Goal: Task Accomplishment & Management: Use online tool/utility

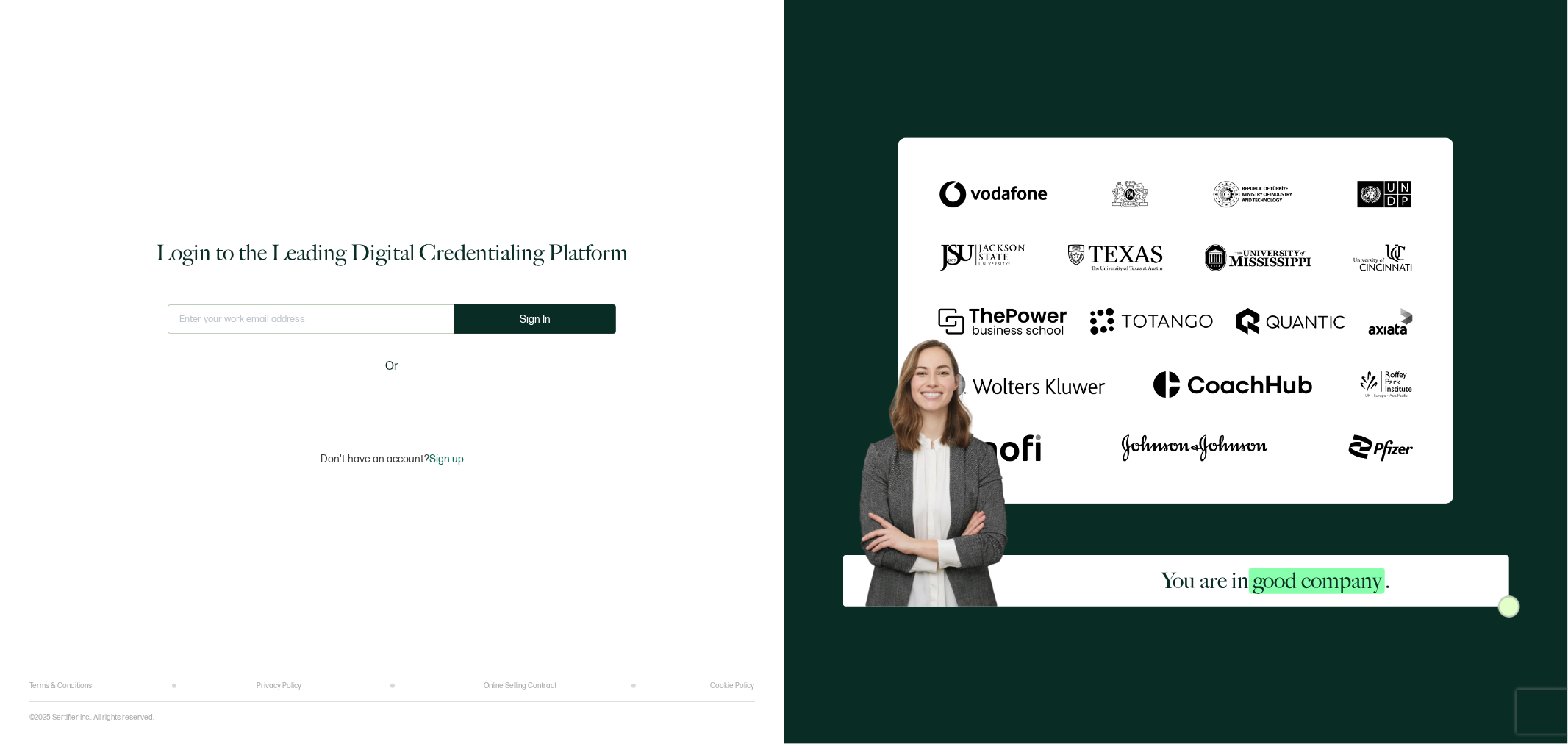
click at [262, 322] on input "text" at bounding box center [311, 319] width 286 height 29
type input "[PERSON_NAME][EMAIL_ADDRESS][PERSON_NAME][DOMAIN_NAME]"
click at [488, 327] on button "Sign In" at bounding box center [535, 319] width 162 height 29
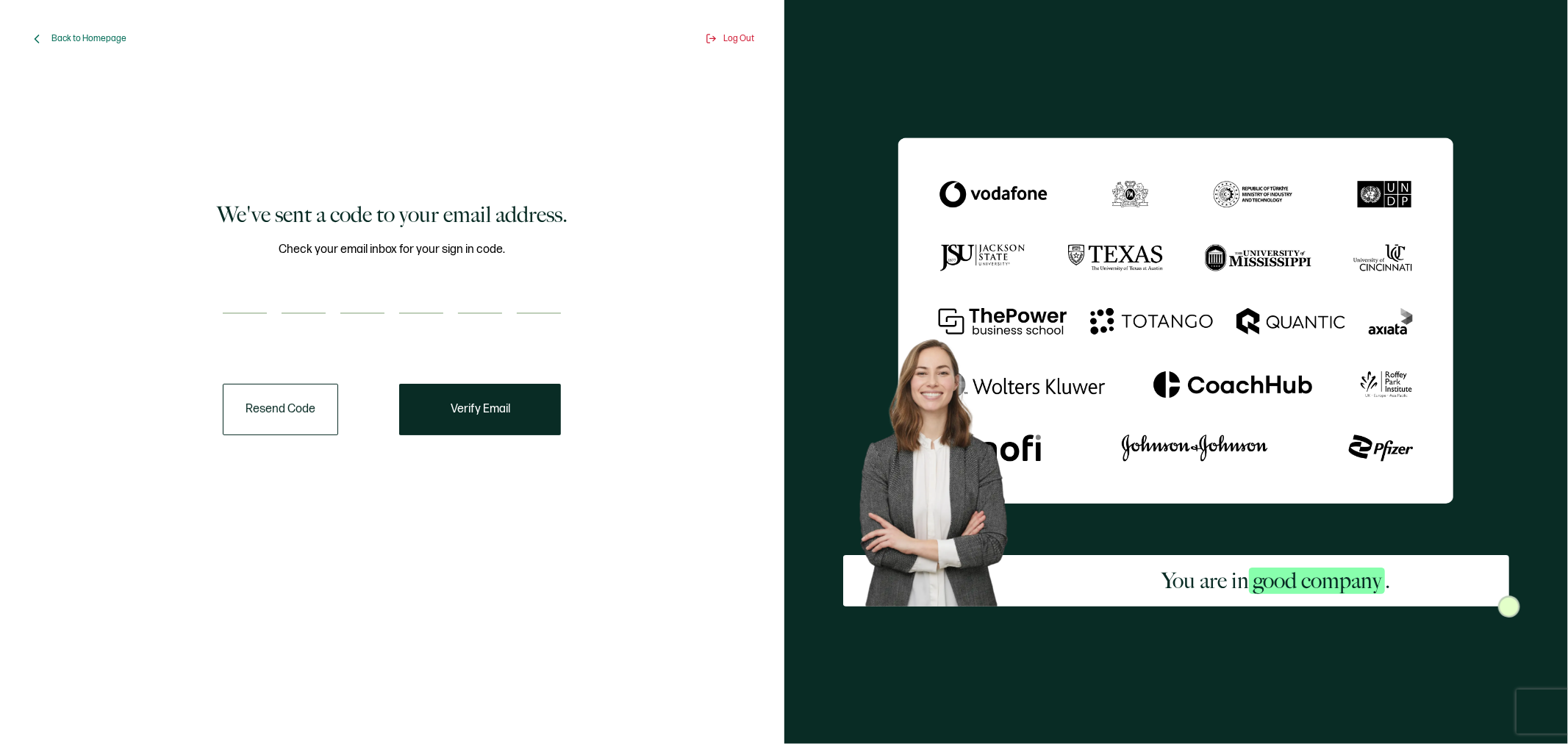
click at [233, 300] on input "number" at bounding box center [245, 300] width 44 height 29
paste input "8"
type input "8"
type input "9"
type input "5"
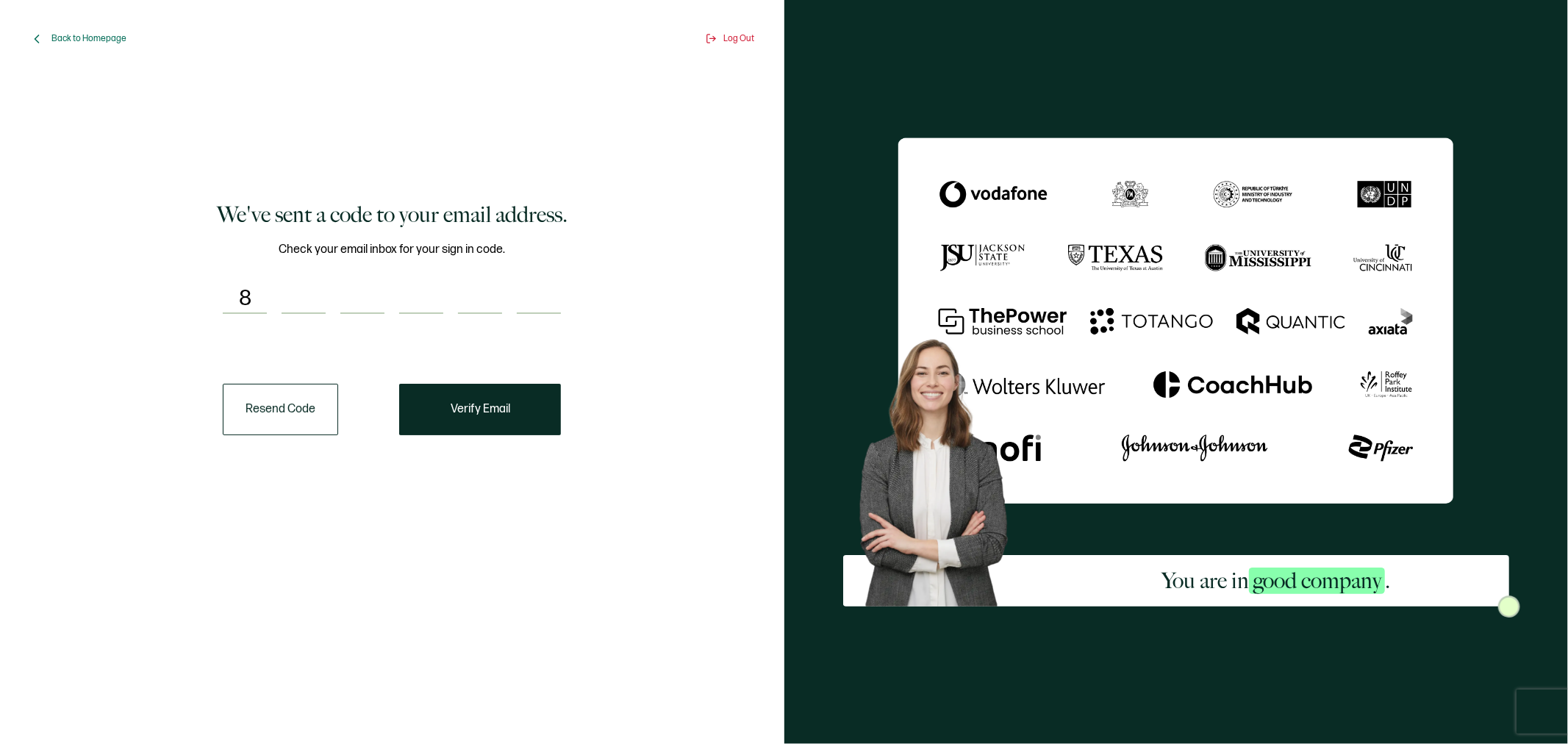
type input "3"
type input "9"
type input "3"
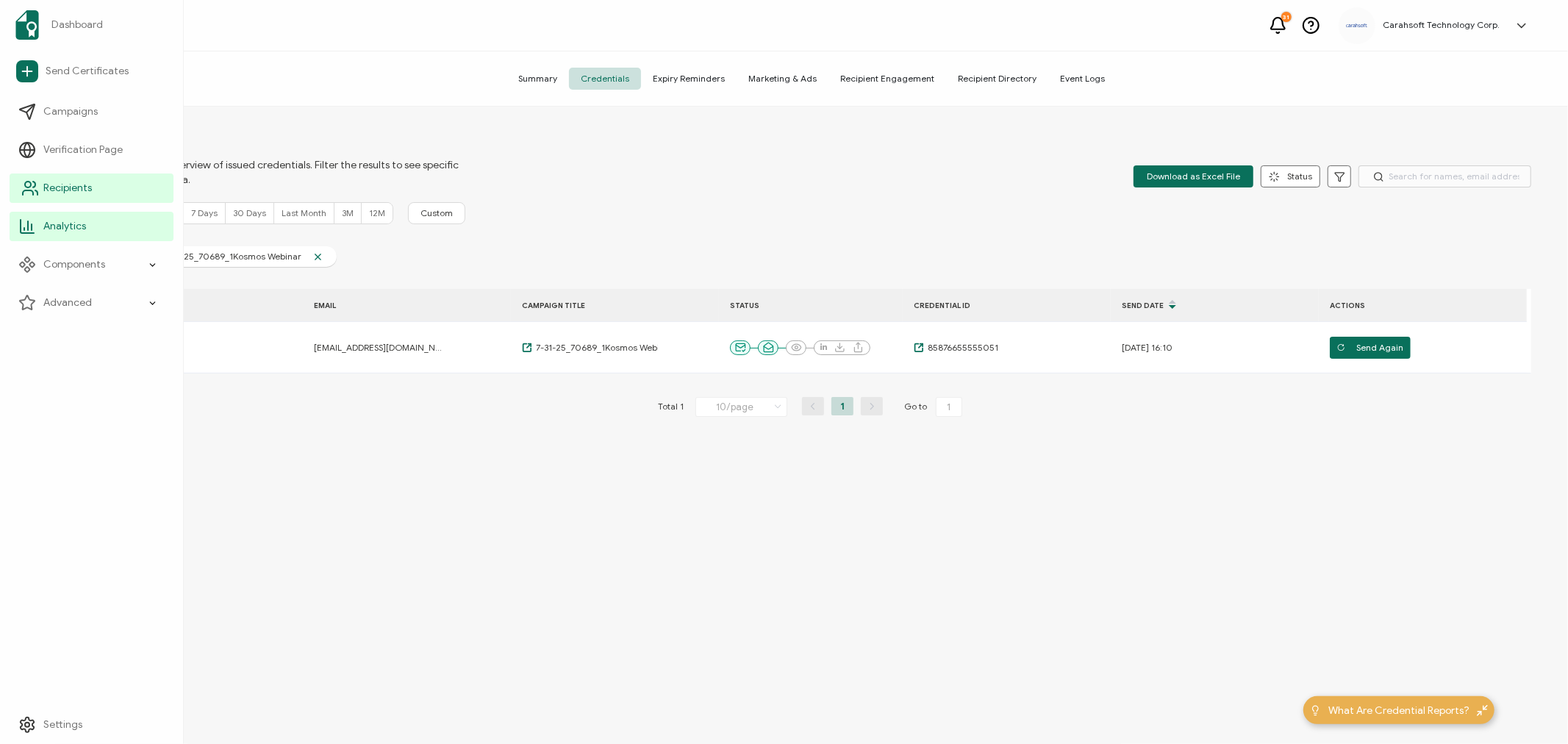
click at [67, 184] on span "Recipients" at bounding box center [67, 188] width 48 height 15
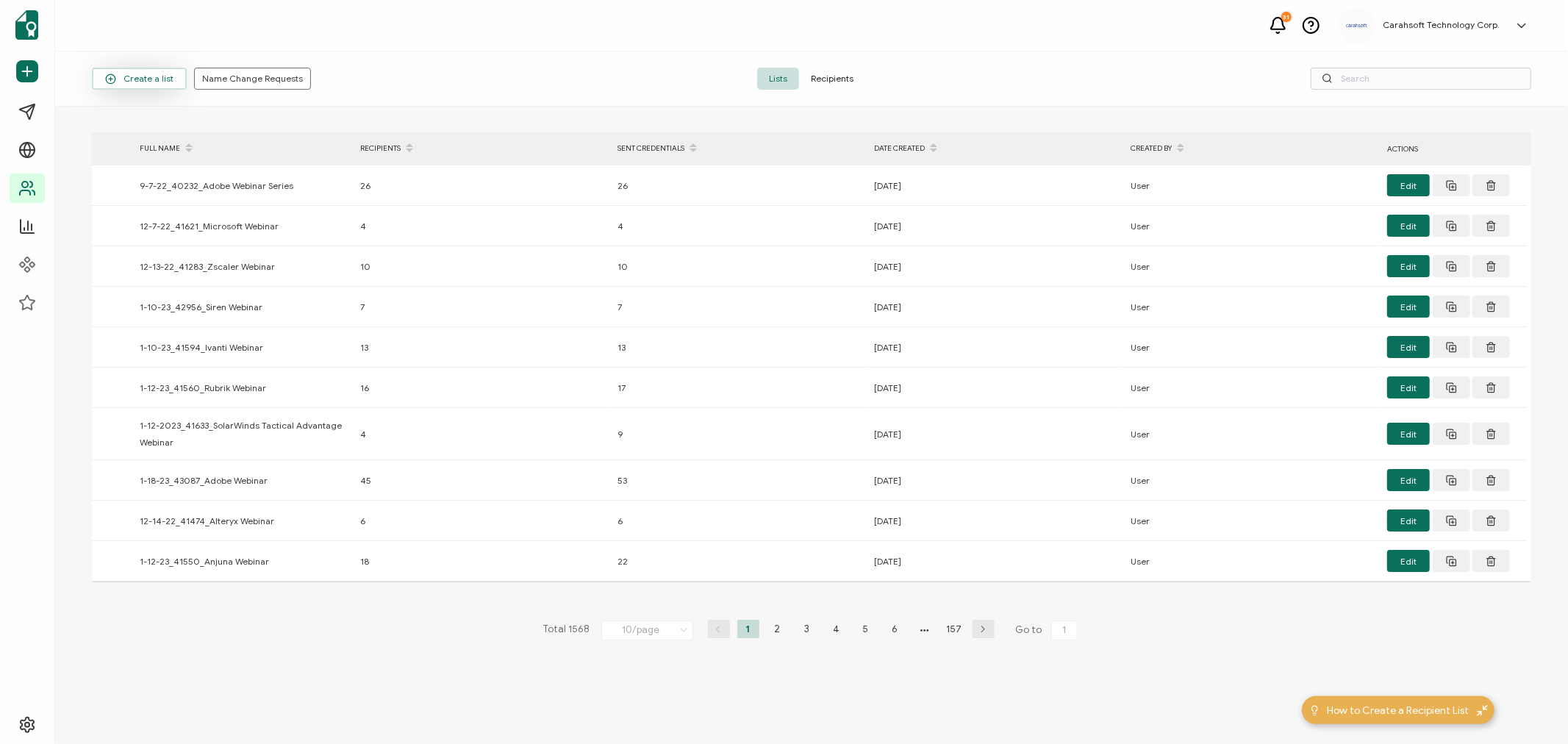
click at [149, 74] on span "Create a list" at bounding box center [139, 79] width 69 height 11
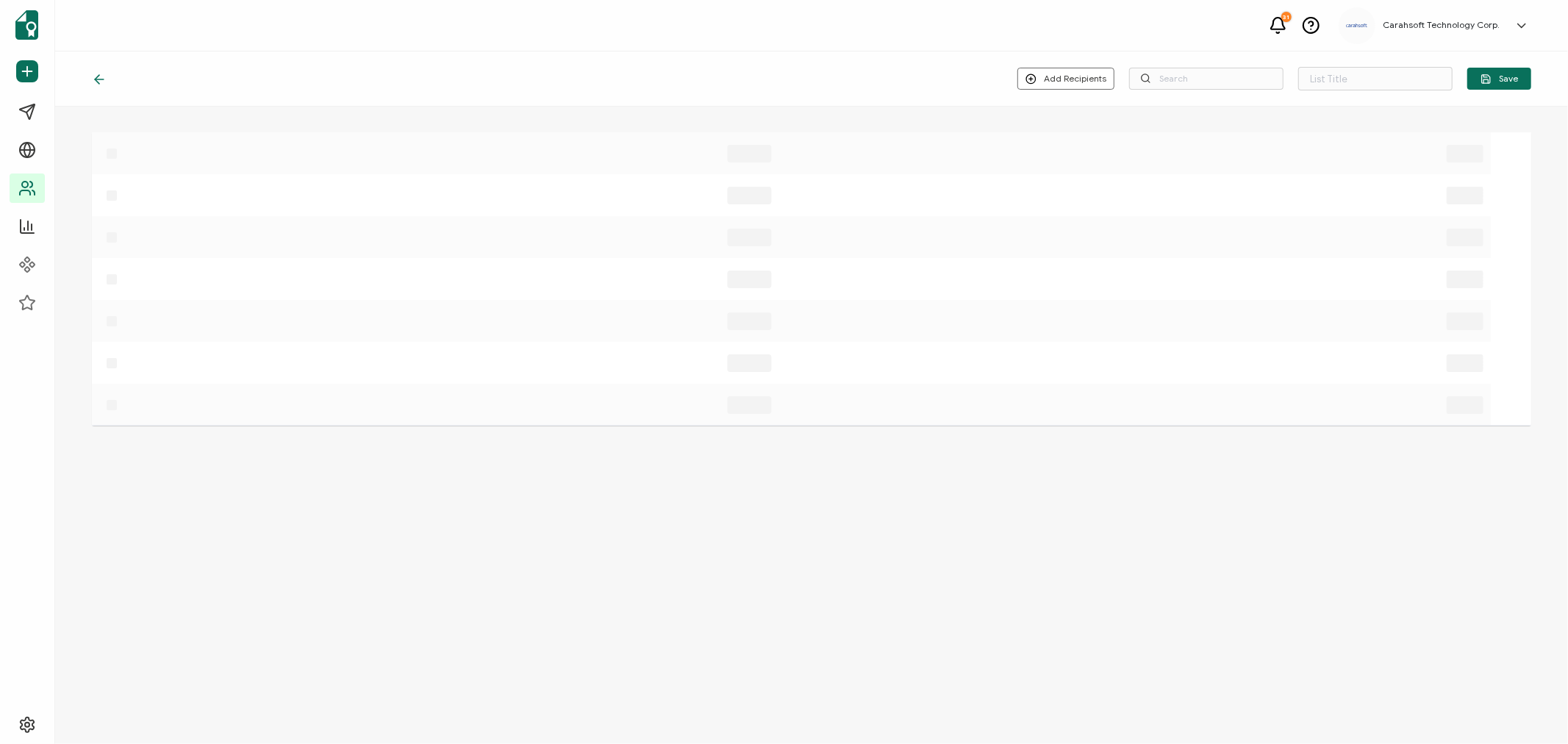
type input "List 1569"
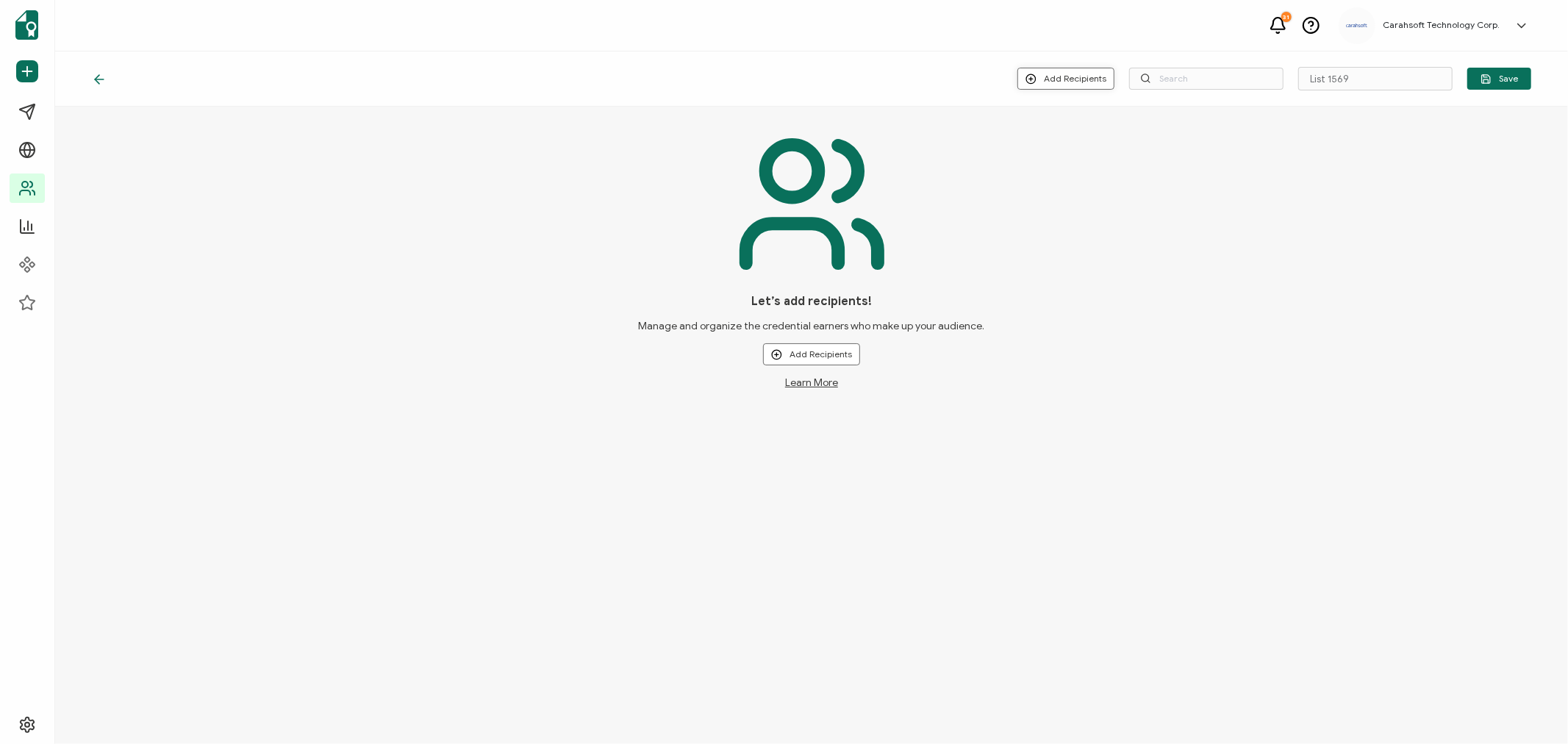
click at [1078, 83] on button "Add Recipients" at bounding box center [1066, 79] width 97 height 22
click at [1077, 119] on span "Upload New Recipients" at bounding box center [1100, 117] width 95 height 11
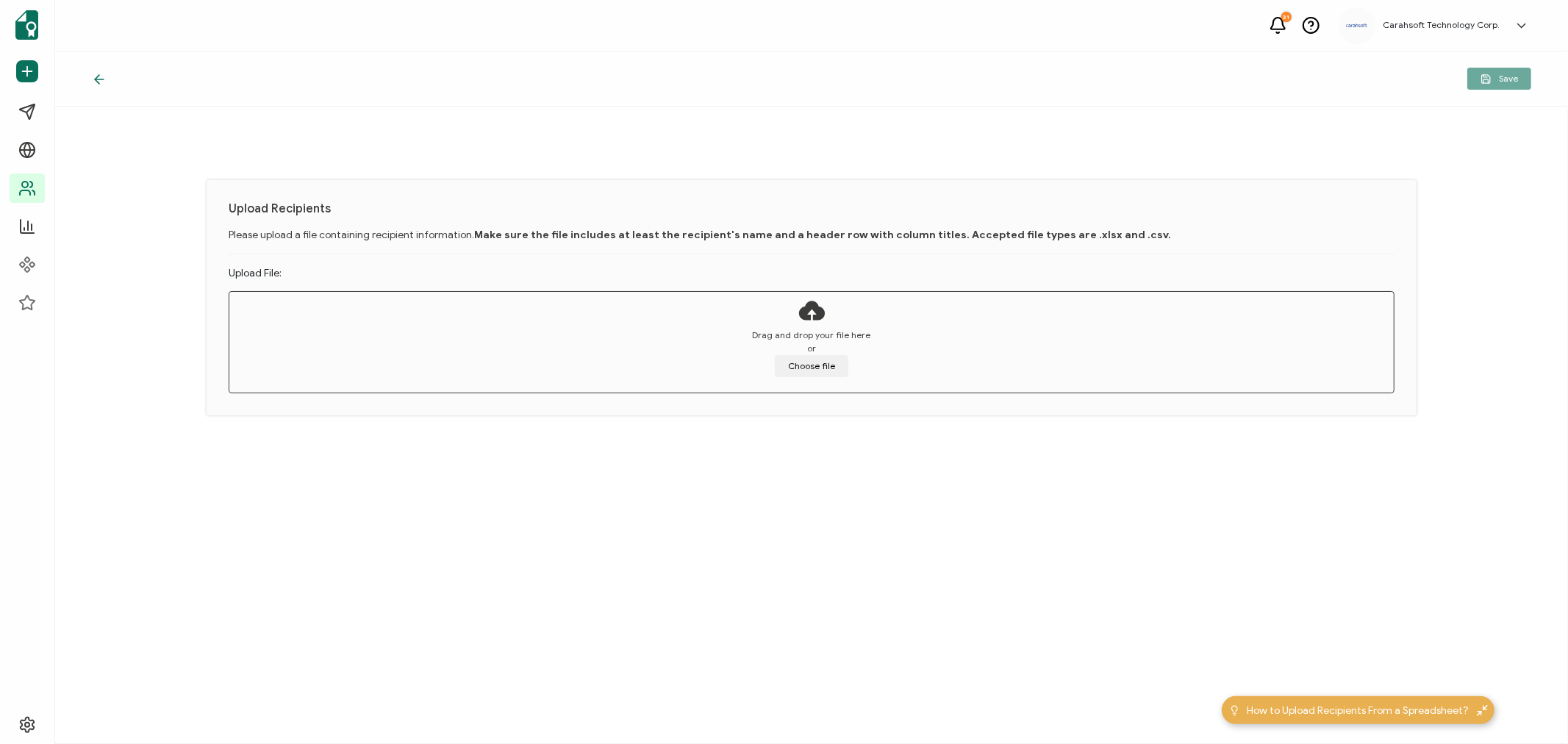
click at [1177, 494] on div "Upload Recipients Please upload a file containing recipient information. Make s…" at bounding box center [811, 425] width 1512 height 638
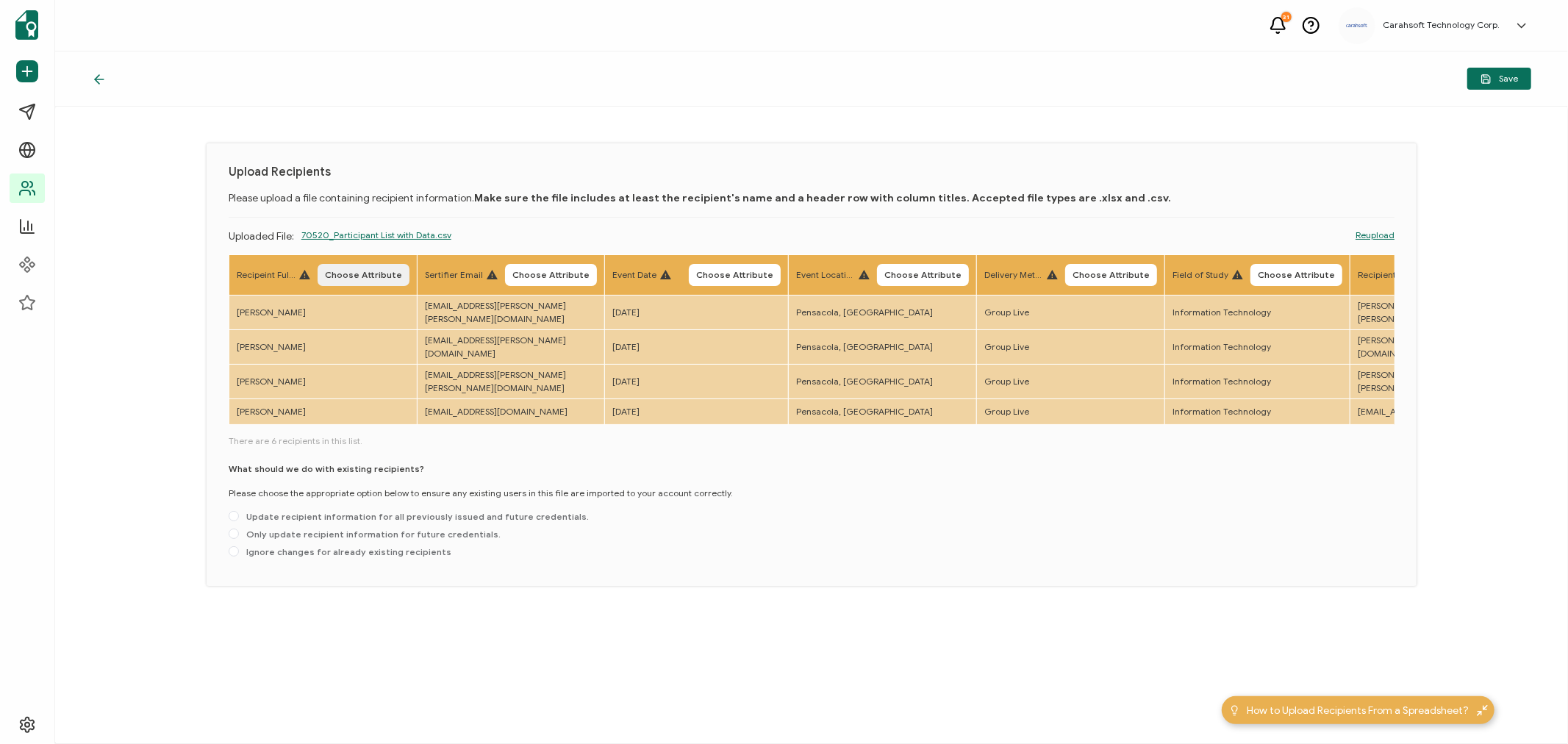
click at [359, 273] on span "Choose Attribute" at bounding box center [363, 275] width 77 height 9
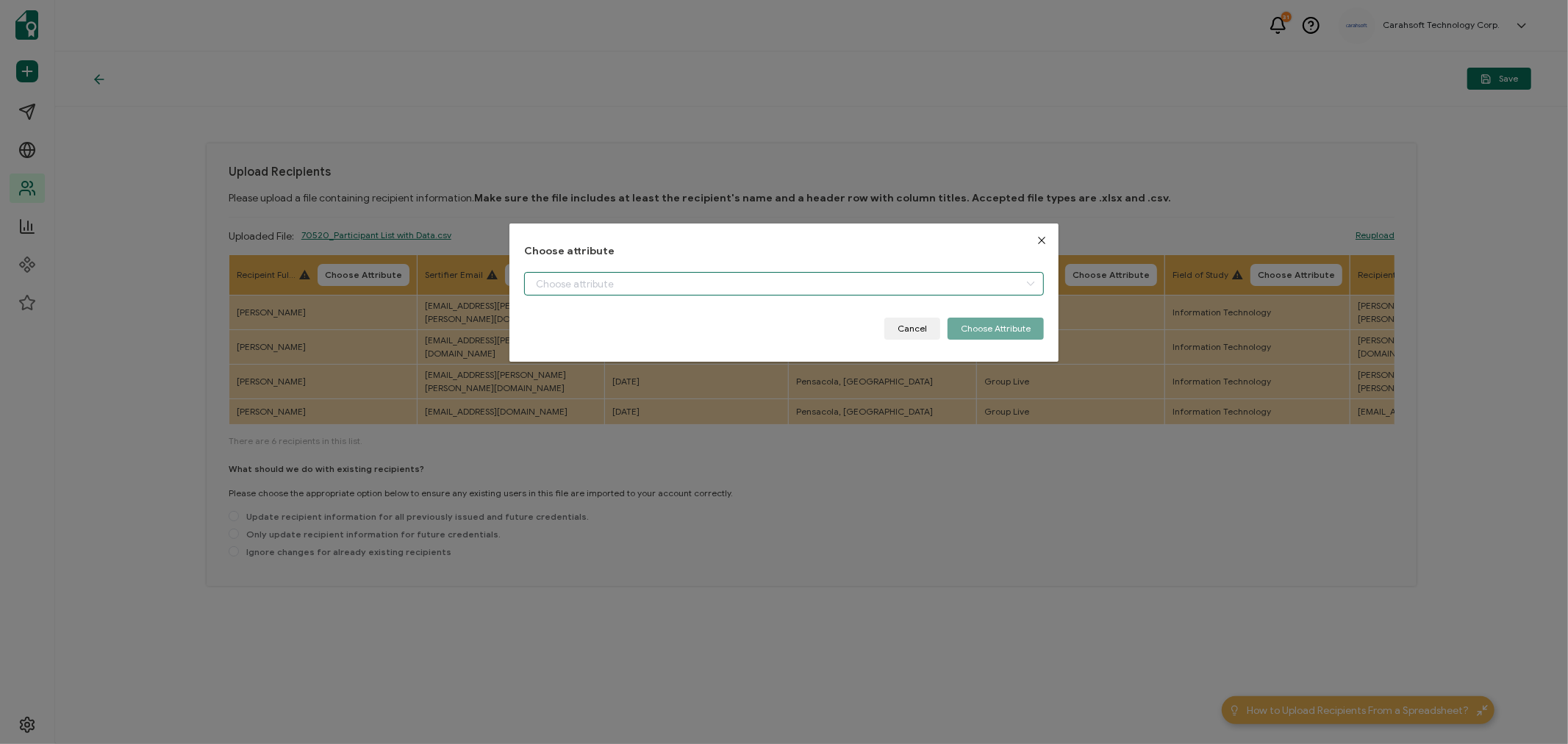
click at [622, 282] on input "dialog" at bounding box center [784, 283] width 519 height 24
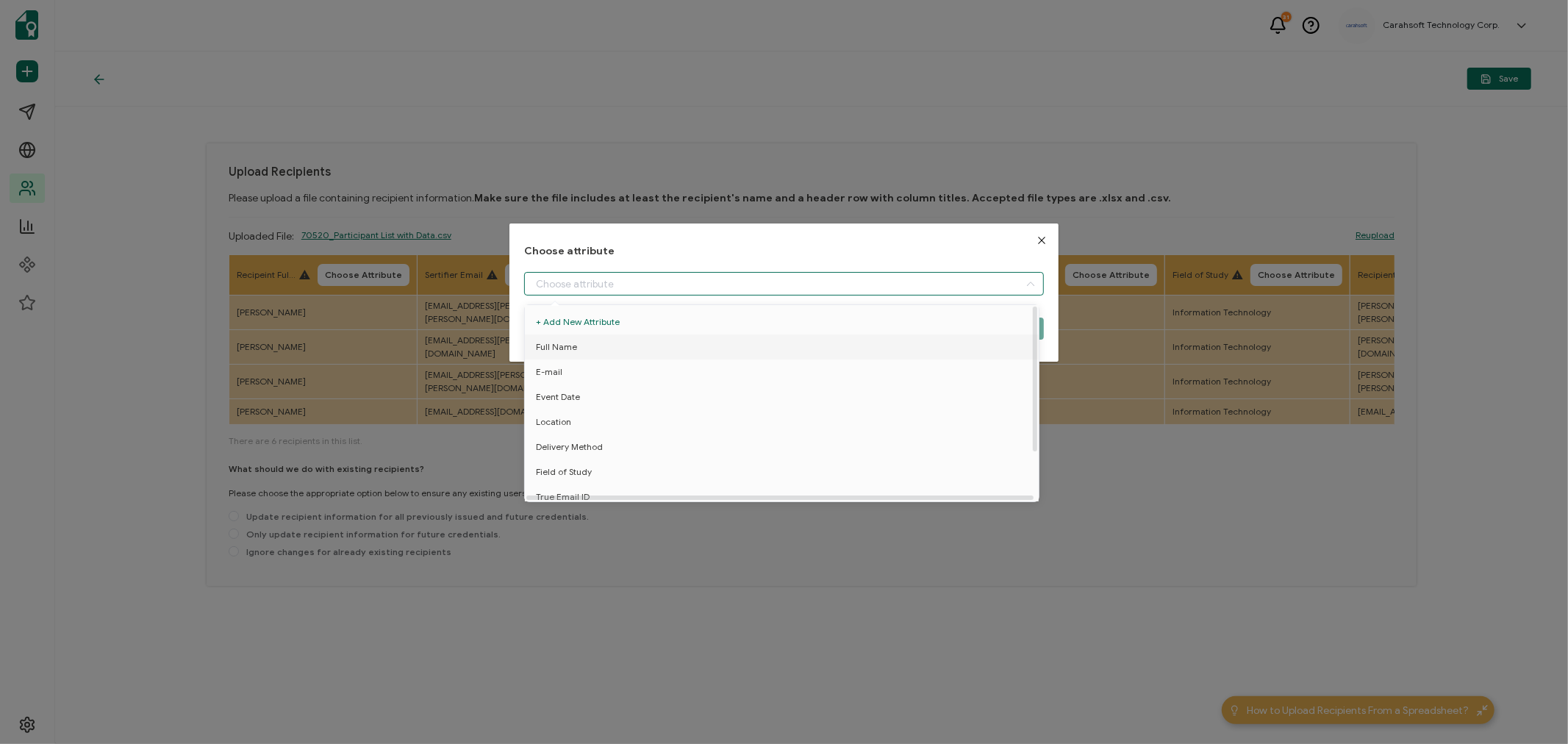
click at [562, 342] on span "Full Name" at bounding box center [556, 347] width 41 height 25
type input "Full Name"
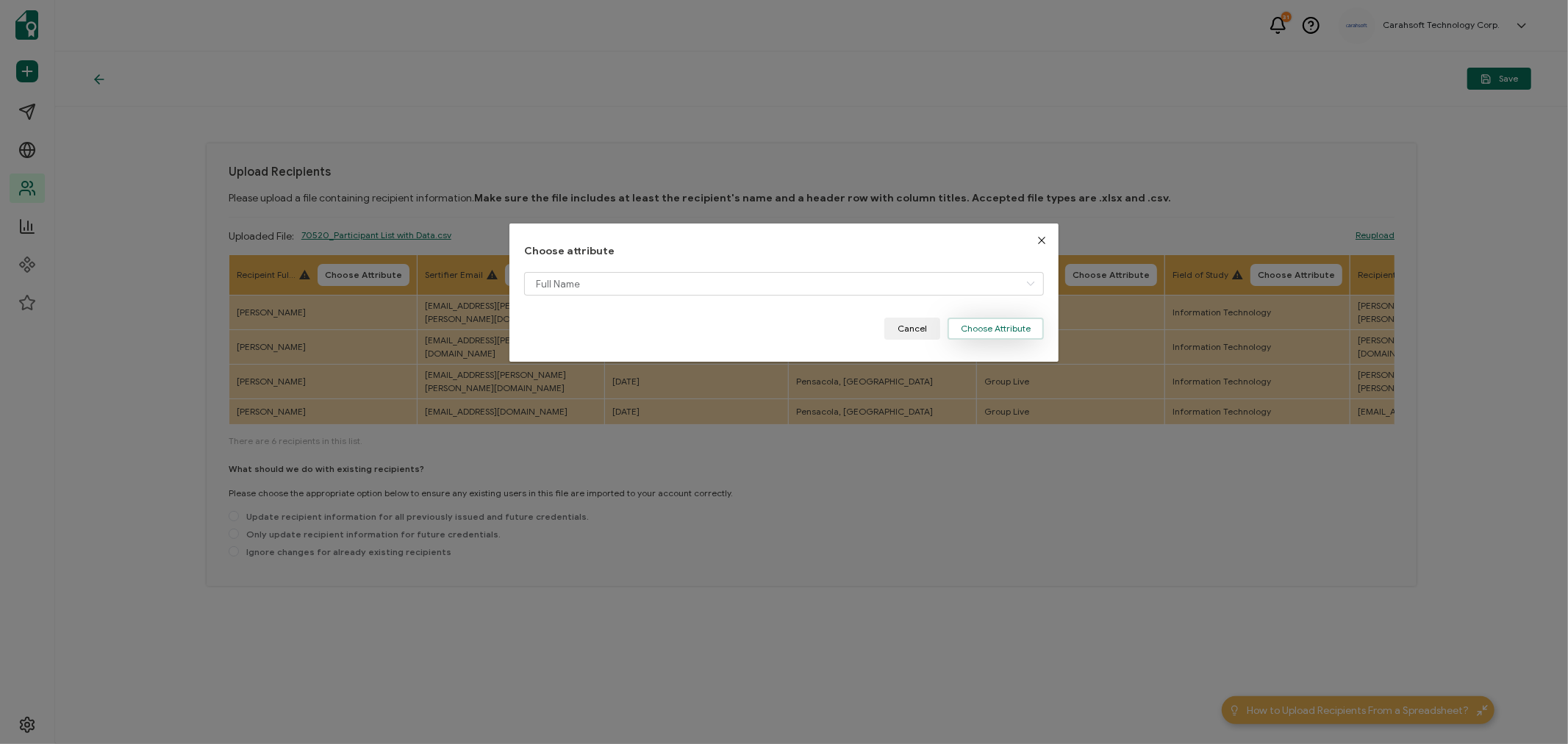
click at [979, 335] on button "Choose Attribute" at bounding box center [995, 328] width 97 height 22
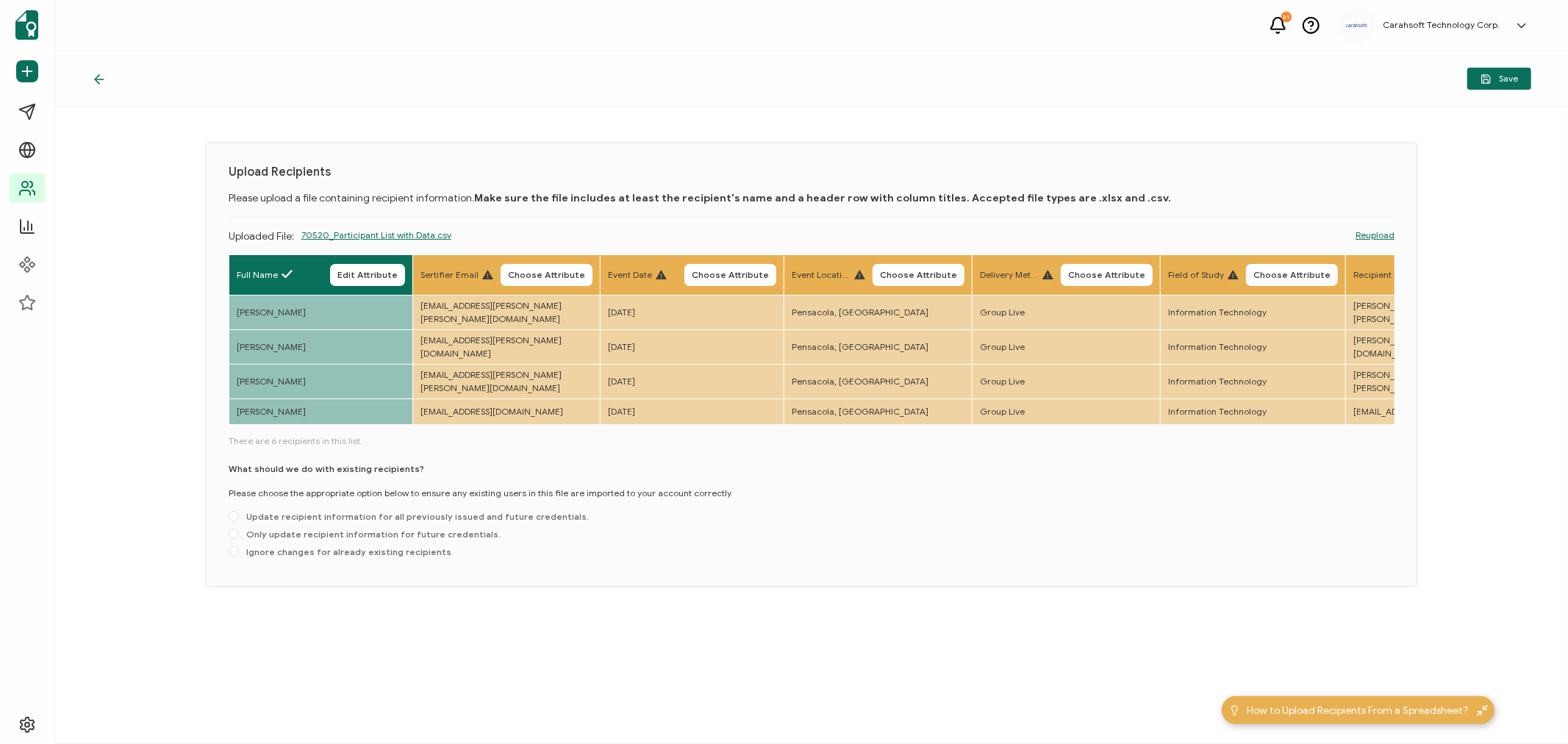
click at [559, 271] on span "Choose Attribute" at bounding box center [546, 275] width 77 height 9
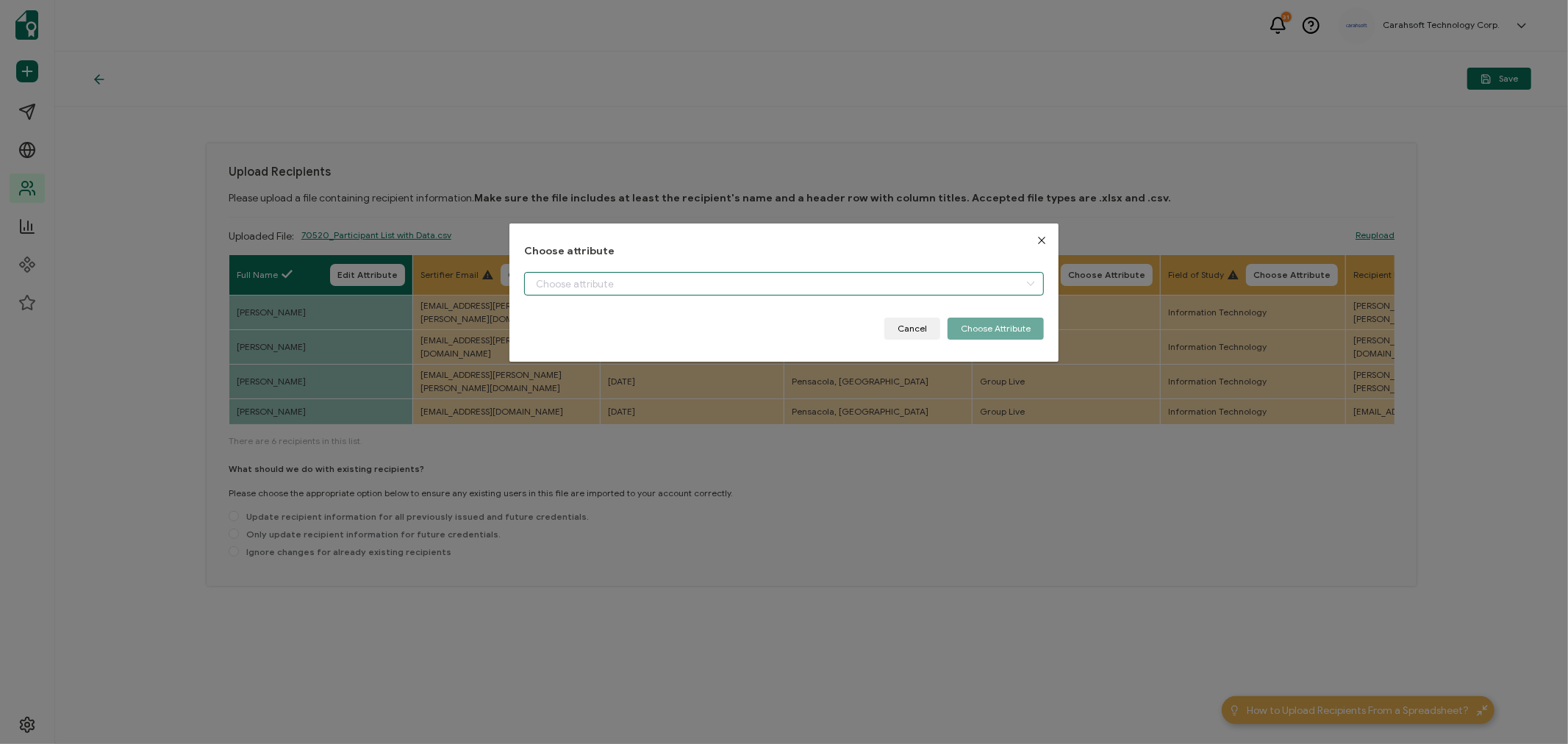
click at [562, 284] on input "dialog" at bounding box center [784, 283] width 519 height 24
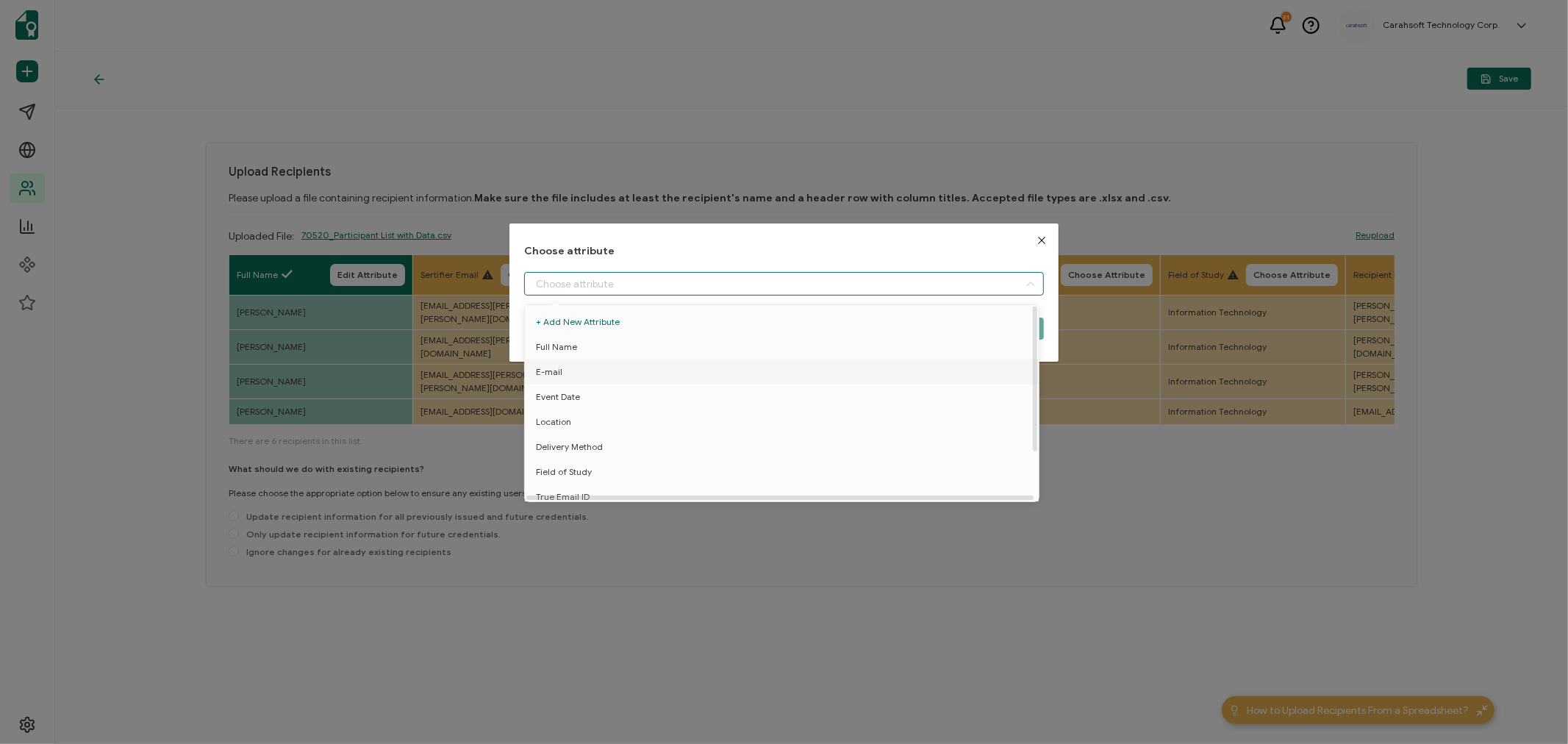
click at [560, 371] on span "E-mail" at bounding box center [549, 372] width 26 height 25
type input "E-mail"
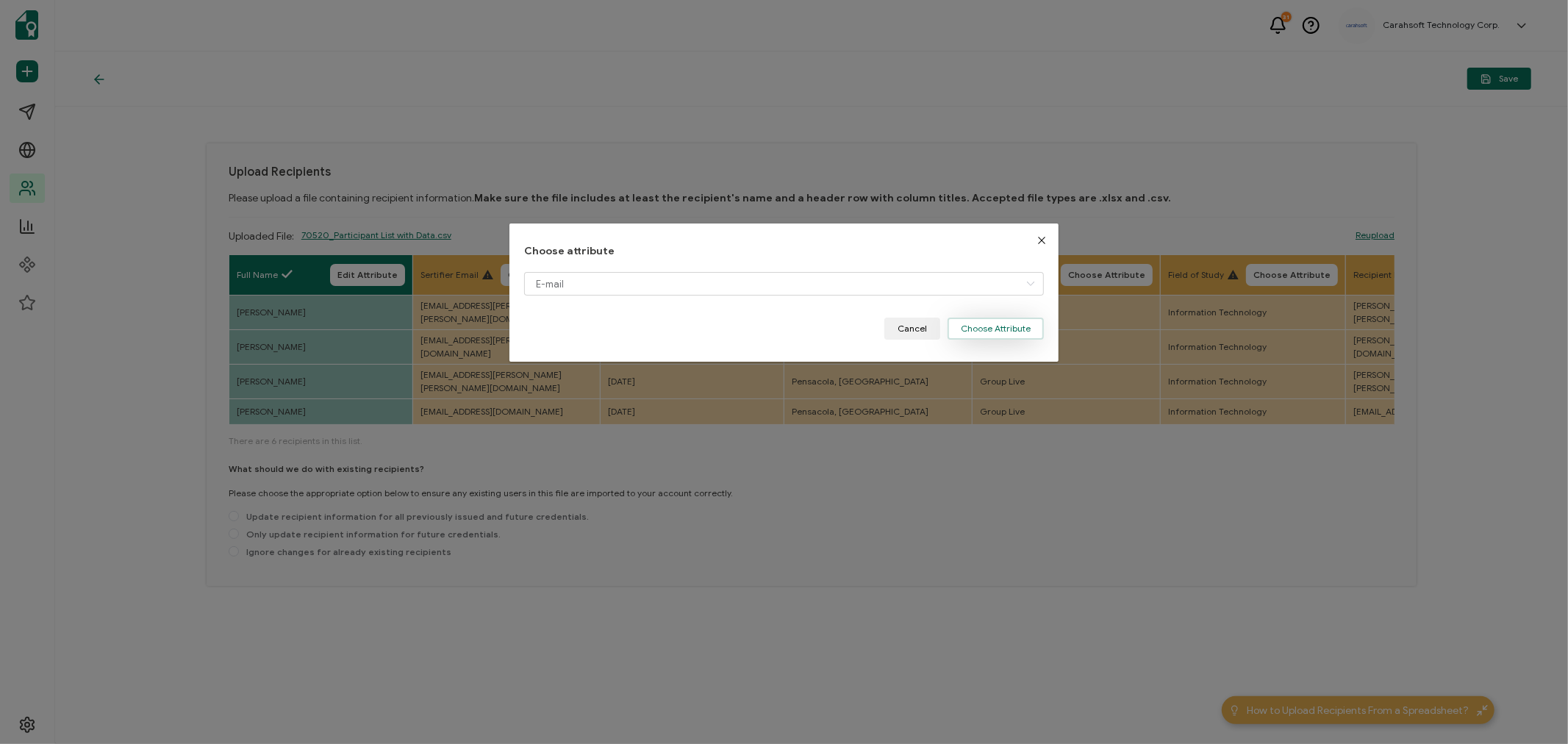
click at [979, 333] on button "Choose Attribute" at bounding box center [995, 328] width 97 height 22
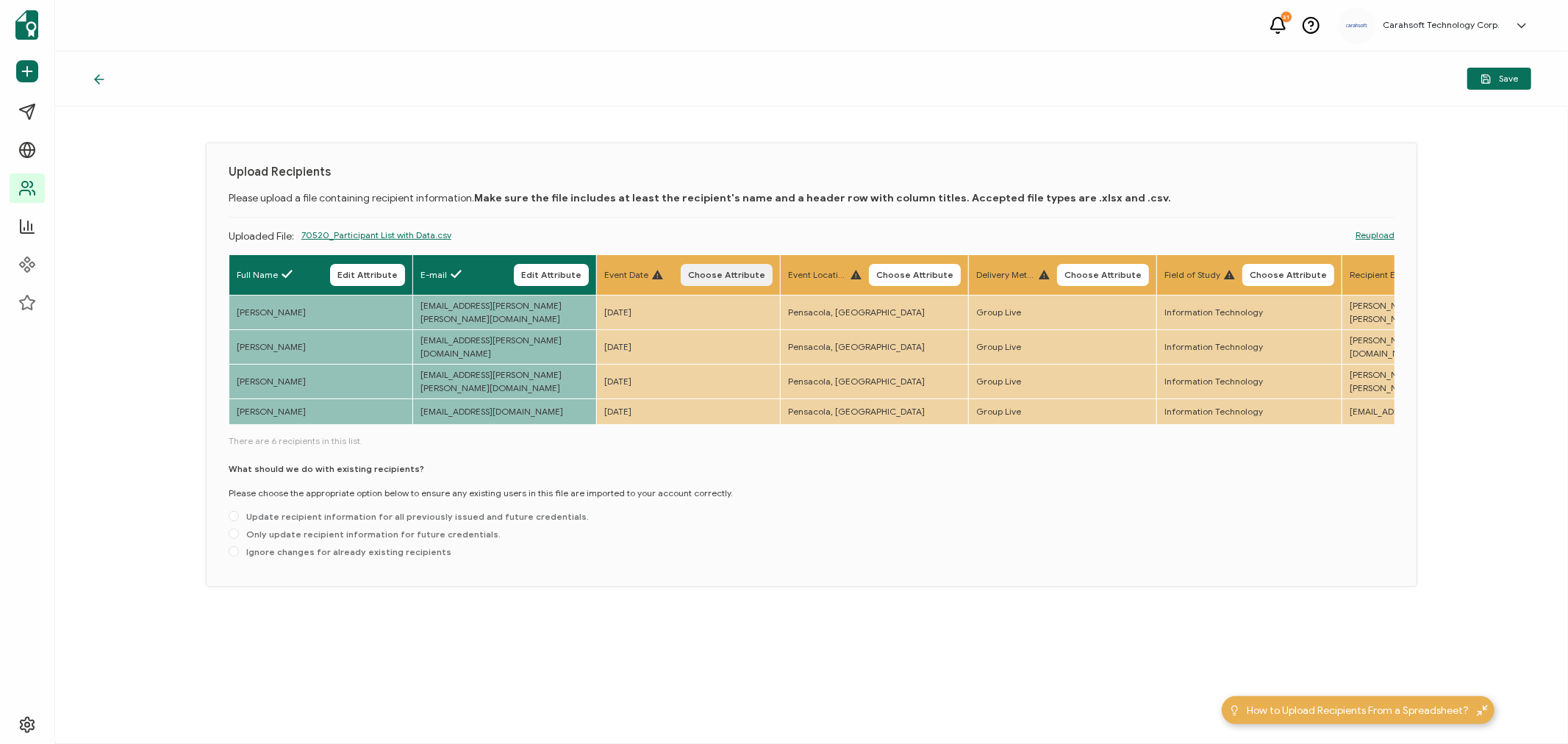
click at [709, 271] on span "Choose Attribute" at bounding box center [726, 275] width 77 height 9
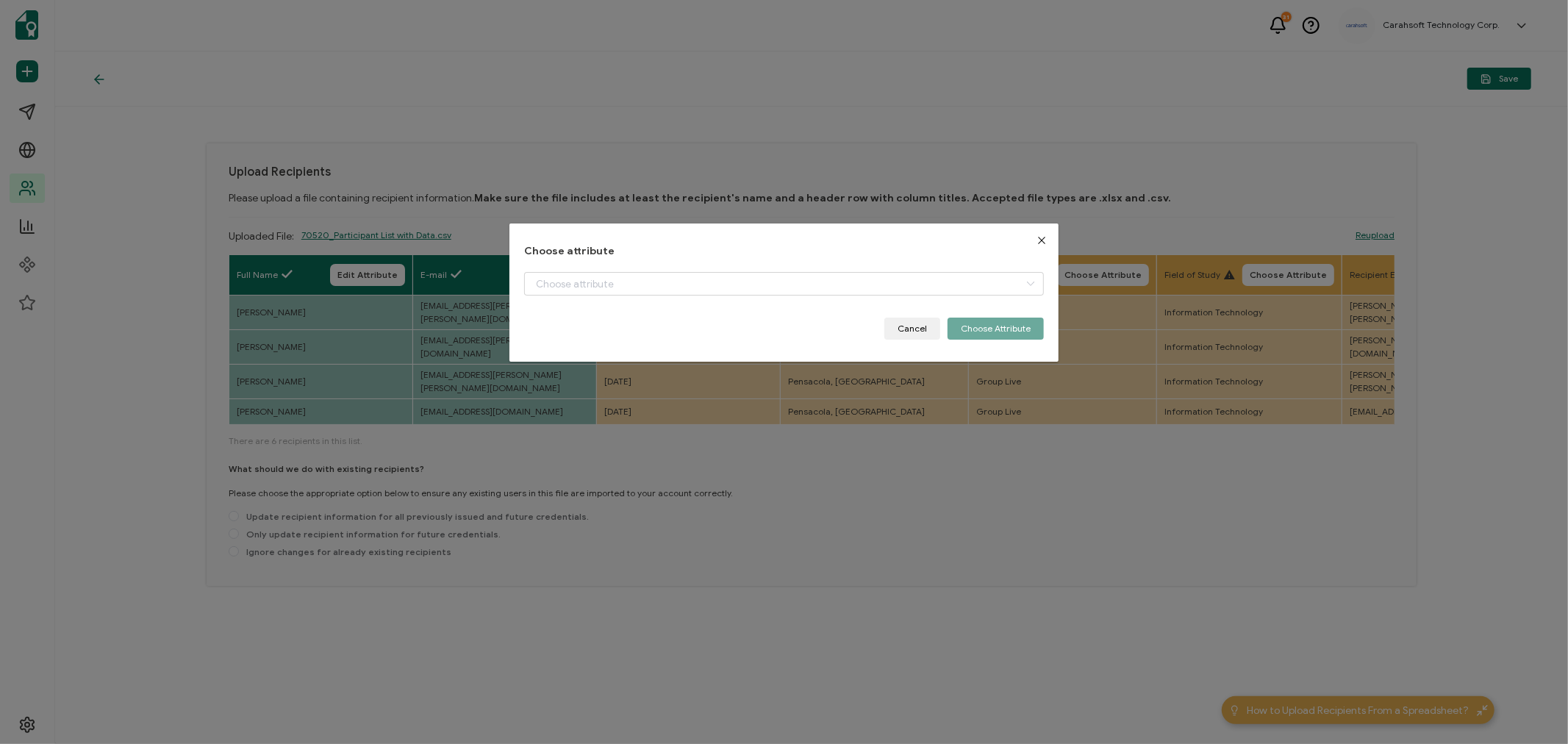
click at [655, 270] on div "Choose attribute Cancel Choose Attribute" at bounding box center [784, 293] width 519 height 95
click at [649, 286] on input "dialog" at bounding box center [784, 283] width 519 height 24
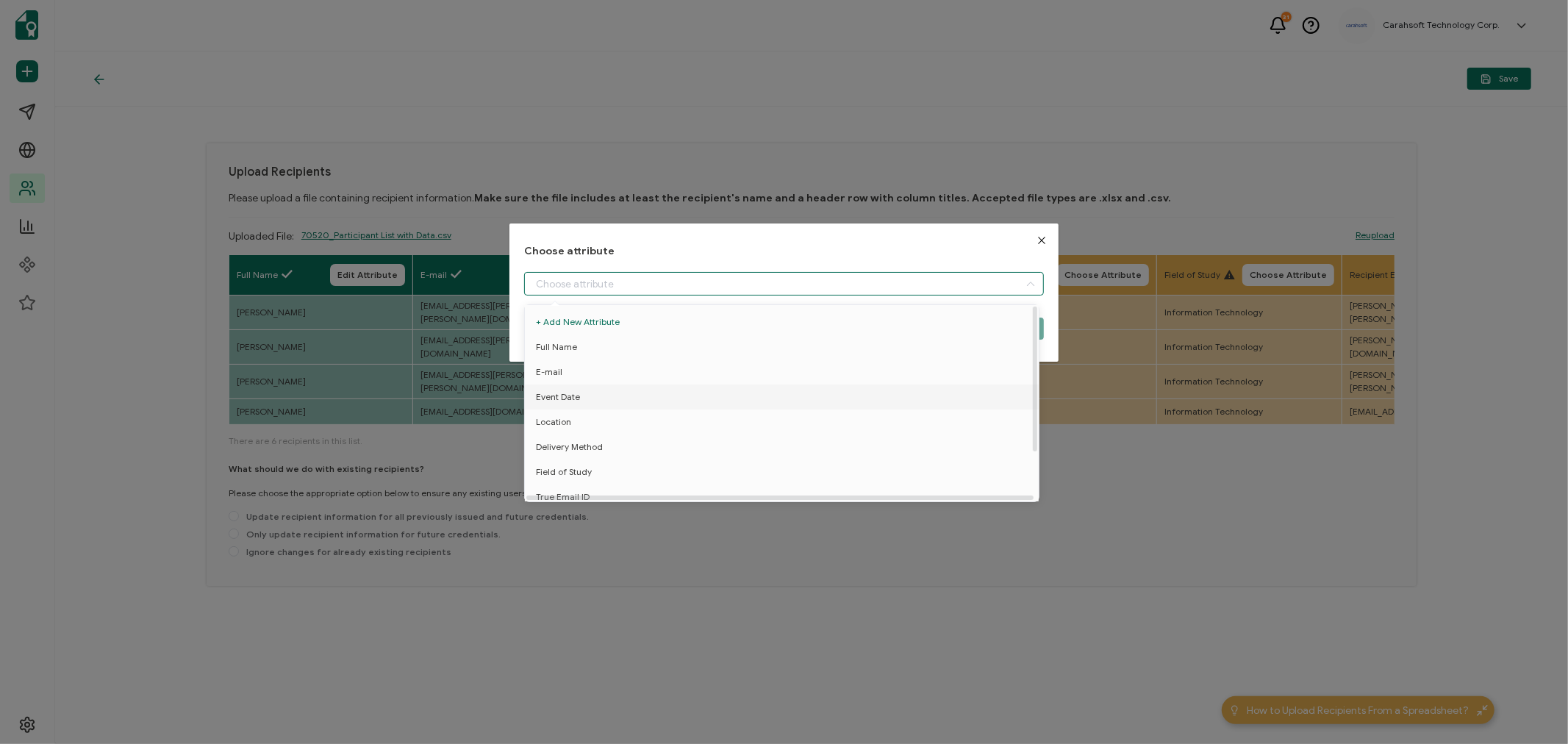
click at [567, 390] on span "Event Date" at bounding box center [558, 397] width 44 height 25
type input "Event Date"
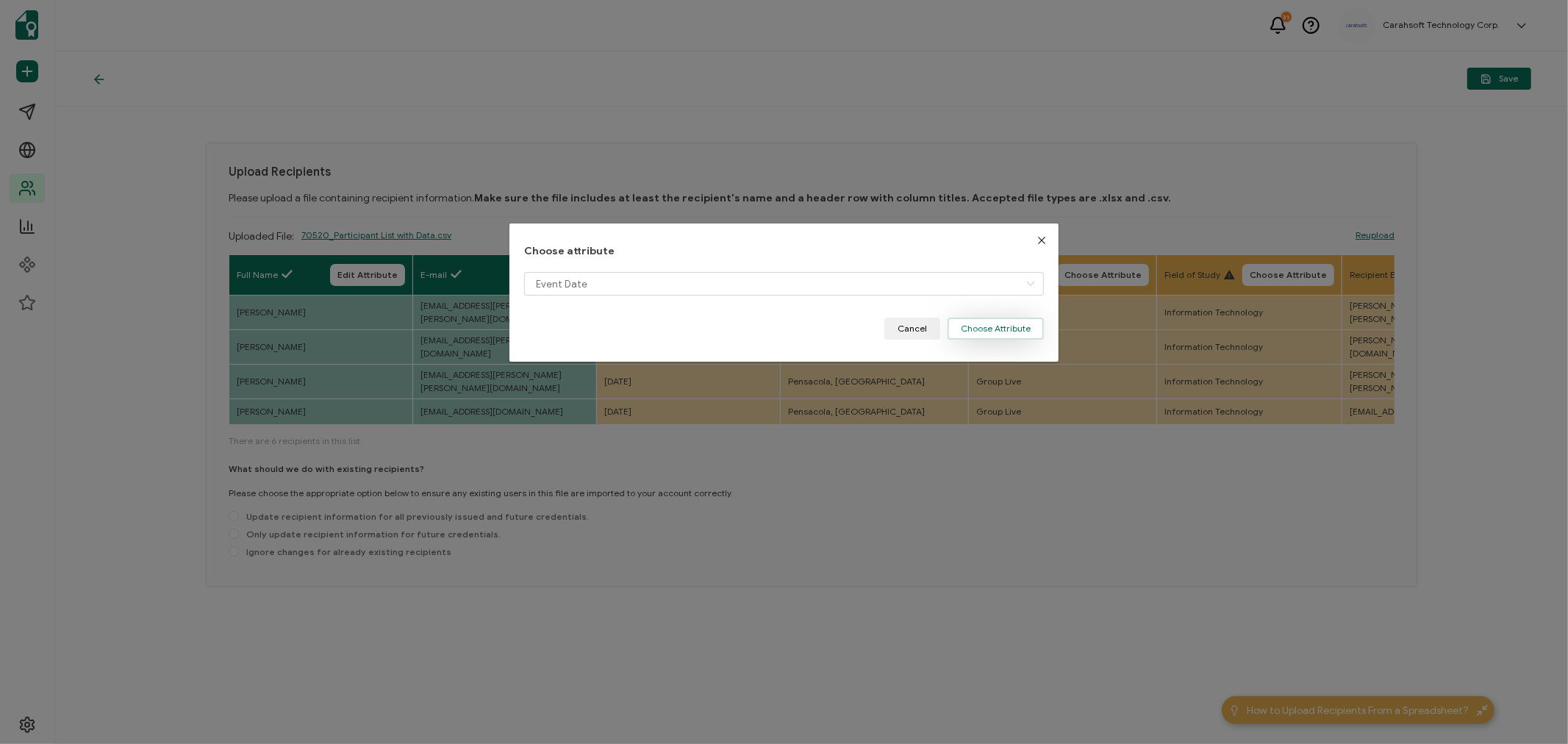
click at [985, 329] on button "Choose Attribute" at bounding box center [995, 328] width 97 height 22
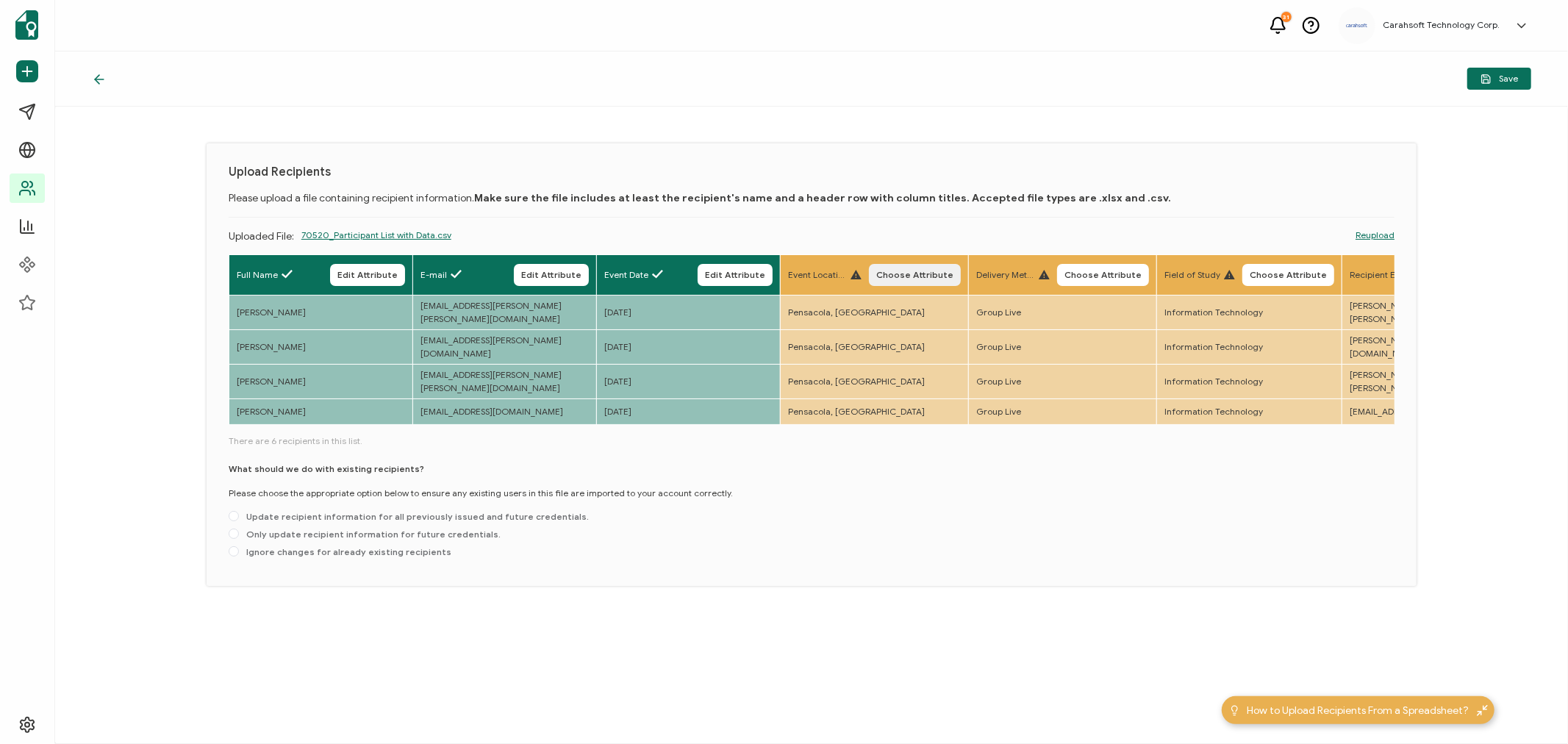
click at [897, 278] on span "Choose Attribute" at bounding box center [914, 275] width 77 height 9
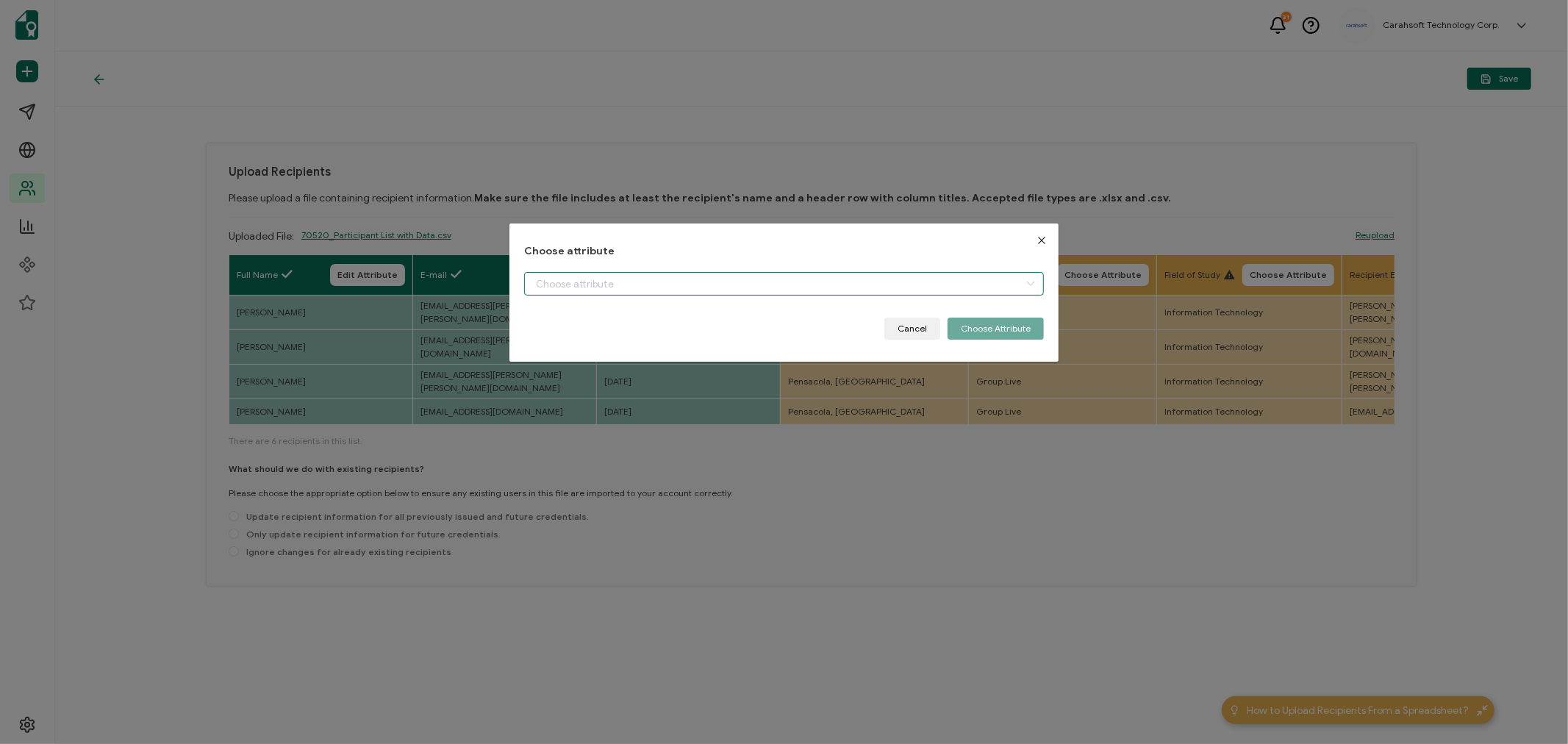
click at [656, 290] on input "dialog" at bounding box center [784, 283] width 519 height 24
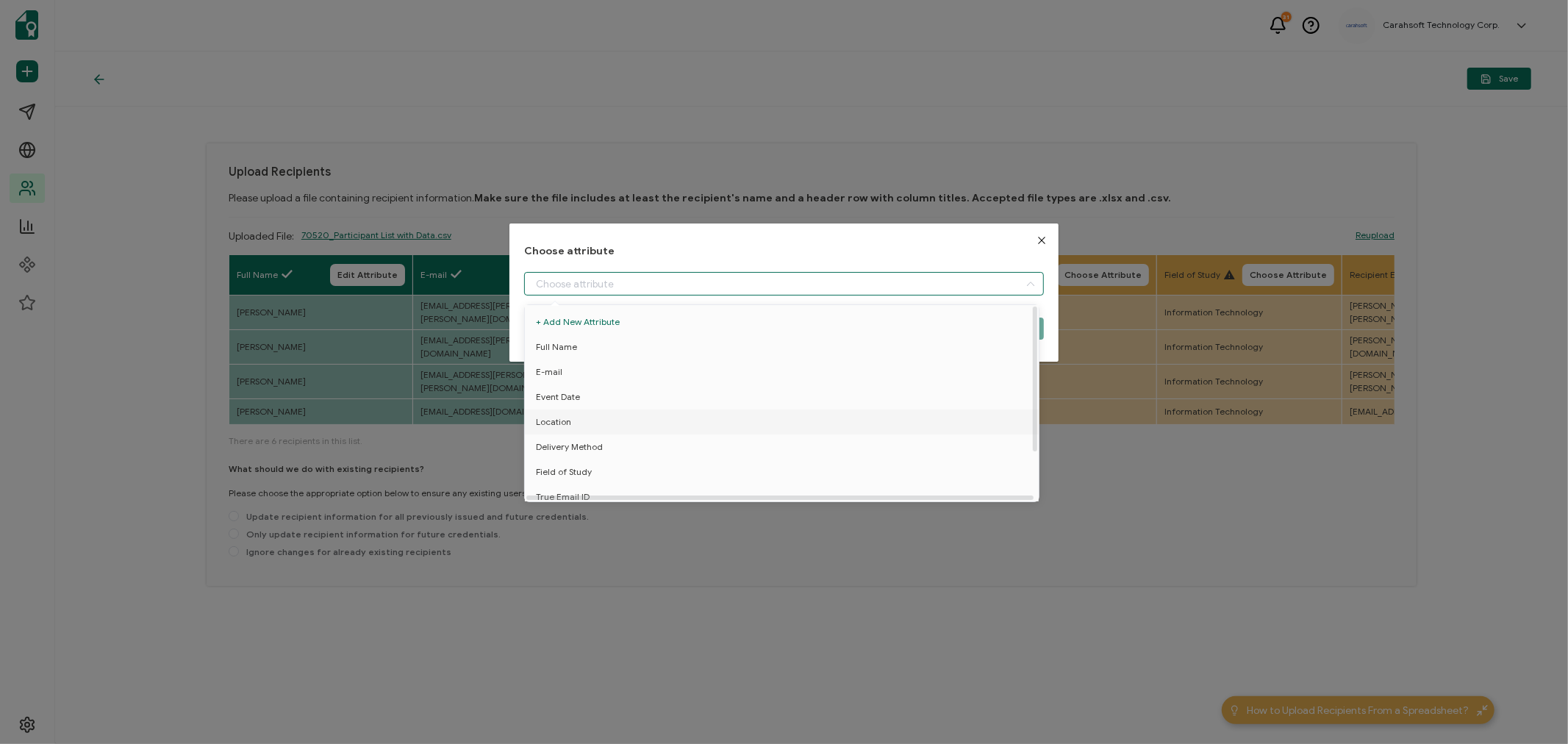
click at [552, 419] on span "Location" at bounding box center [553, 422] width 35 height 25
type input "Location"
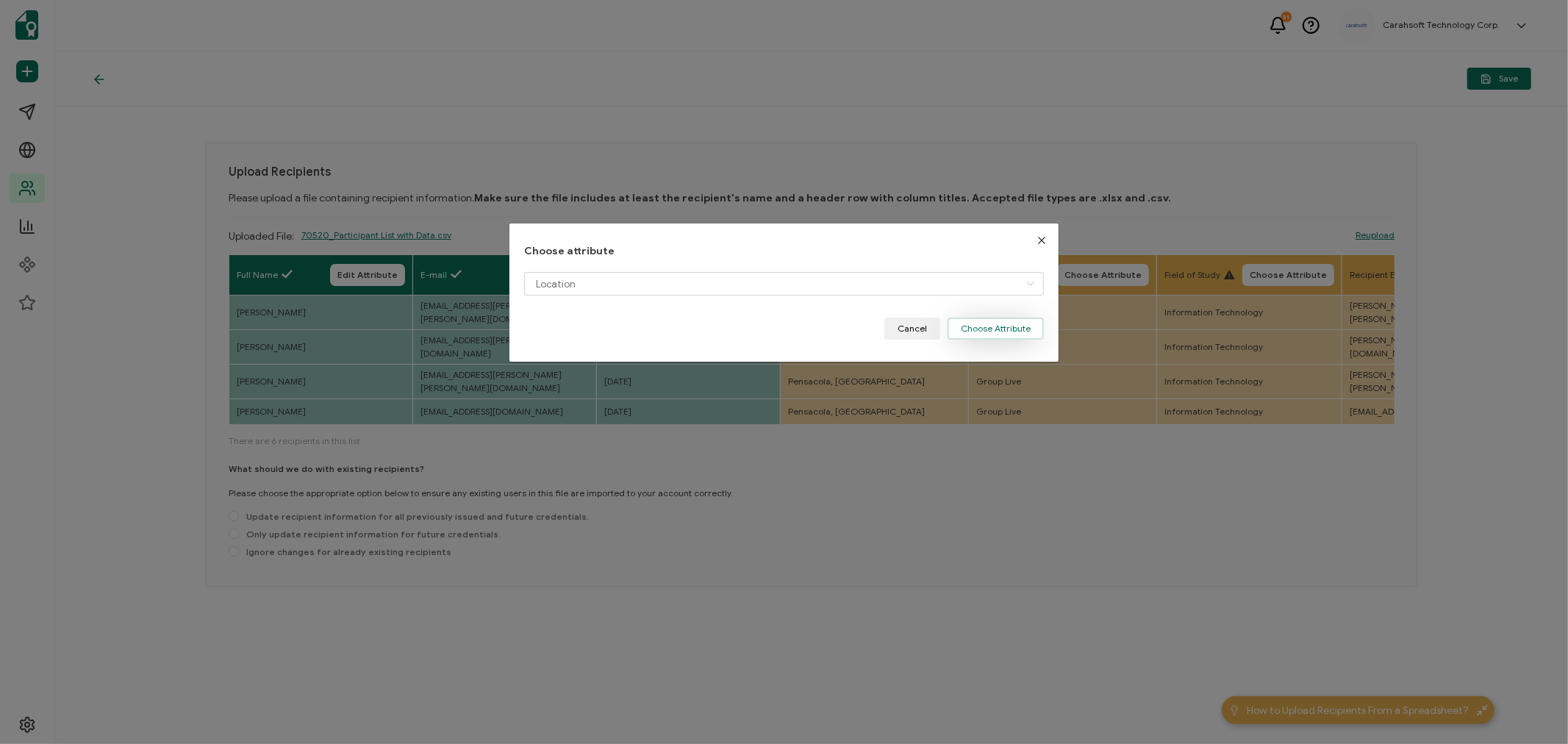
click at [1001, 339] on button "Choose Attribute" at bounding box center [995, 328] width 97 height 22
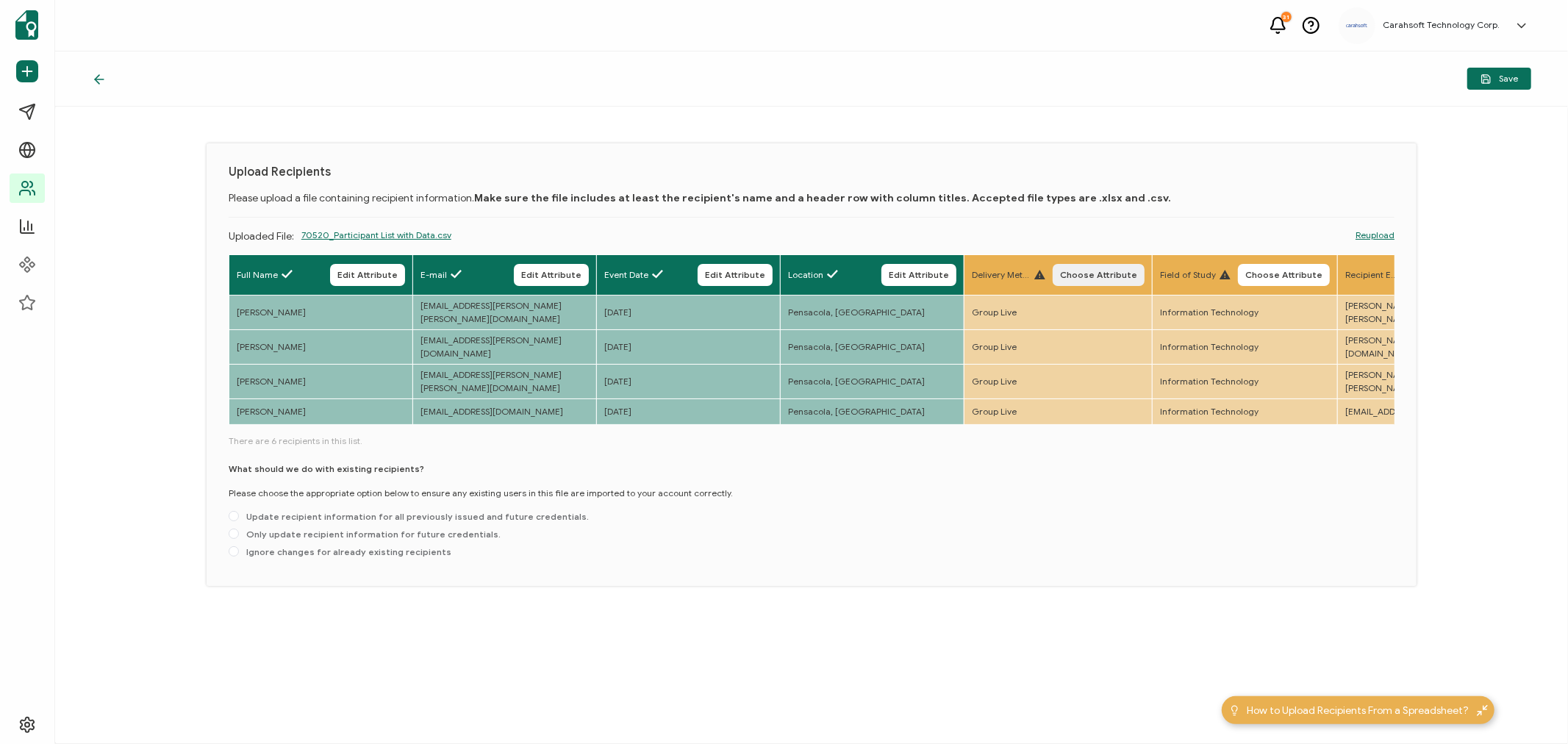
click at [1078, 271] on span "Choose Attribute" at bounding box center [1098, 275] width 77 height 9
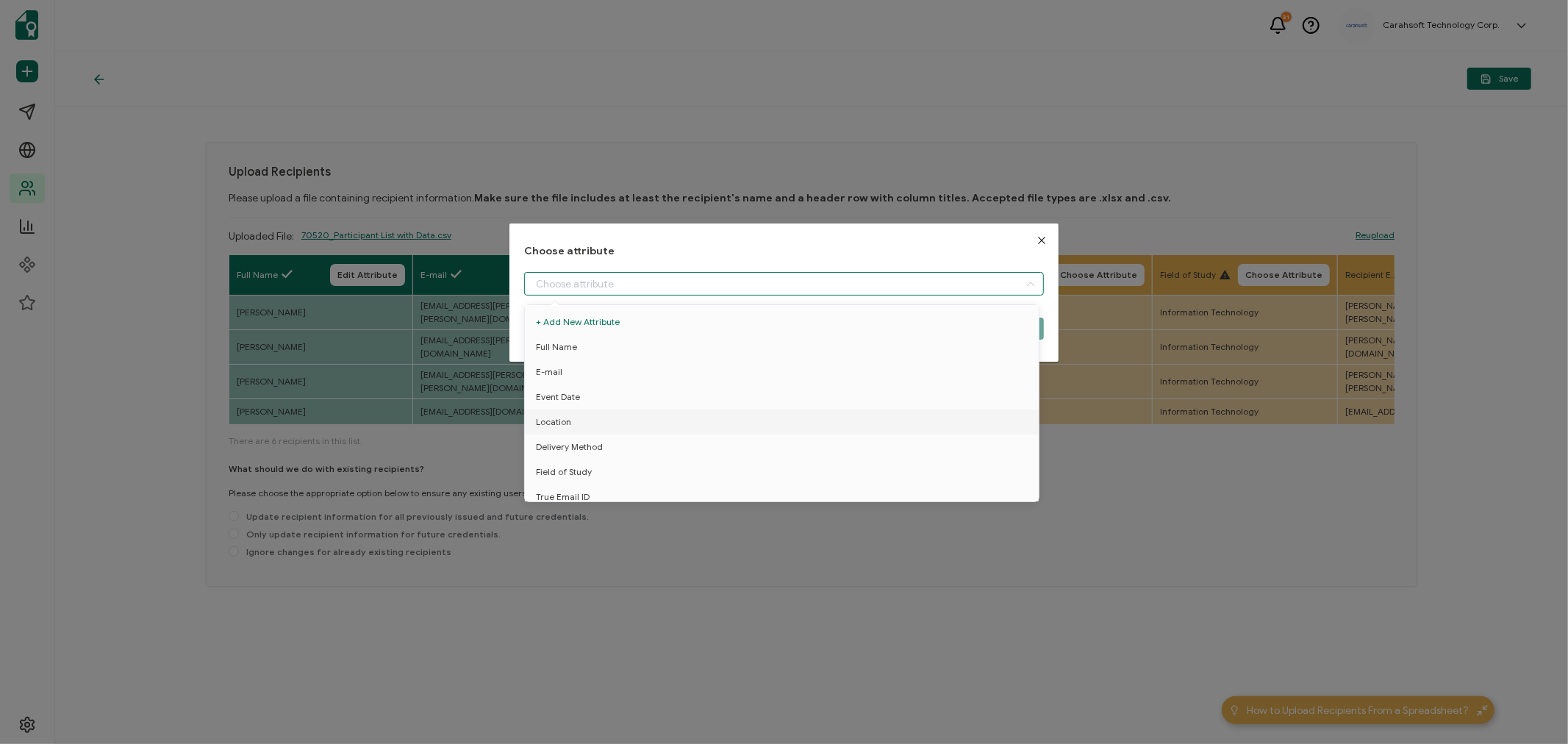
click at [691, 287] on input "dialog" at bounding box center [784, 283] width 519 height 24
click at [569, 447] on span "Delivery Method" at bounding box center [569, 447] width 67 height 25
type input "Delivery Method"
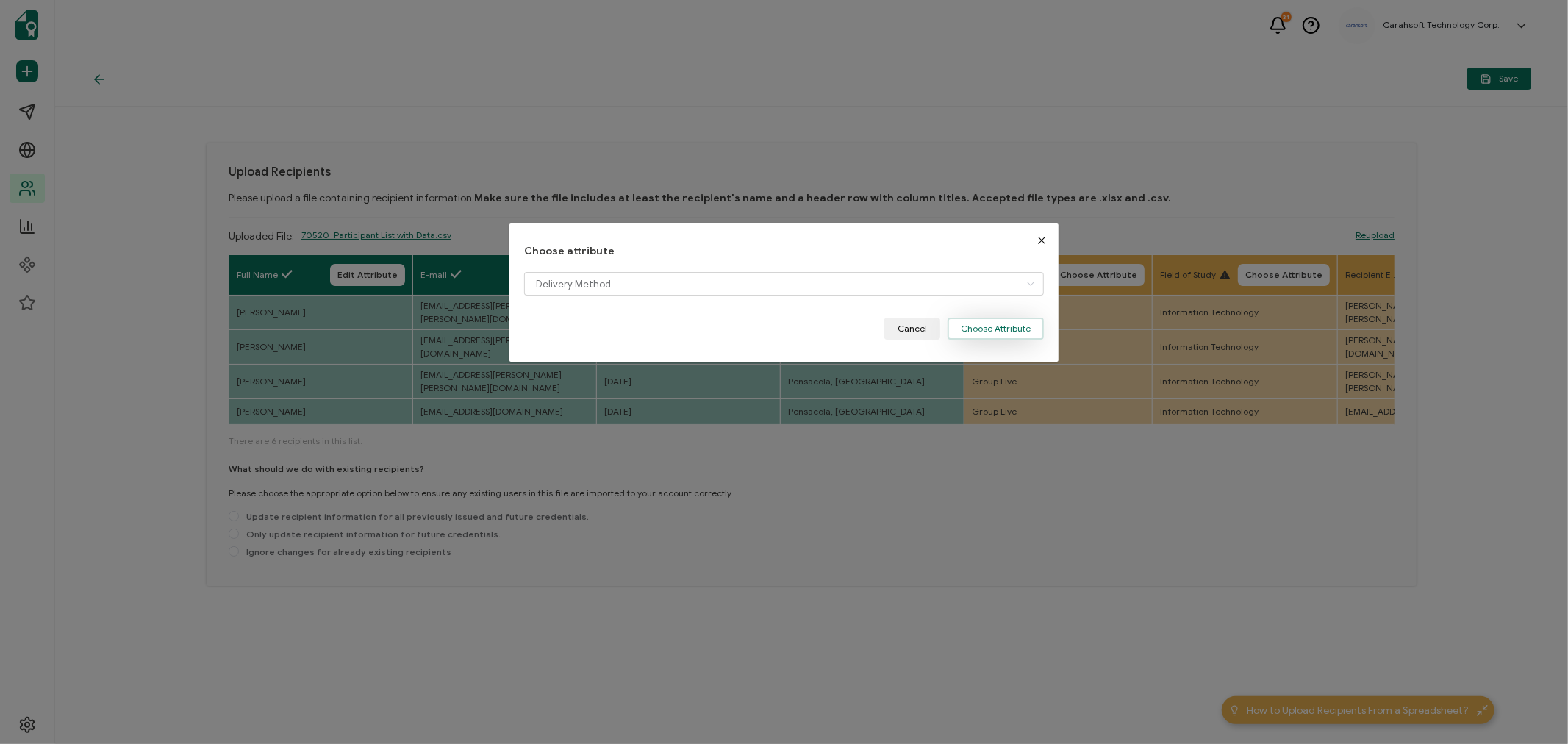
click at [983, 331] on button "Choose Attribute" at bounding box center [995, 328] width 97 height 22
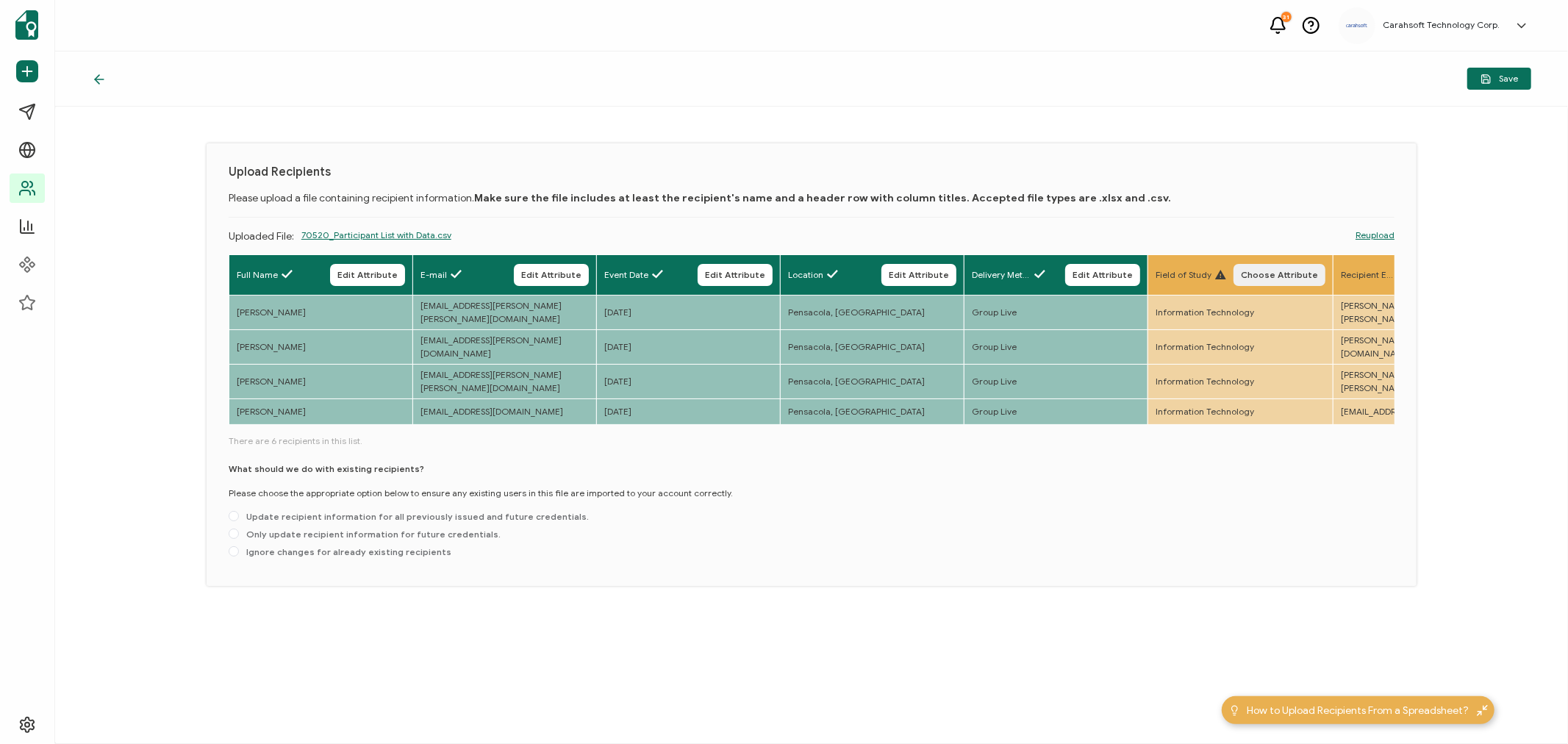
click at [1301, 274] on span "Choose Attribute" at bounding box center [1279, 275] width 77 height 9
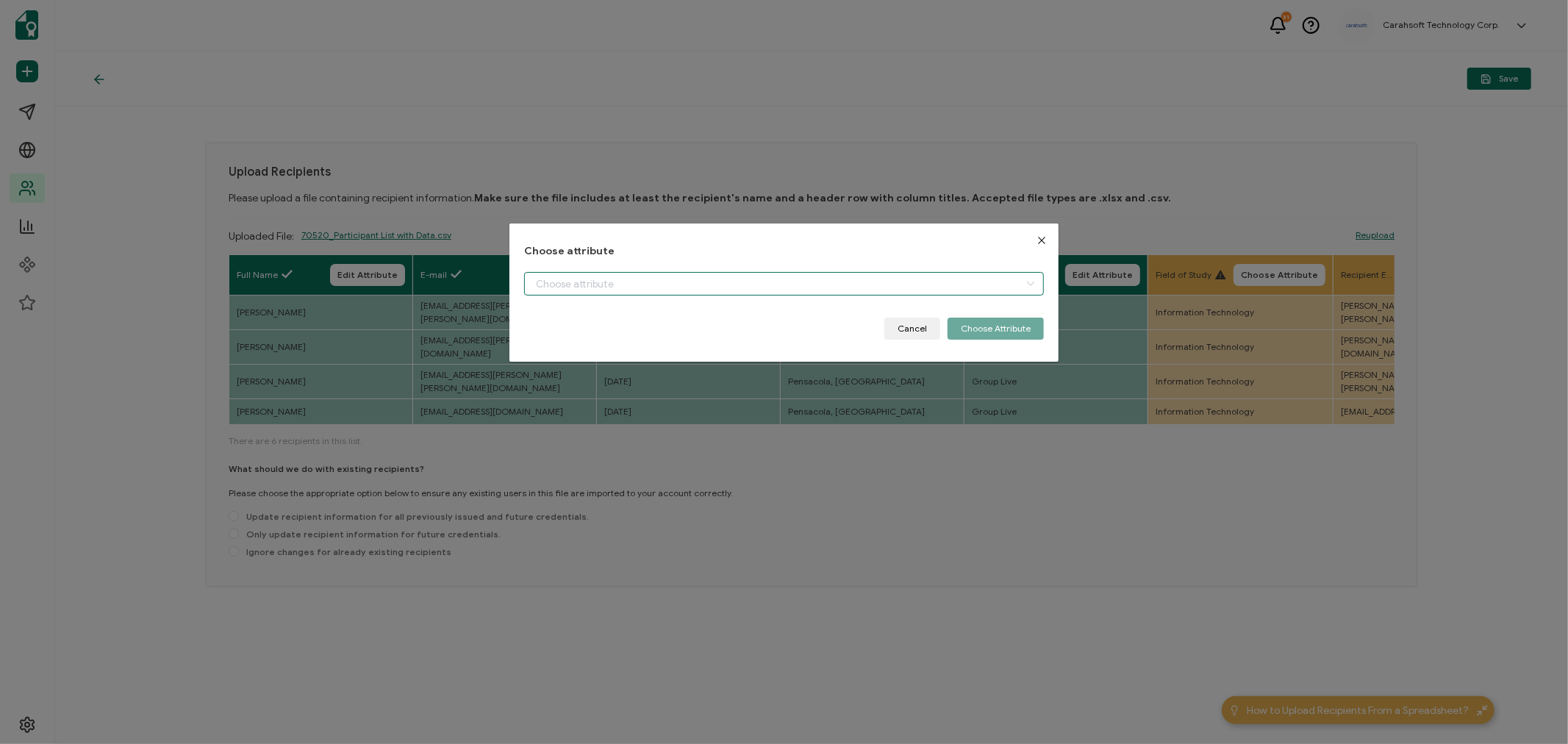
click at [666, 286] on input "dialog" at bounding box center [784, 283] width 519 height 24
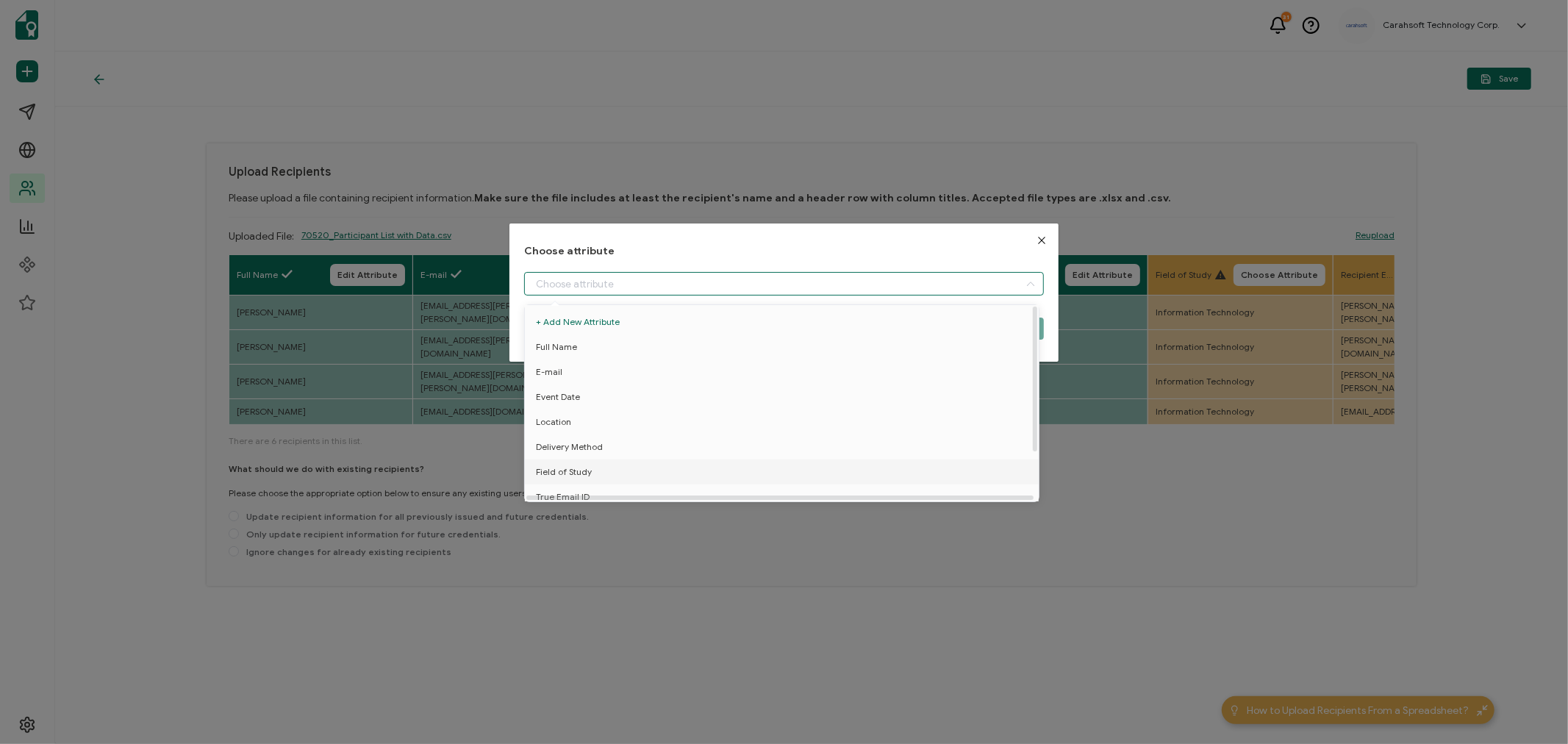
click at [569, 466] on span "Field of Study" at bounding box center [564, 472] width 56 height 25
type input "Field of Study"
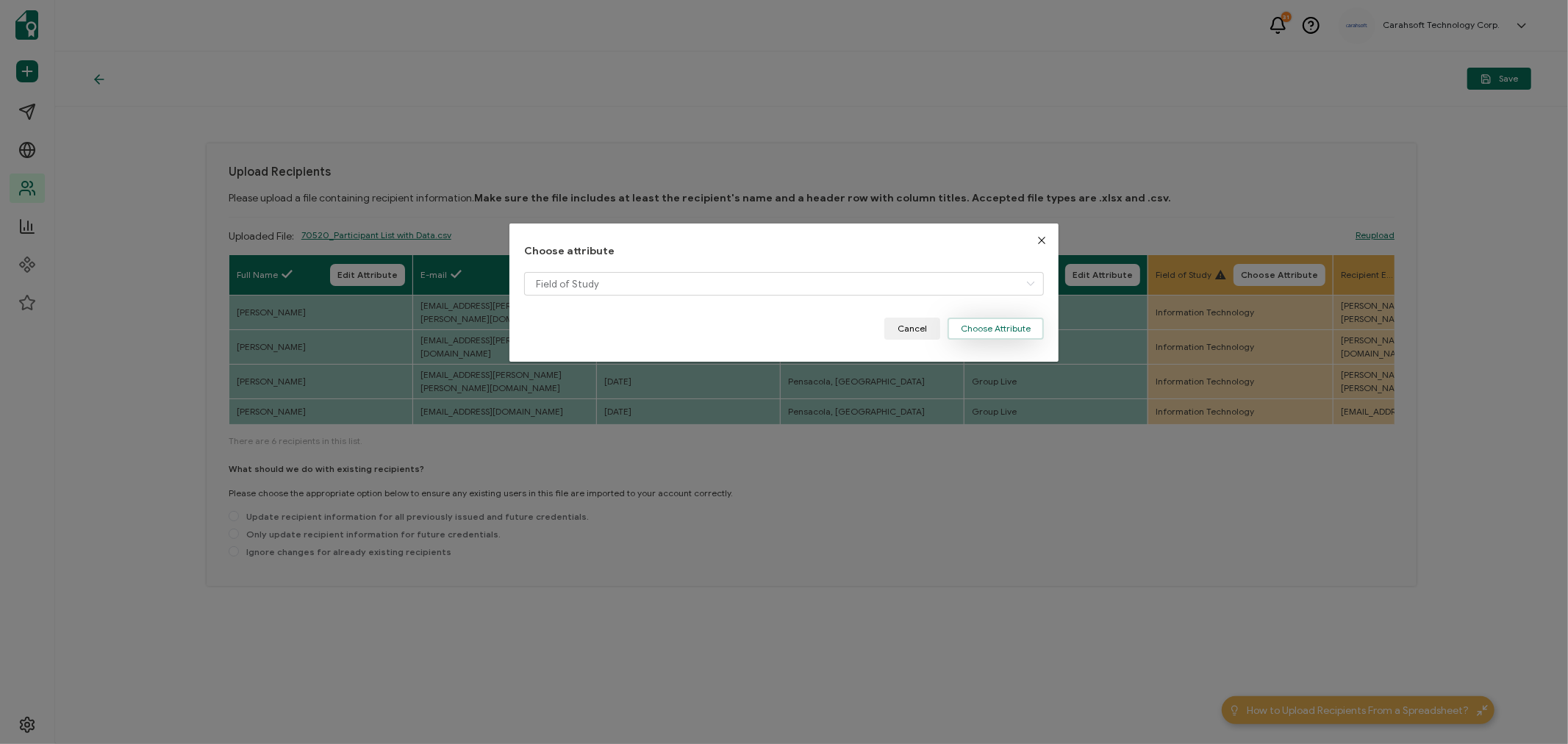
click at [991, 335] on button "Choose Attribute" at bounding box center [995, 328] width 97 height 22
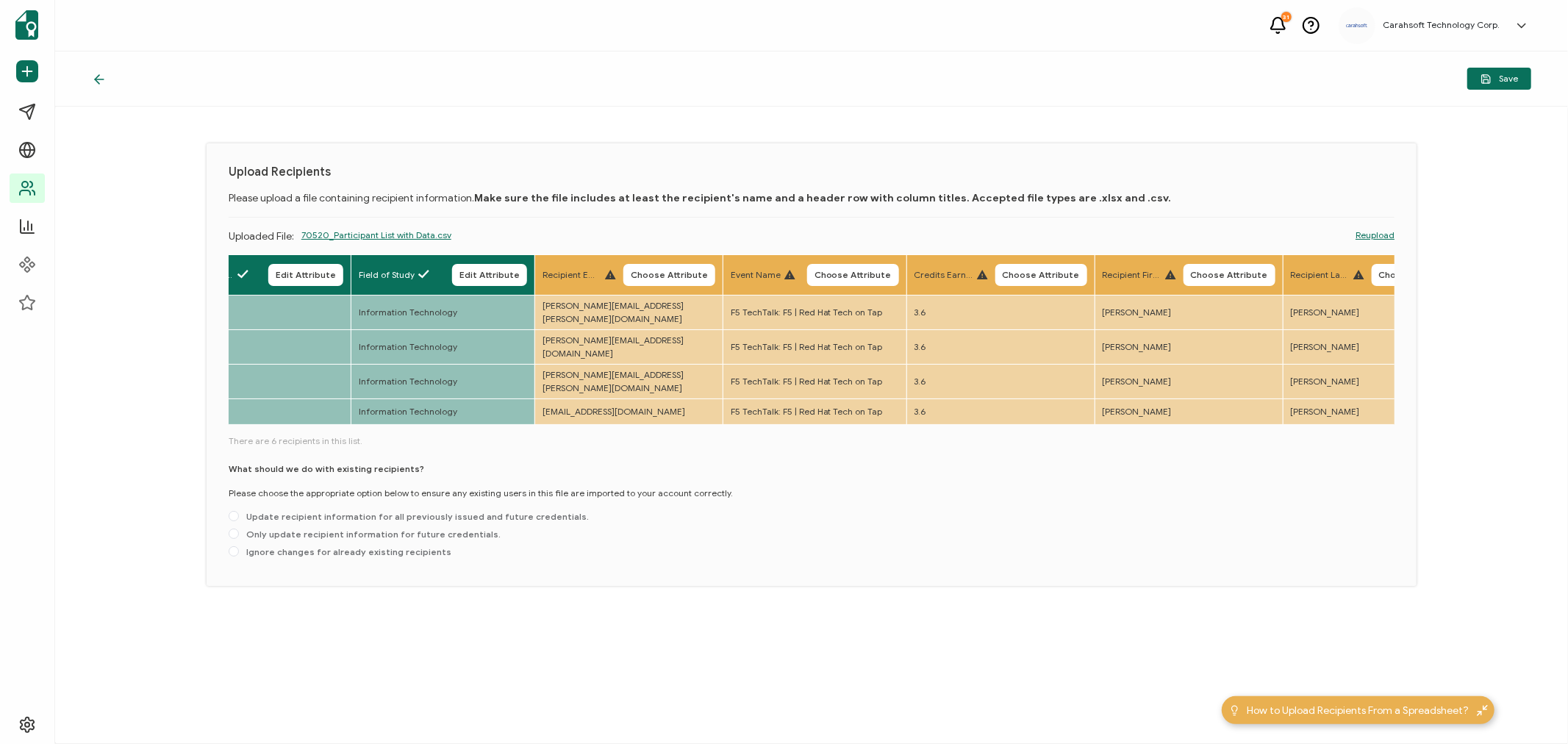
scroll to position [0, 914]
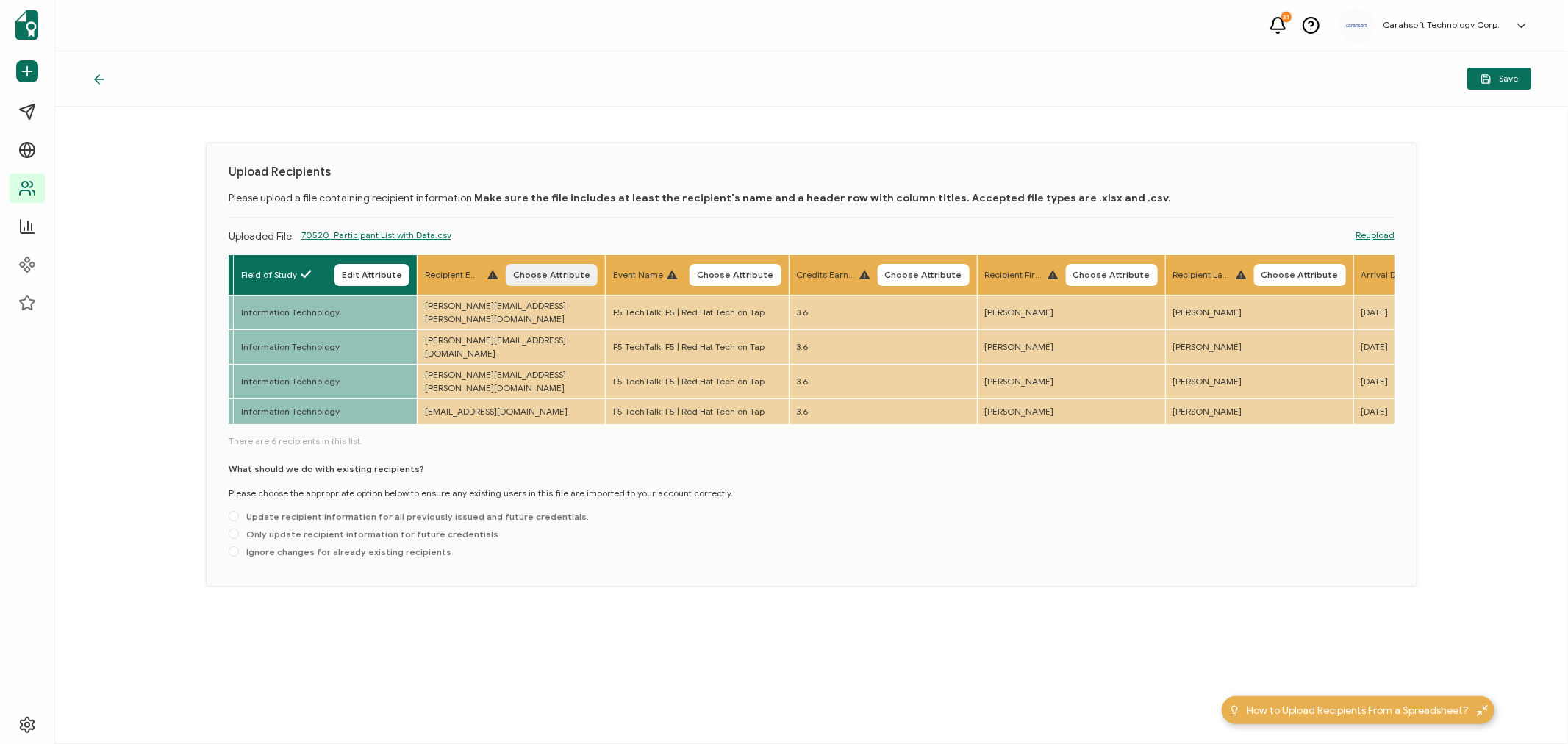
click at [547, 264] on button "Choose Attribute" at bounding box center [551, 275] width 92 height 22
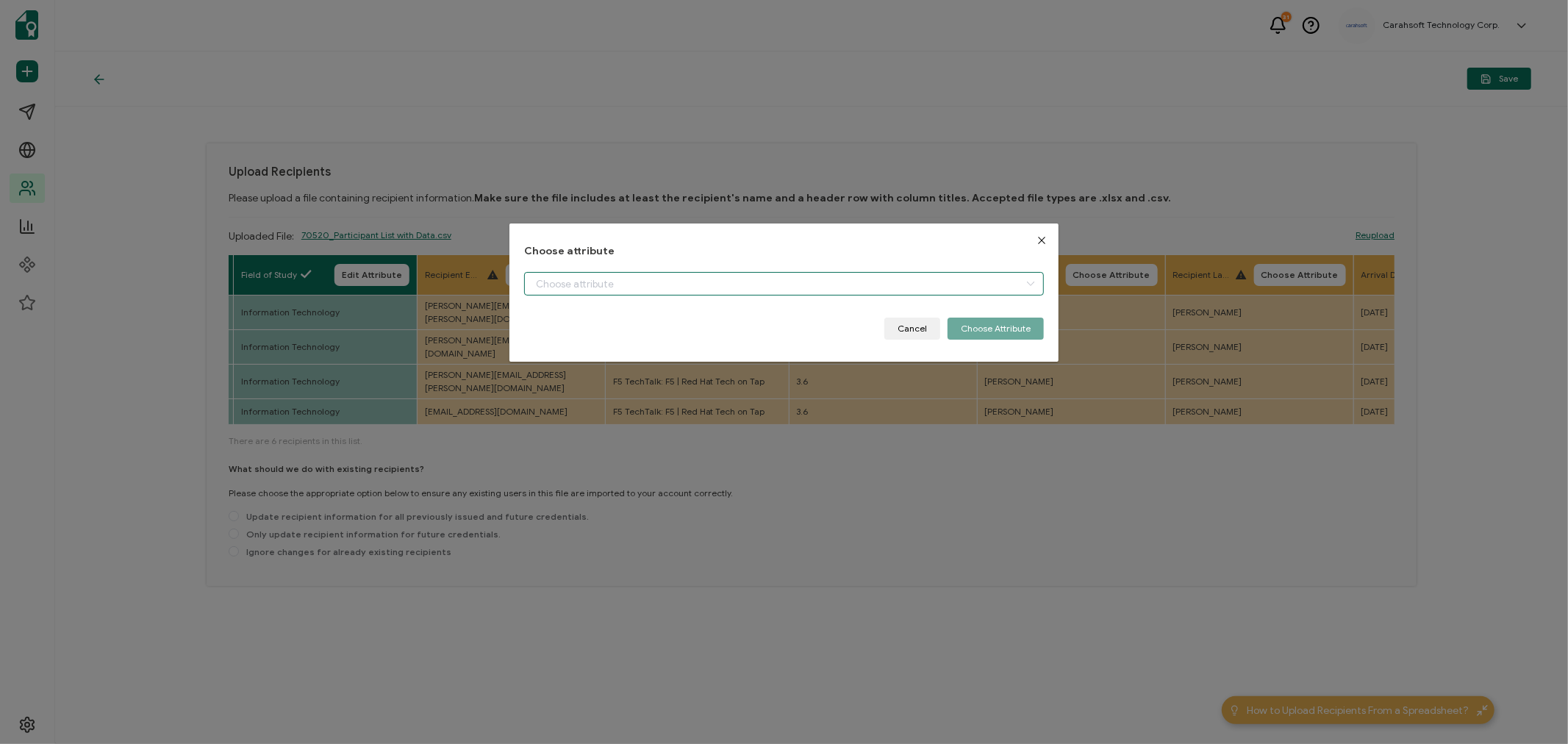
click at [547, 282] on input "dialog" at bounding box center [784, 283] width 519 height 24
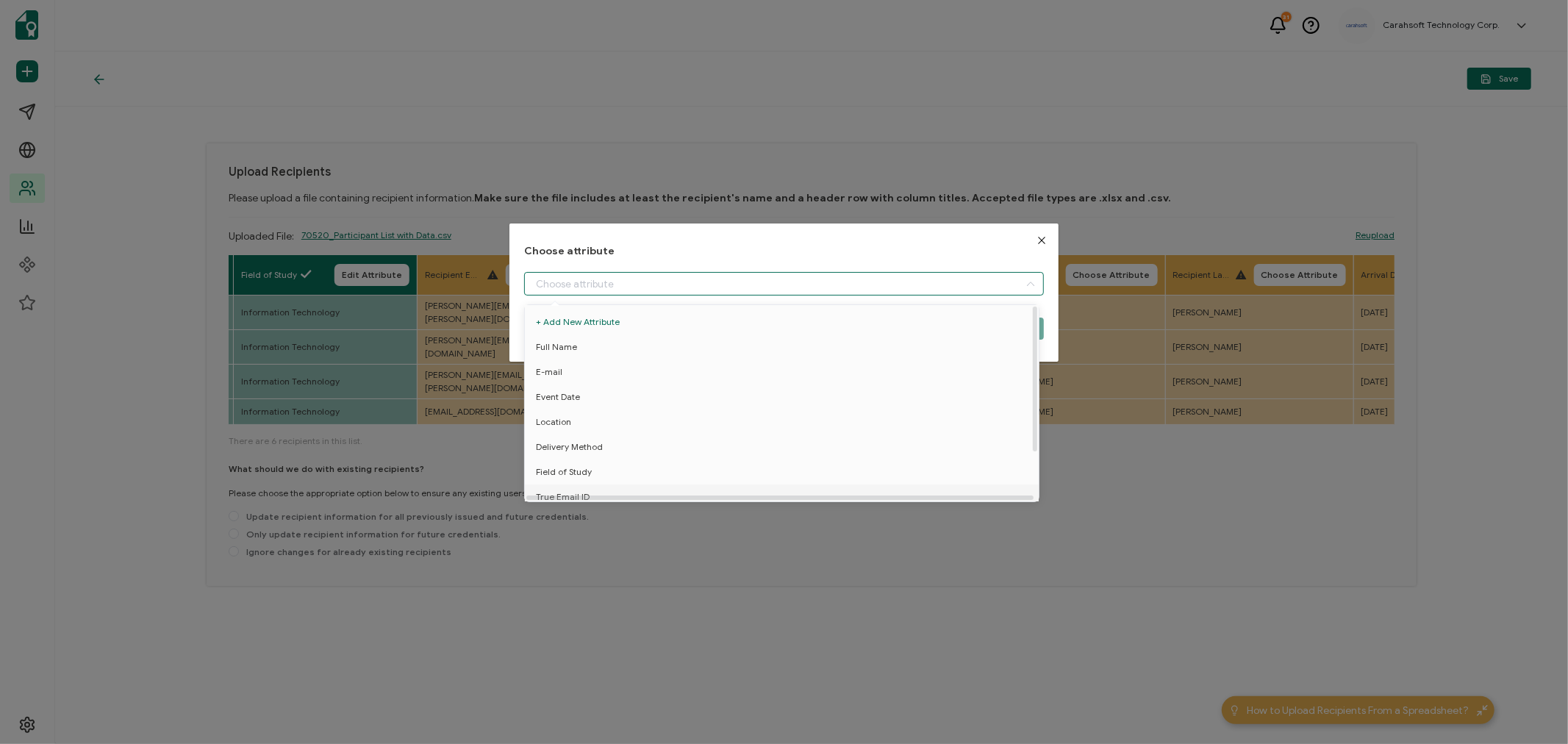
click at [567, 490] on span "True Email ID" at bounding box center [563, 497] width 54 height 25
type input "True Email ID"
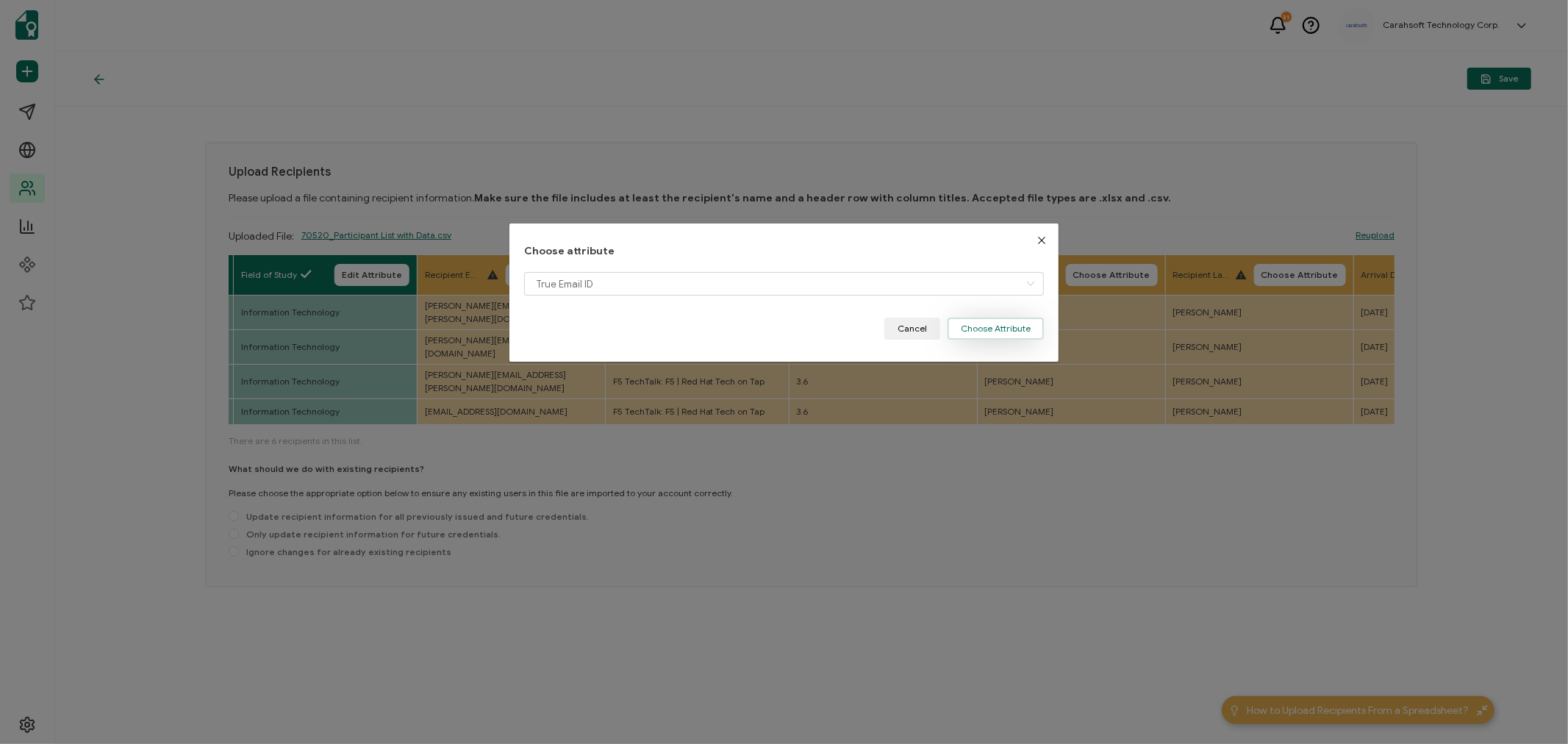
click at [966, 335] on button "Choose Attribute" at bounding box center [995, 328] width 97 height 22
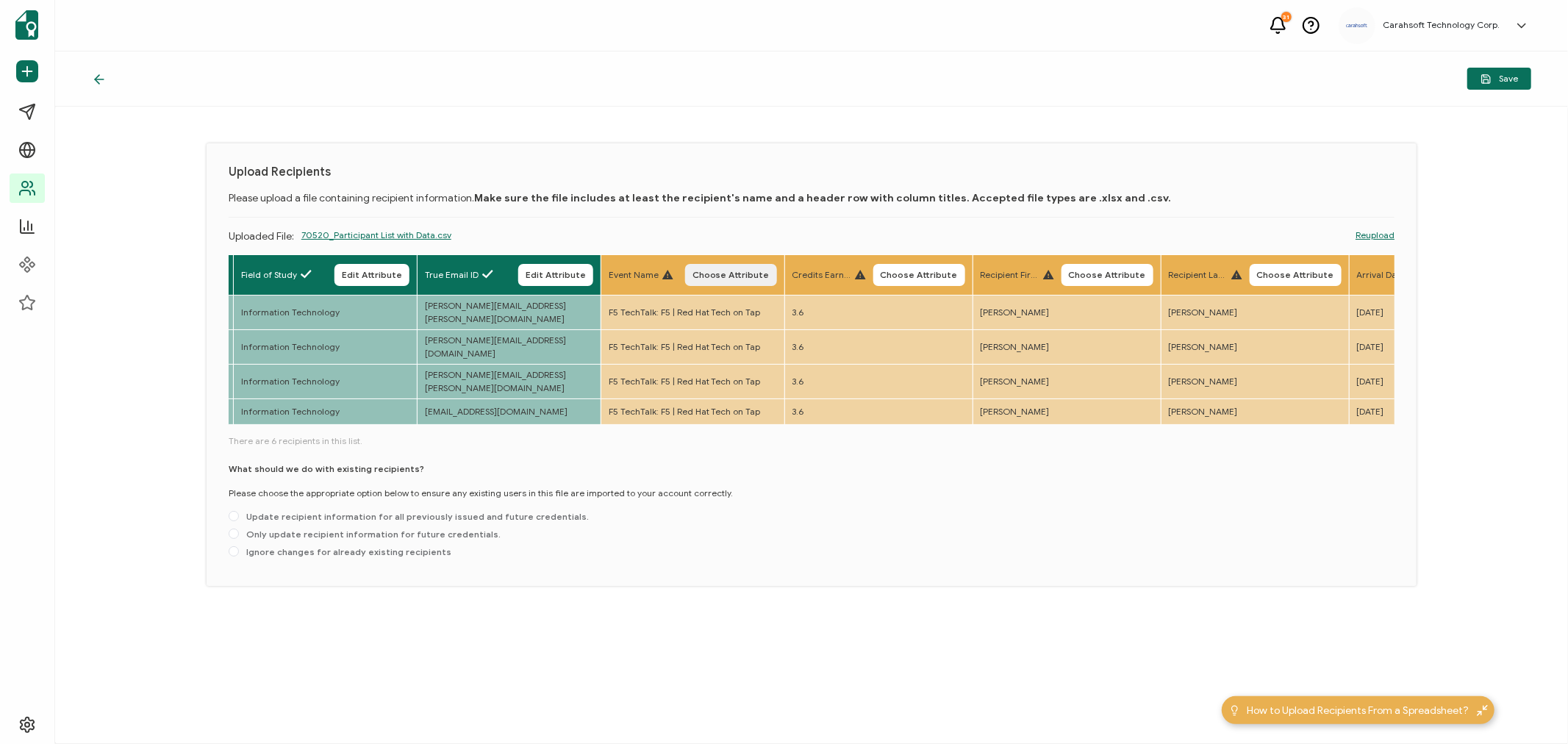
click at [739, 278] on span "Choose Attribute" at bounding box center [730, 275] width 77 height 9
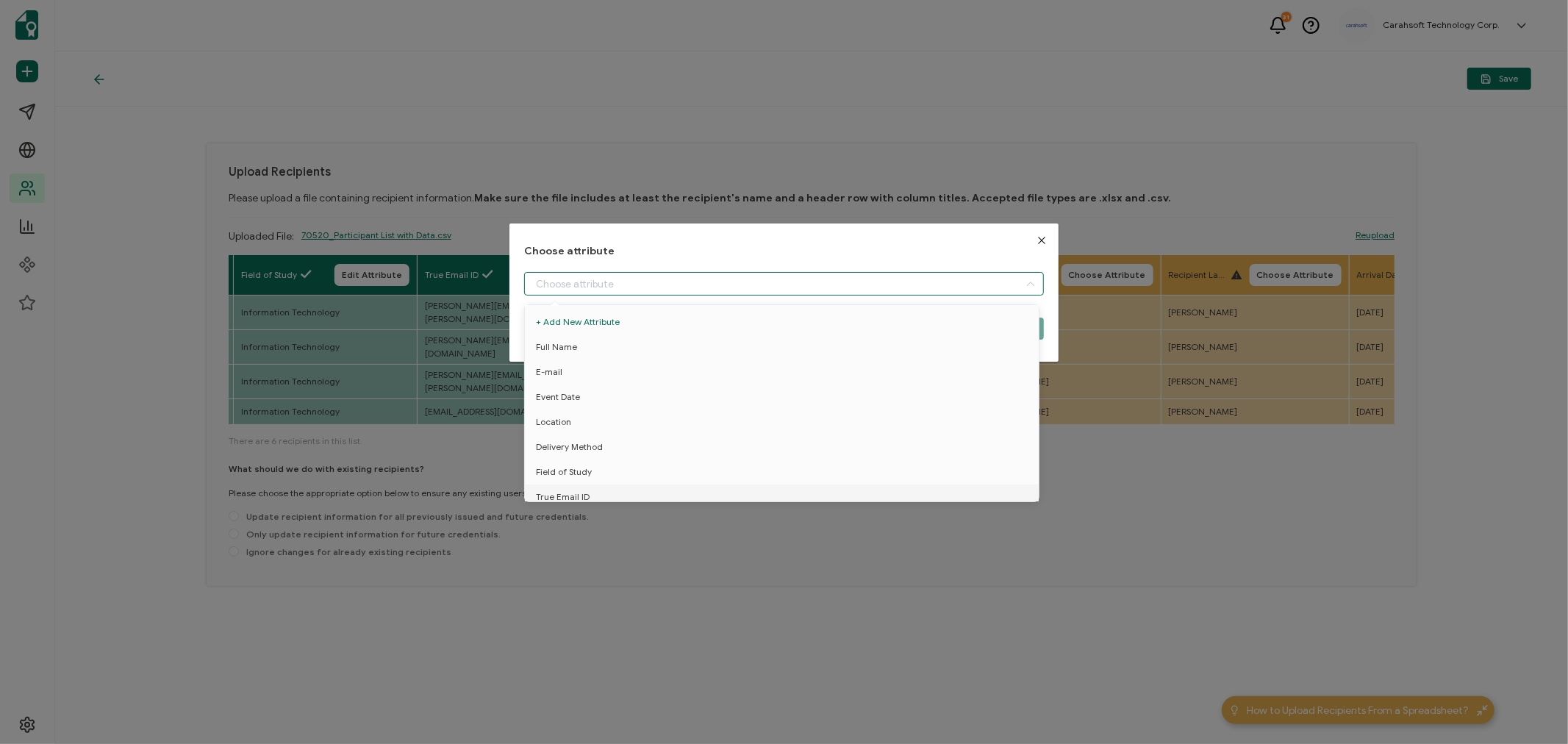
click at [634, 286] on input "dialog" at bounding box center [784, 283] width 519 height 24
click at [575, 460] on span "Event Name" at bounding box center [560, 465] width 50 height 25
type input "Event Name"
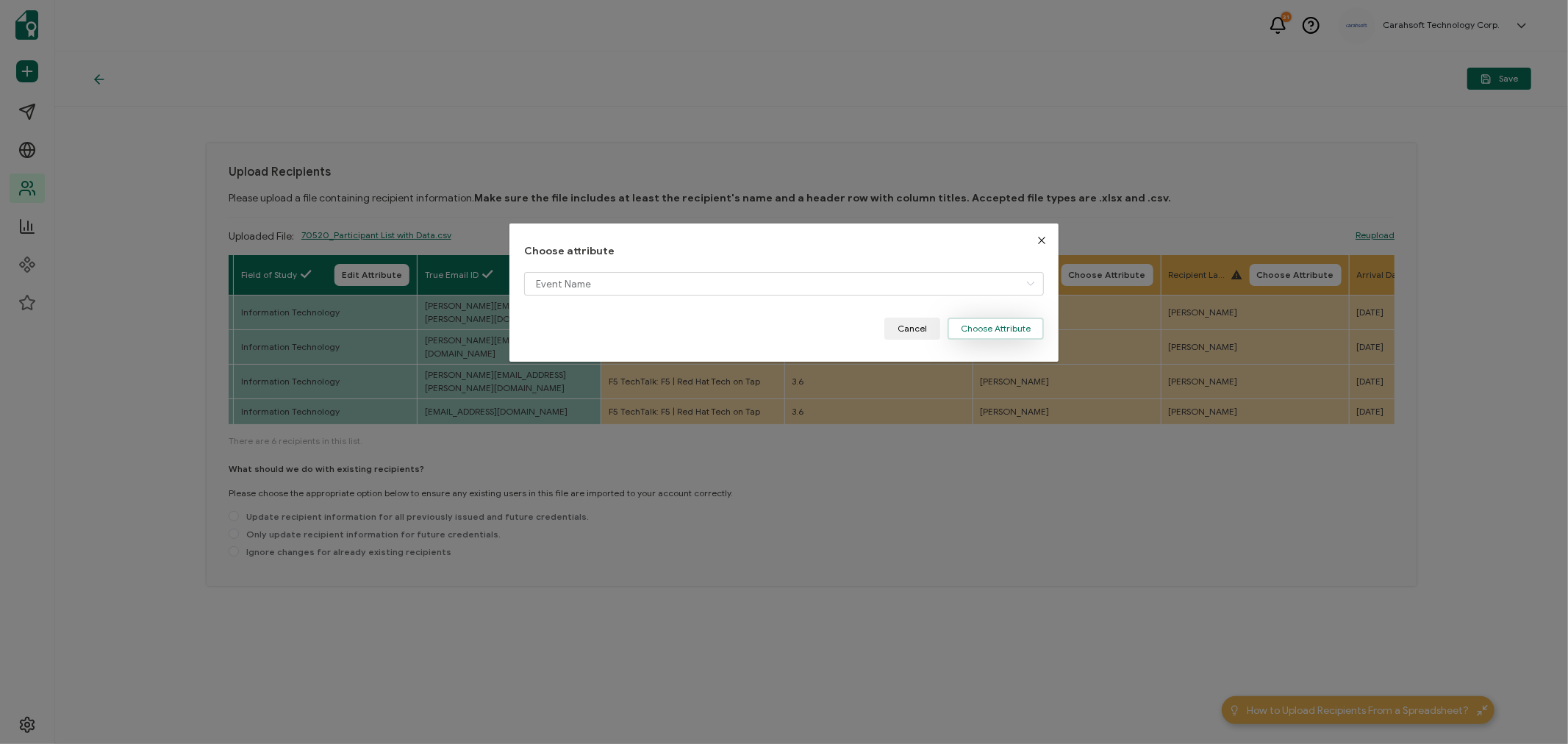
click at [994, 338] on button "Choose Attribute" at bounding box center [995, 328] width 97 height 22
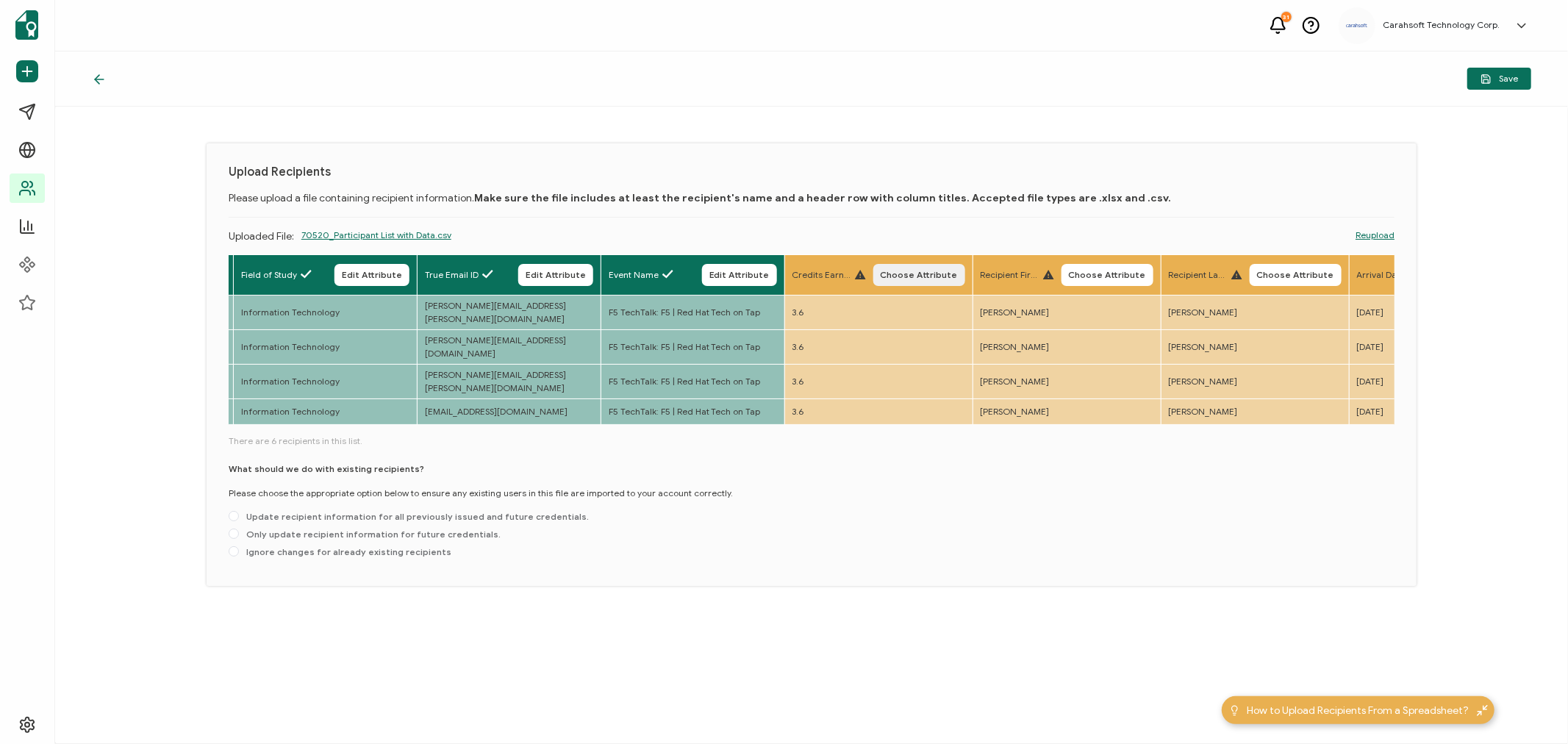
click at [906, 271] on span "Choose Attribute" at bounding box center [919, 275] width 77 height 9
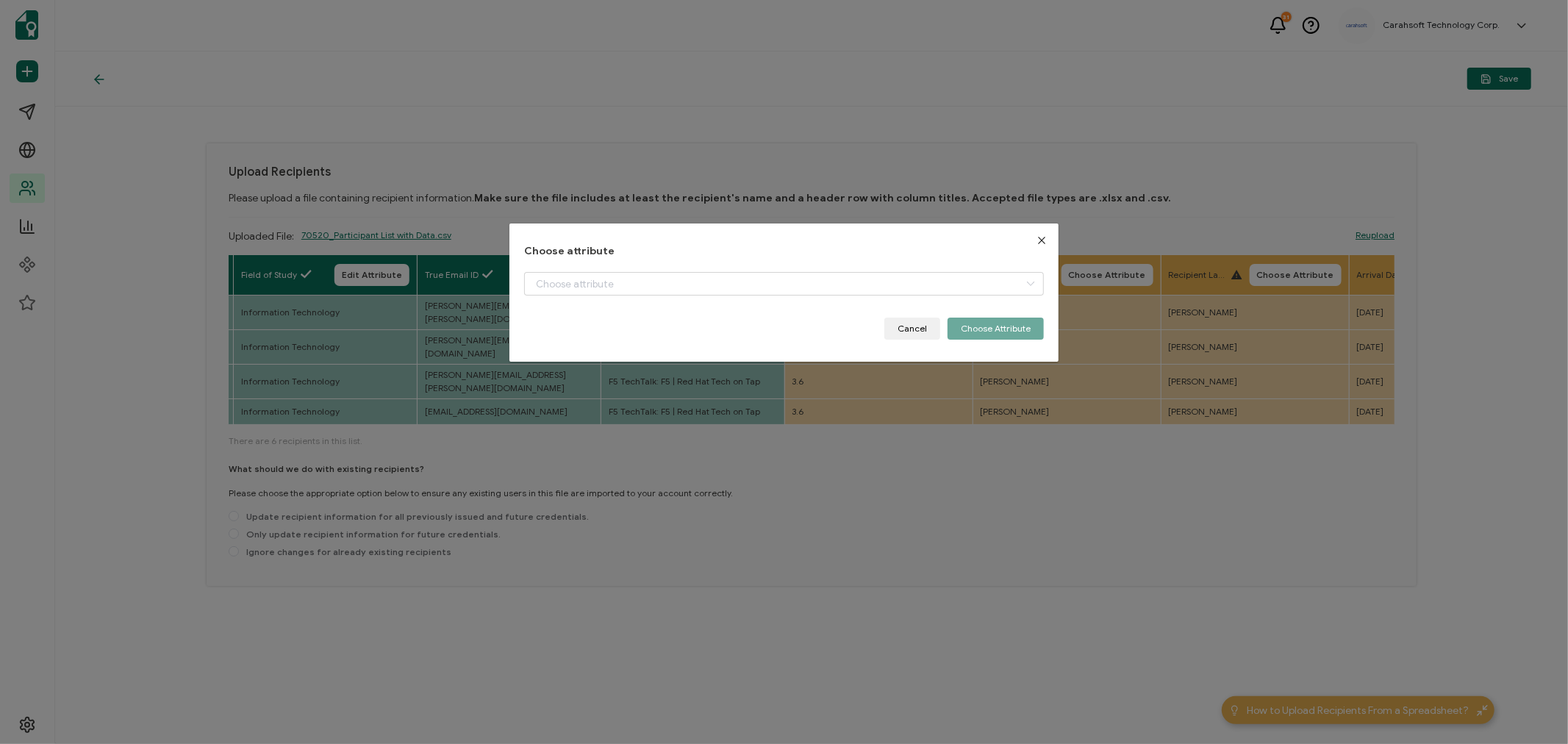
click at [699, 262] on div "Choose attribute Cancel Choose Attribute" at bounding box center [784, 293] width 519 height 95
click at [689, 281] on input "dialog" at bounding box center [784, 283] width 519 height 24
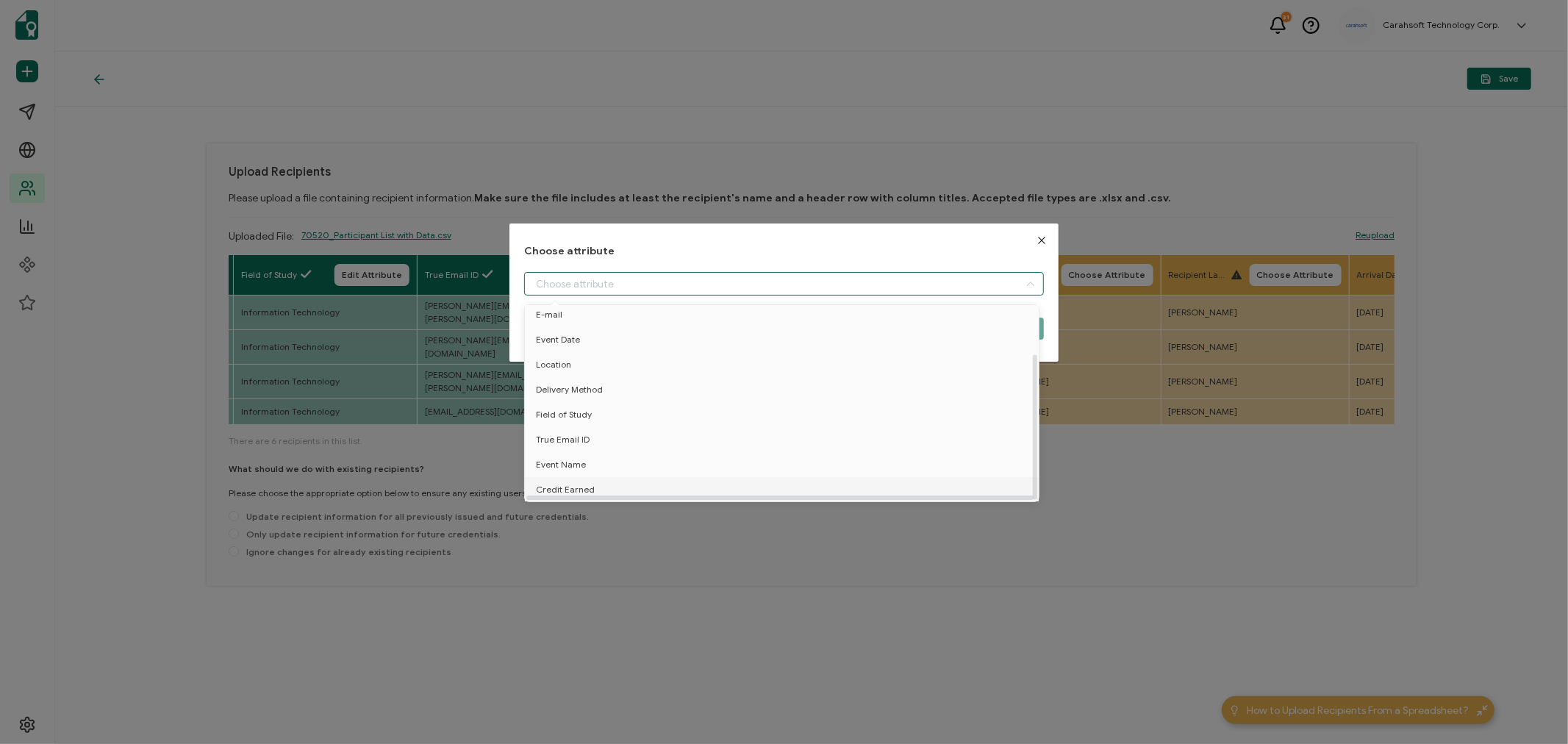
click at [559, 480] on span "Credit Earned" at bounding box center [565, 489] width 59 height 25
type input "Credit Earned"
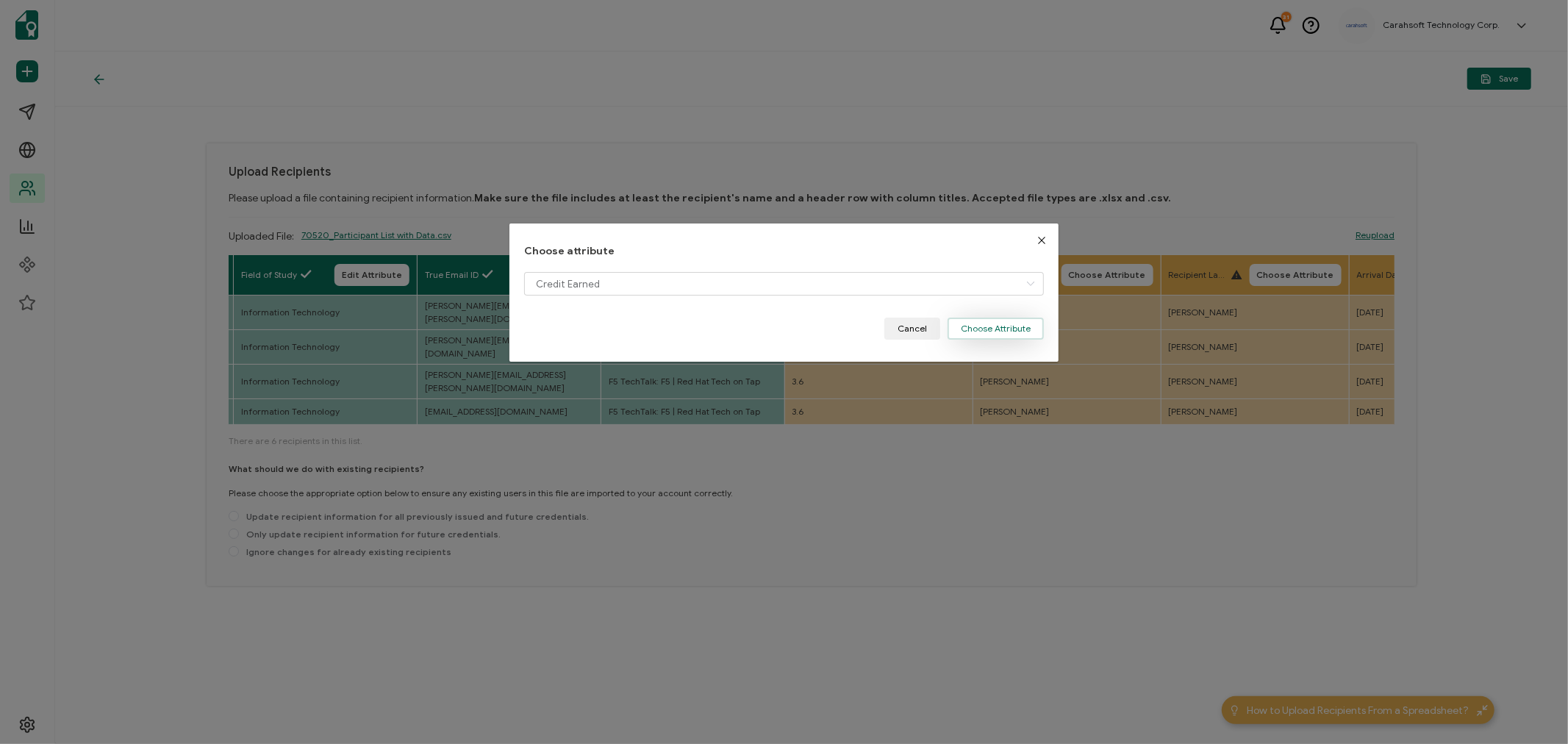
click at [986, 327] on button "Choose Attribute" at bounding box center [995, 328] width 97 height 22
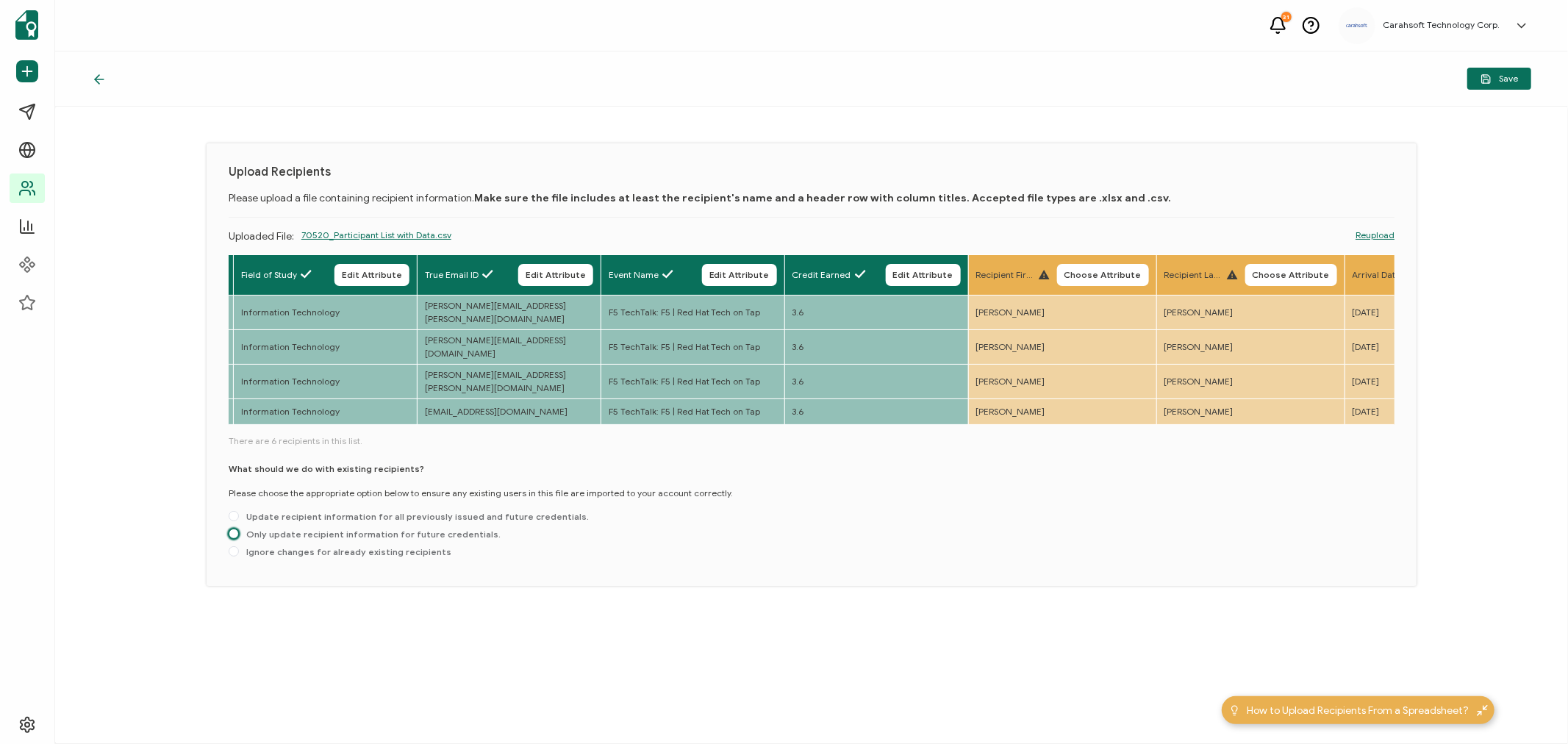
click at [237, 529] on span at bounding box center [233, 534] width 11 height 11
click at [237, 529] on input "Only update recipient information for future credentials." at bounding box center [233, 534] width 11 height 11
radio input "true"
click at [1496, 79] on span "Save" at bounding box center [1499, 79] width 38 height 11
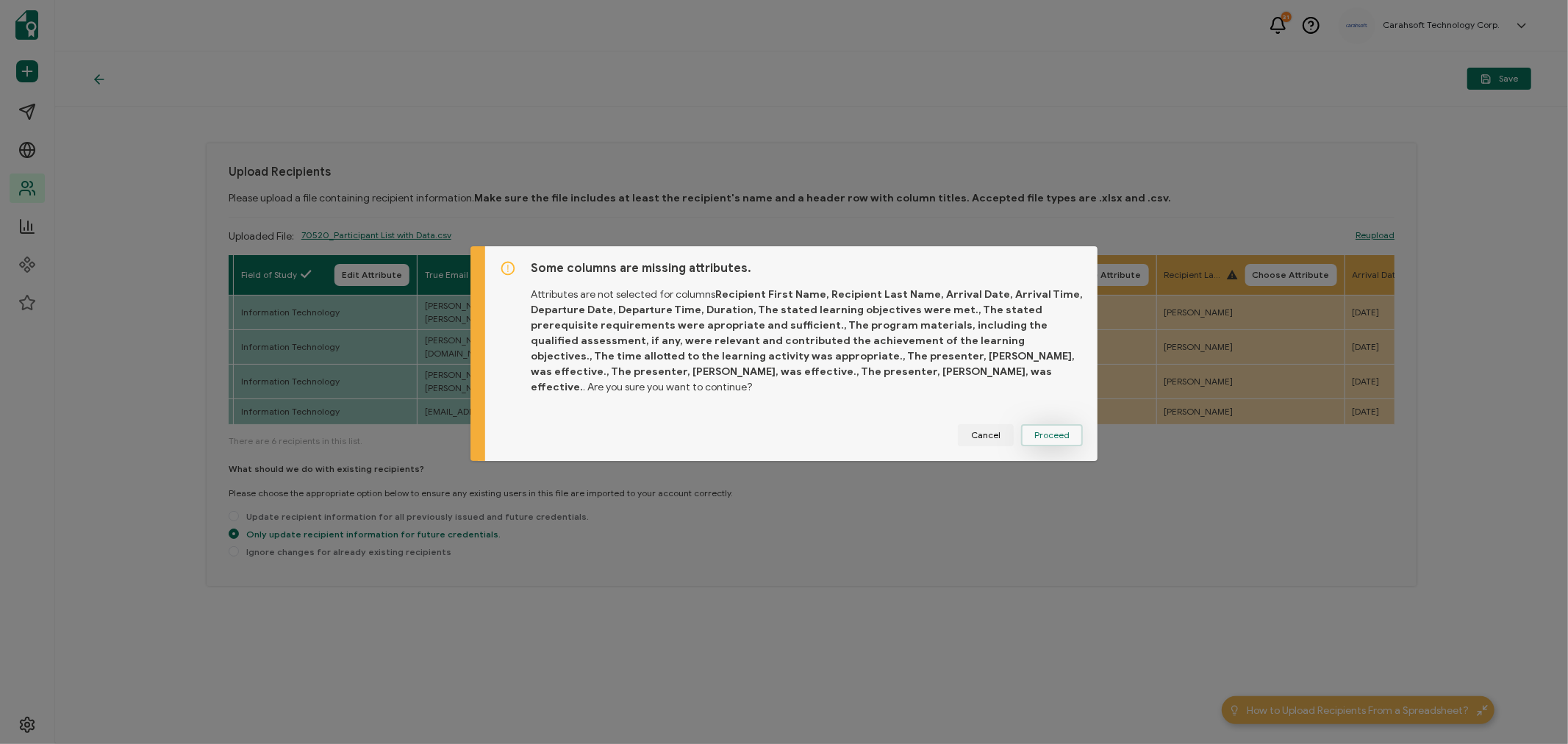
click at [1040, 431] on span "Proceed" at bounding box center [1051, 435] width 35 height 9
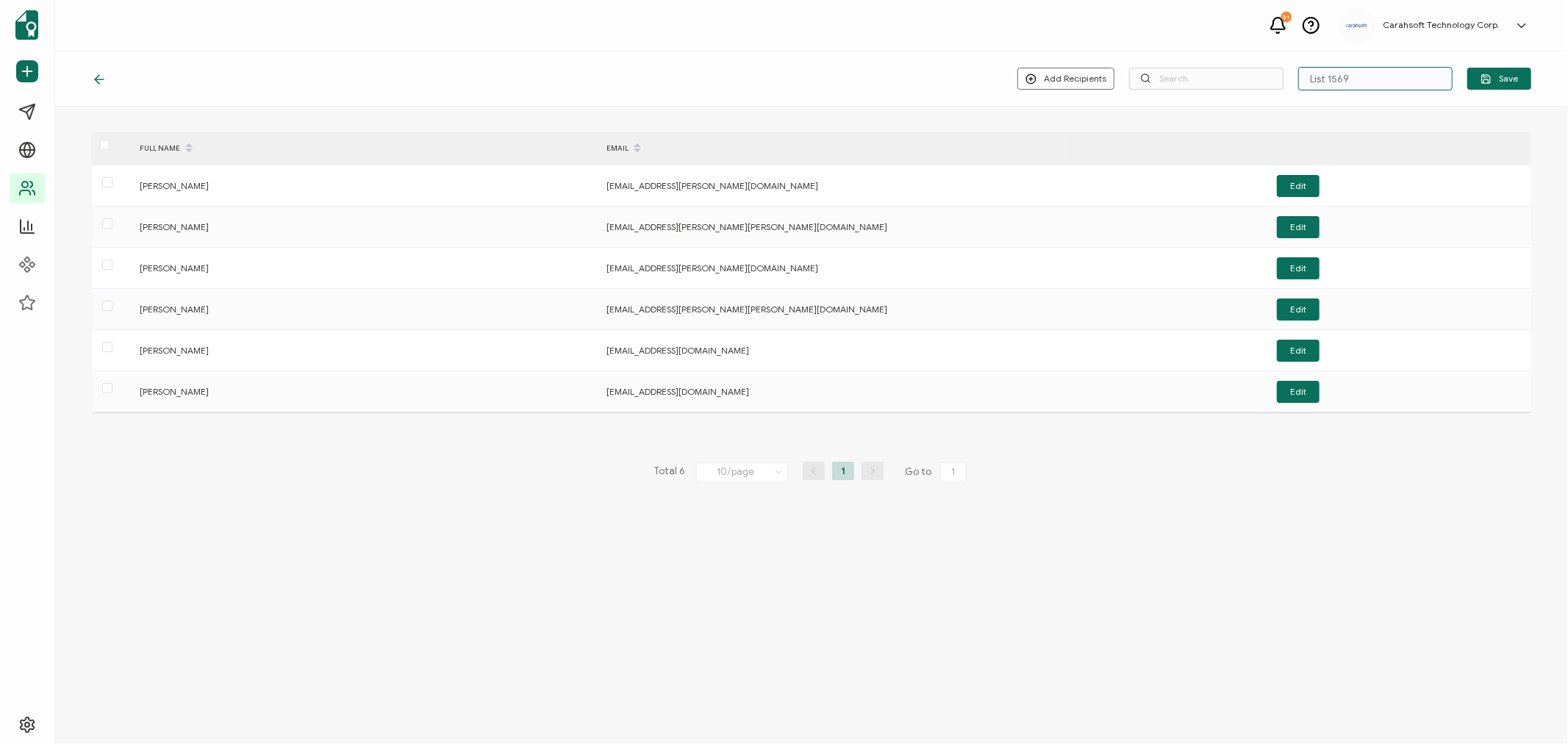
click at [1388, 76] on input "List 1569" at bounding box center [1375, 79] width 155 height 24
type input "8-7-25_70520_F5-Red Hat Event"
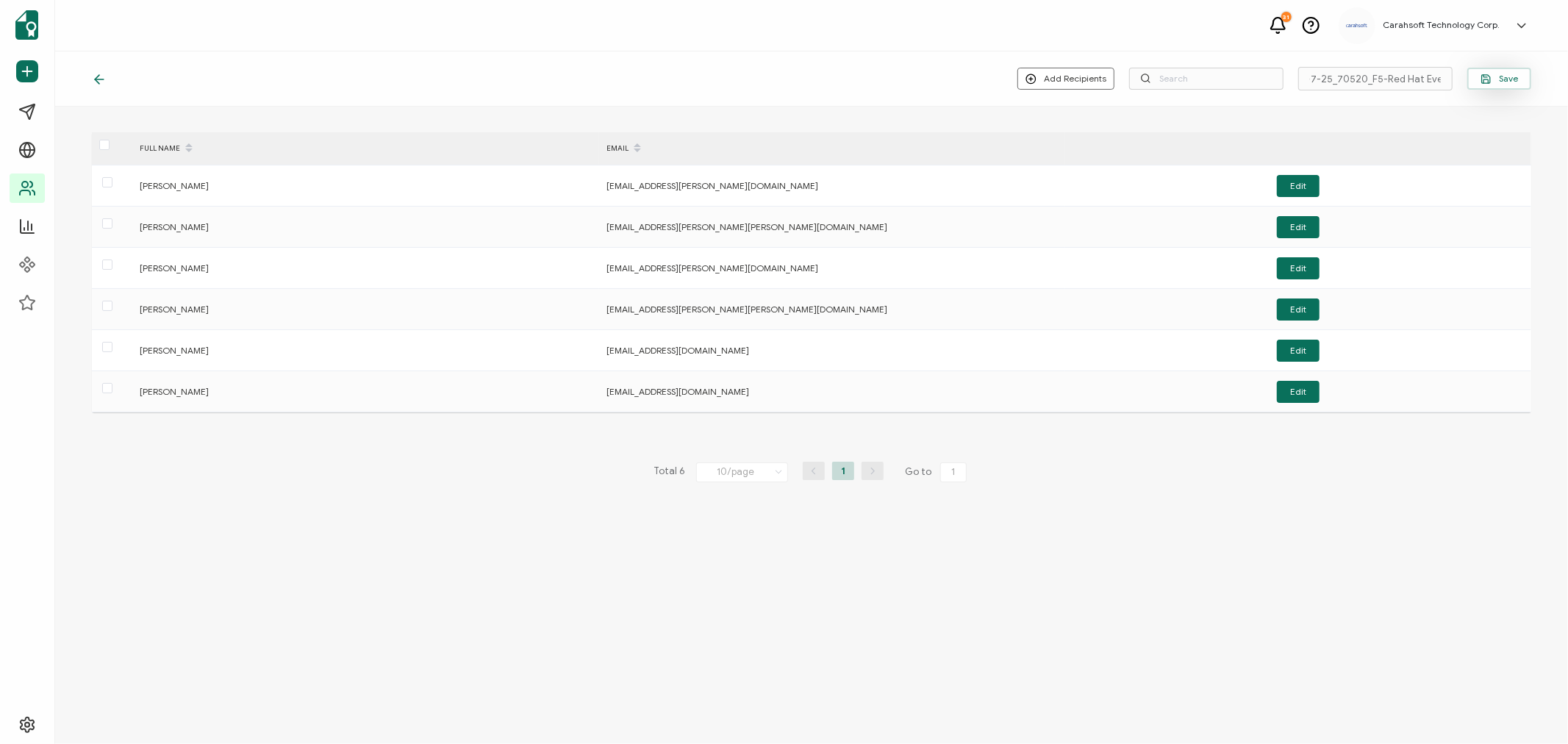
click at [1524, 76] on button "Save" at bounding box center [1499, 79] width 64 height 22
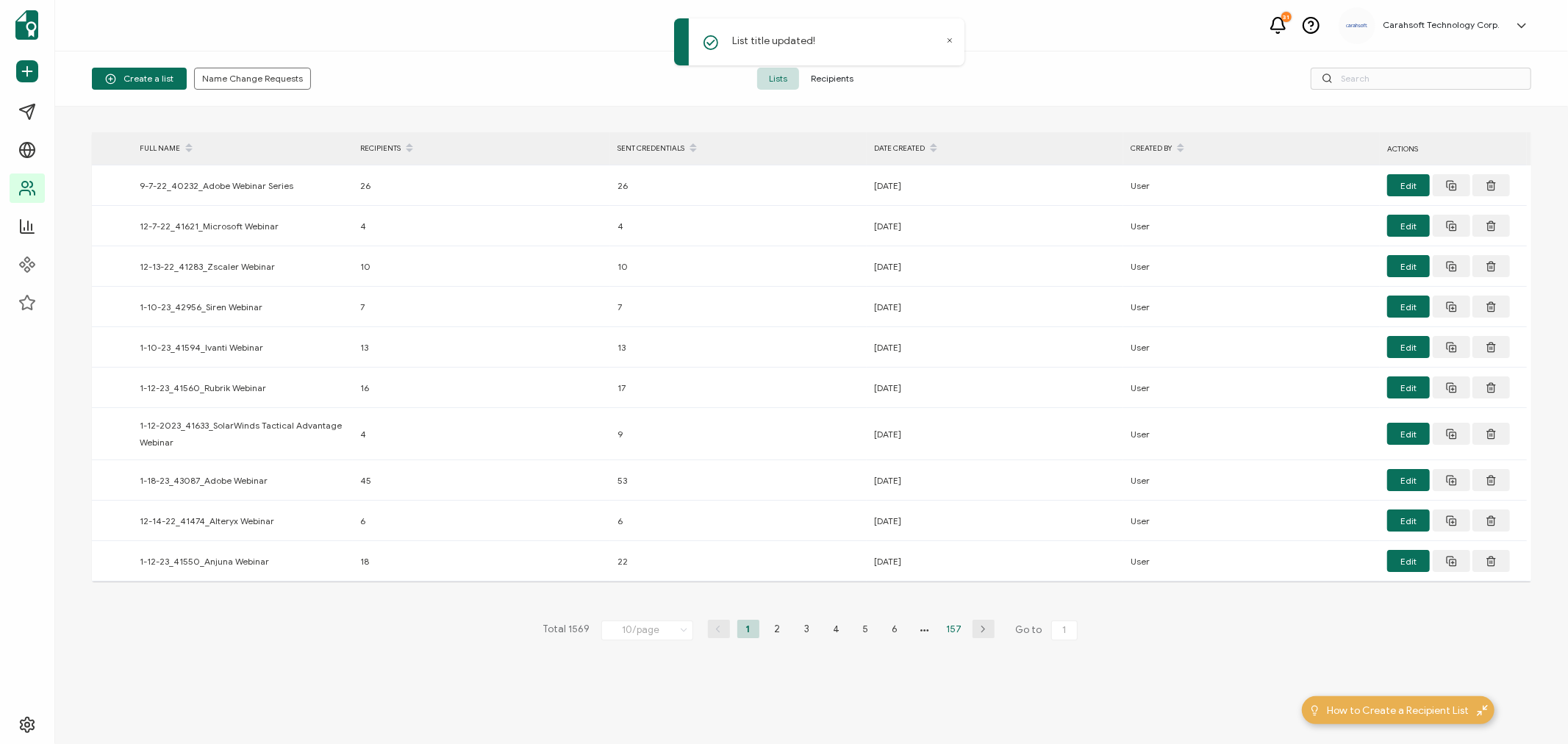
click at [950, 634] on li "157" at bounding box center [954, 629] width 22 height 18
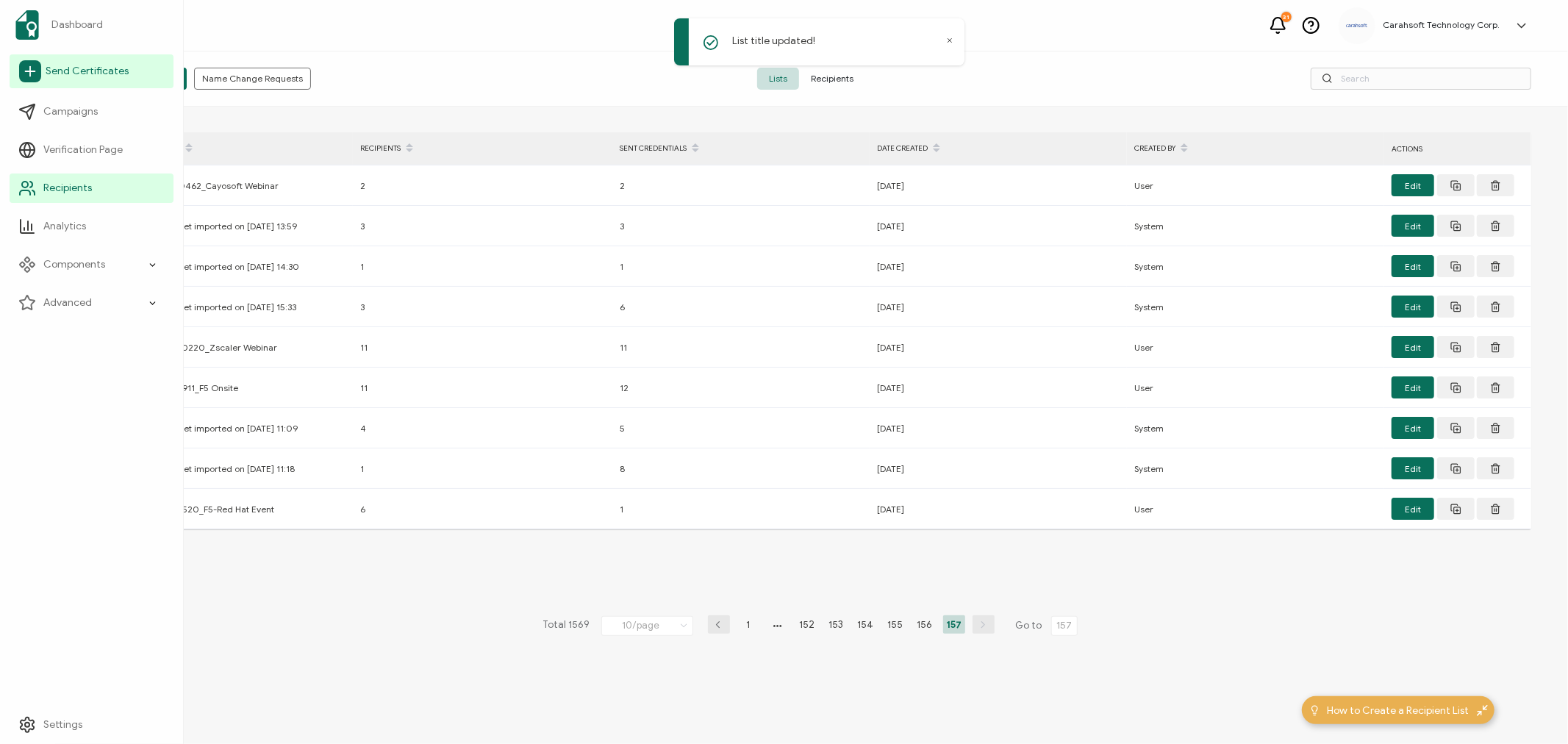
click at [75, 64] on span "Send Certificates" at bounding box center [88, 71] width 83 height 15
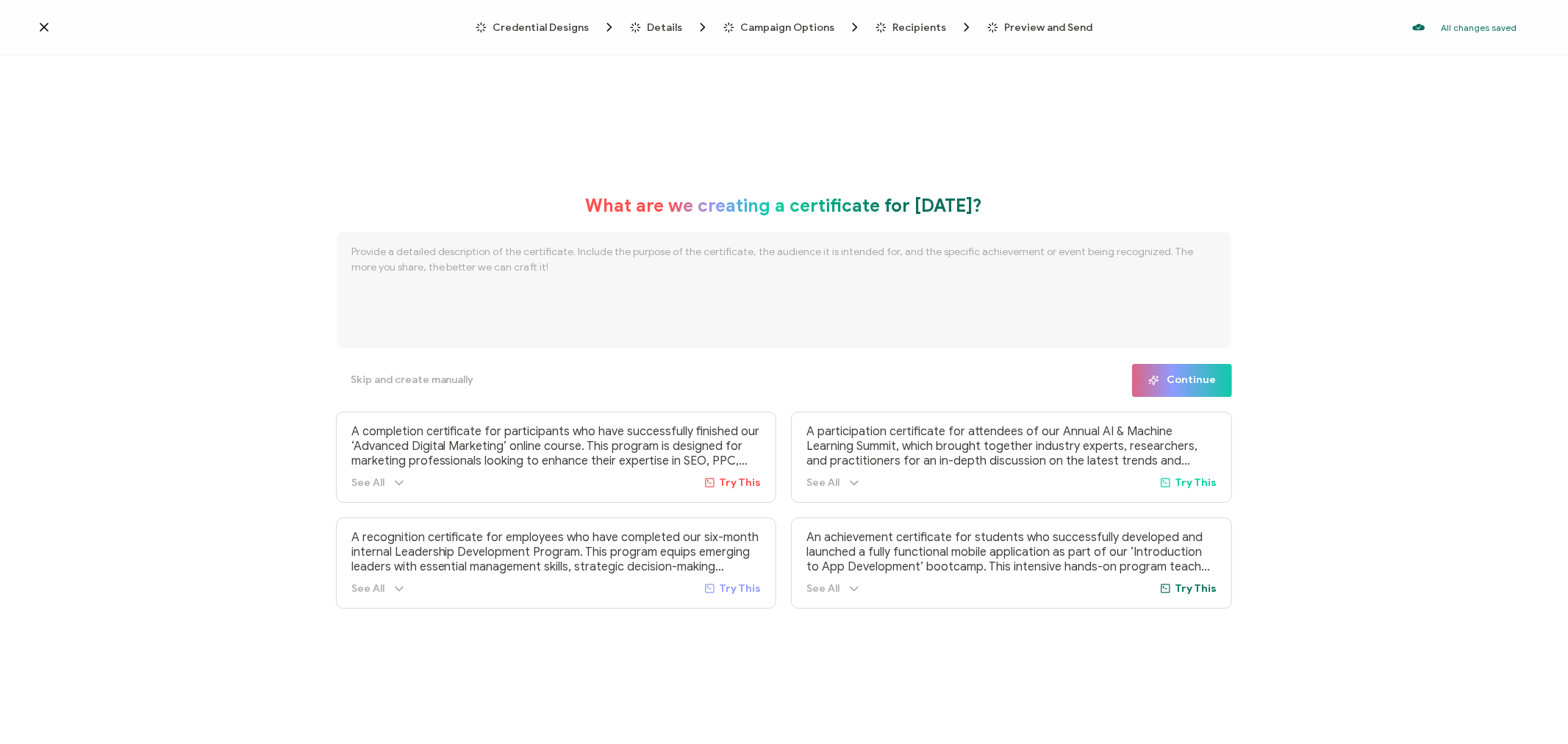
drag, startPoint x: 547, startPoint y: 31, endPoint x: 545, endPoint y: 24, distance: 7.3
click at [547, 31] on span "Credential Designs" at bounding box center [541, 27] width 97 height 11
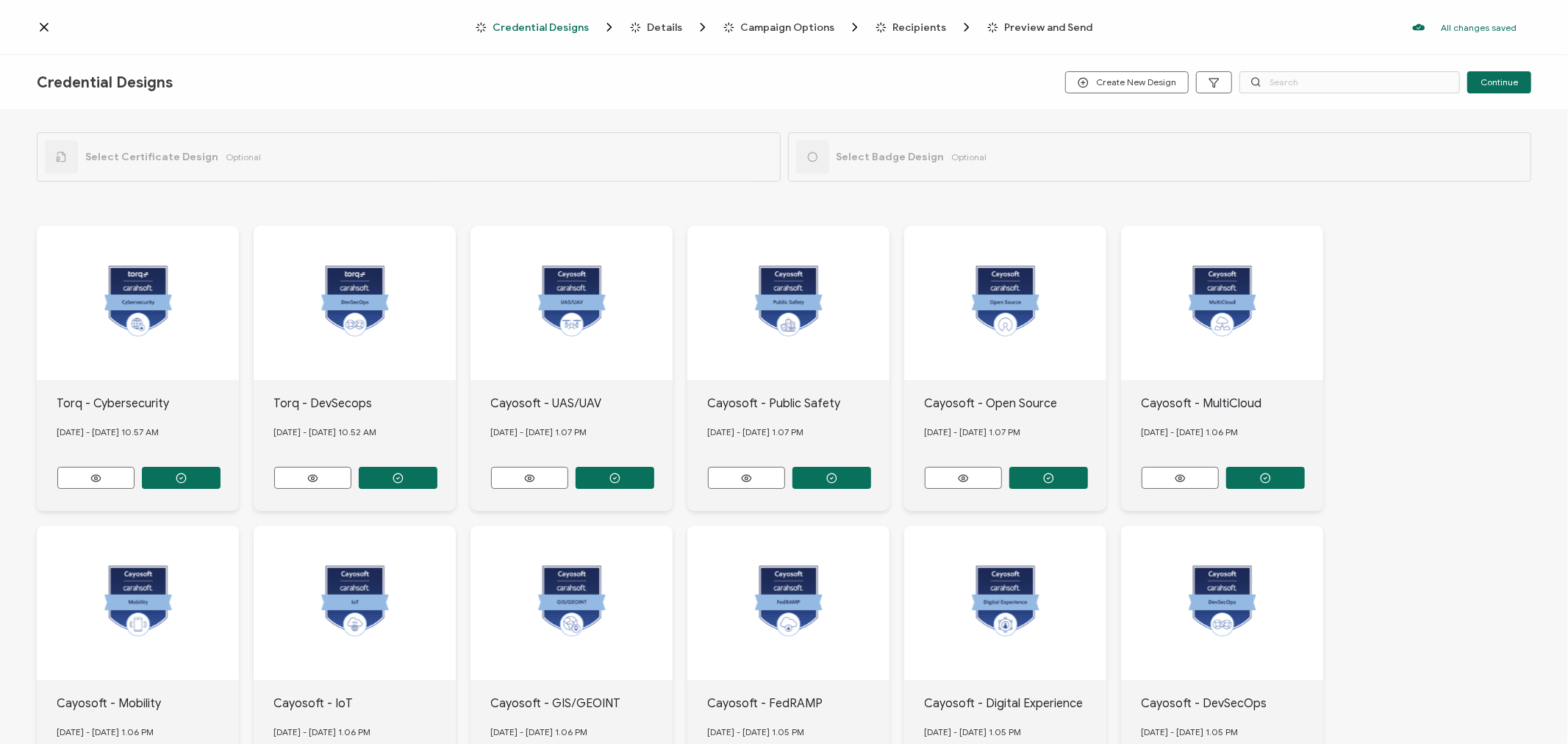
click at [534, 25] on span "Credential Designs" at bounding box center [541, 27] width 97 height 11
click at [1282, 79] on input "text" at bounding box center [1350, 82] width 221 height 22
click at [1281, 75] on input "text" at bounding box center [1350, 82] width 221 height 22
click at [1280, 86] on input "text" at bounding box center [1350, 82] width 221 height 22
click at [1386, 79] on input "text" at bounding box center [1350, 82] width 221 height 22
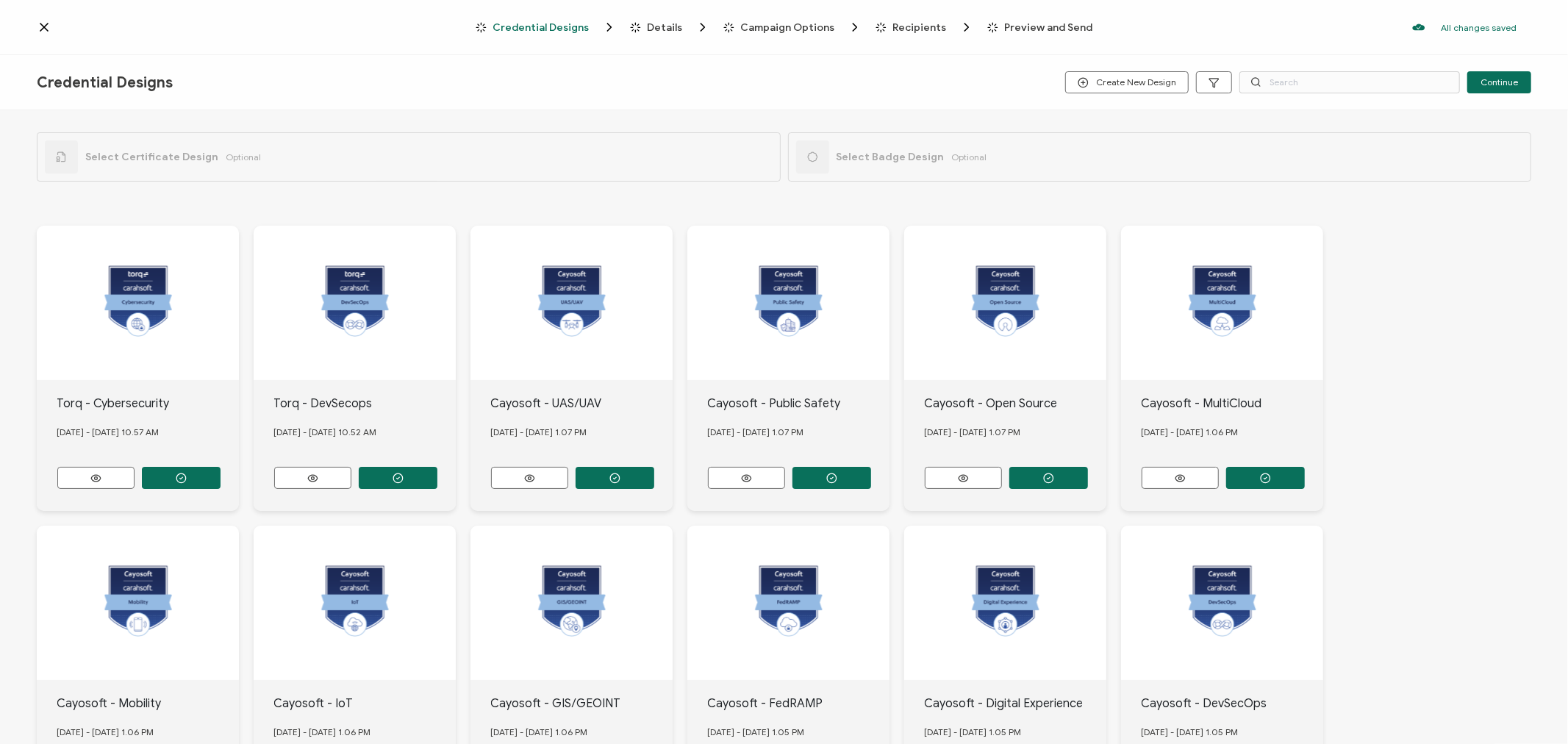
click at [1319, 34] on div "All changes saved We save your content automatically as you keep working. Chang…" at bounding box center [1311, 27] width 438 height 29
click at [1274, 82] on input "text" at bounding box center [1350, 82] width 221 height 22
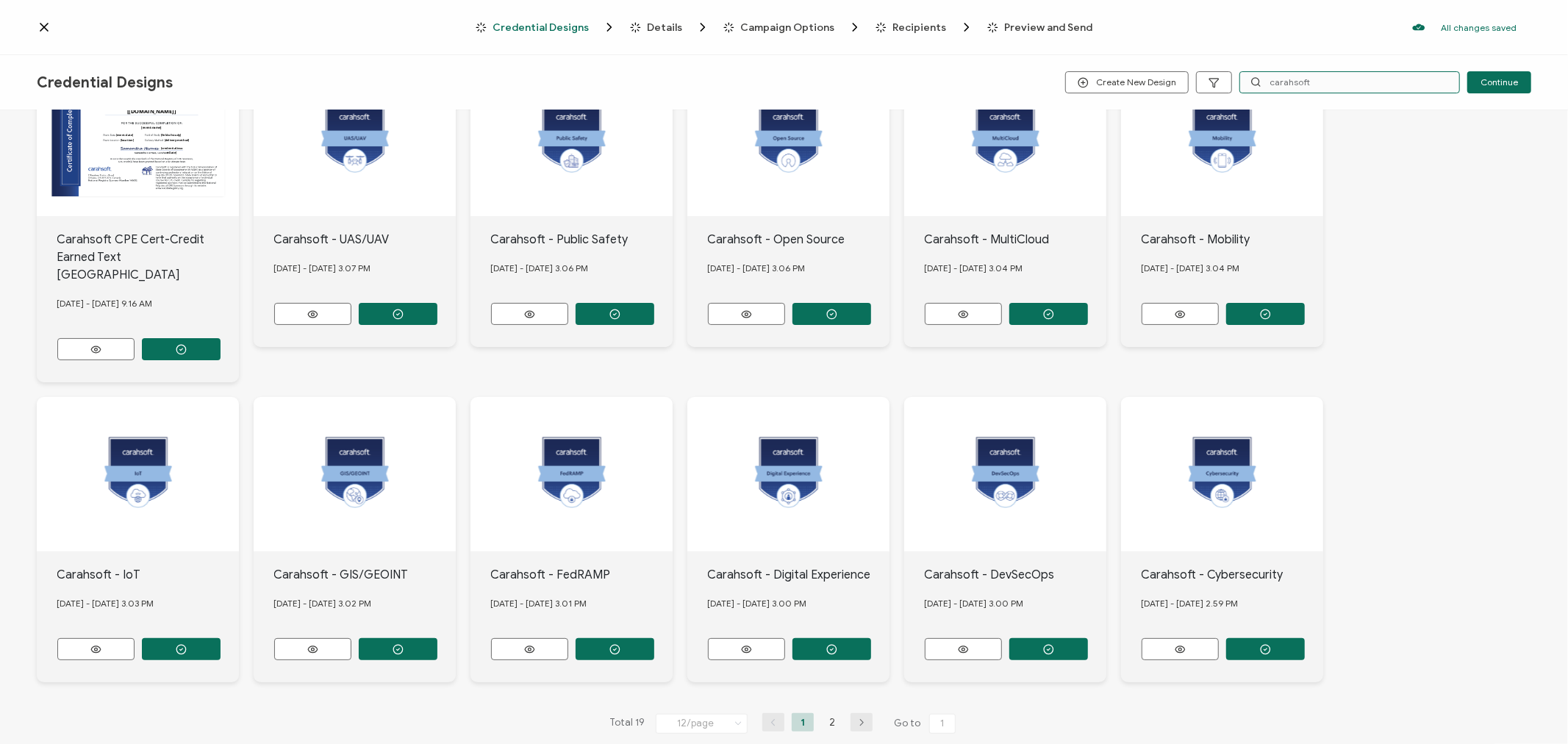
scroll to position [165, 0]
type input "carahsoft"
click at [825, 713] on li "2" at bounding box center [832, 722] width 22 height 18
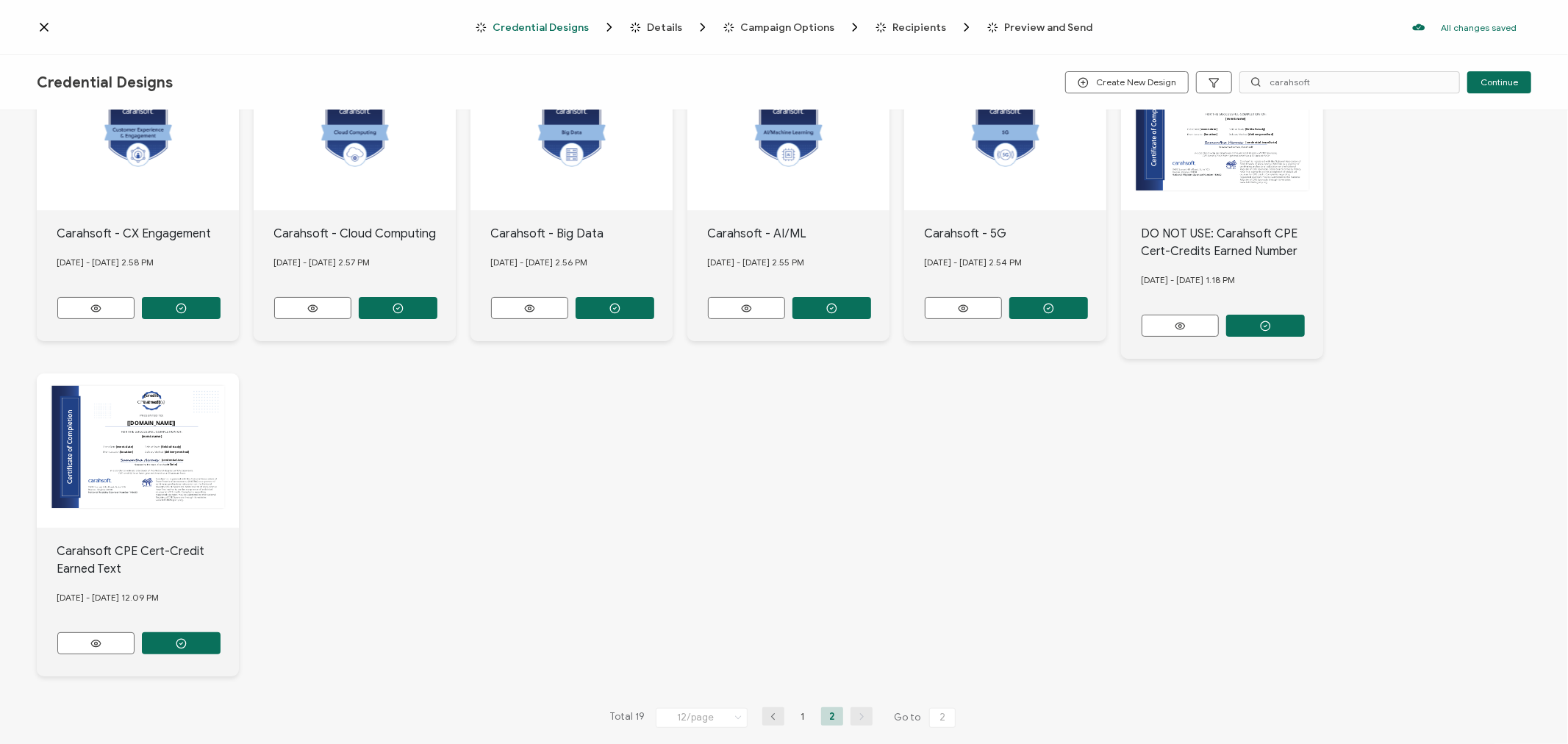
scroll to position [183, 0]
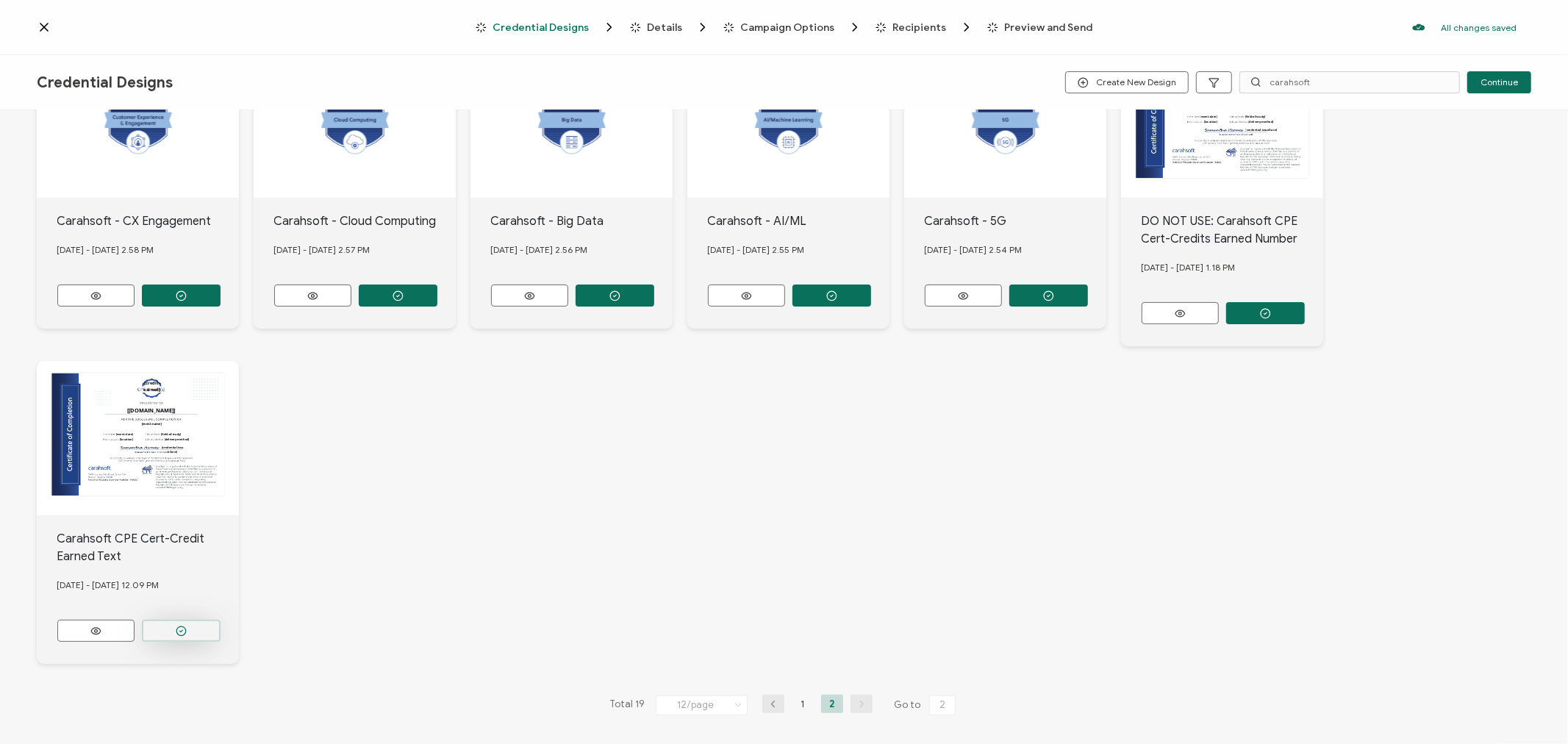
click at [167, 307] on button "button" at bounding box center [181, 295] width 79 height 22
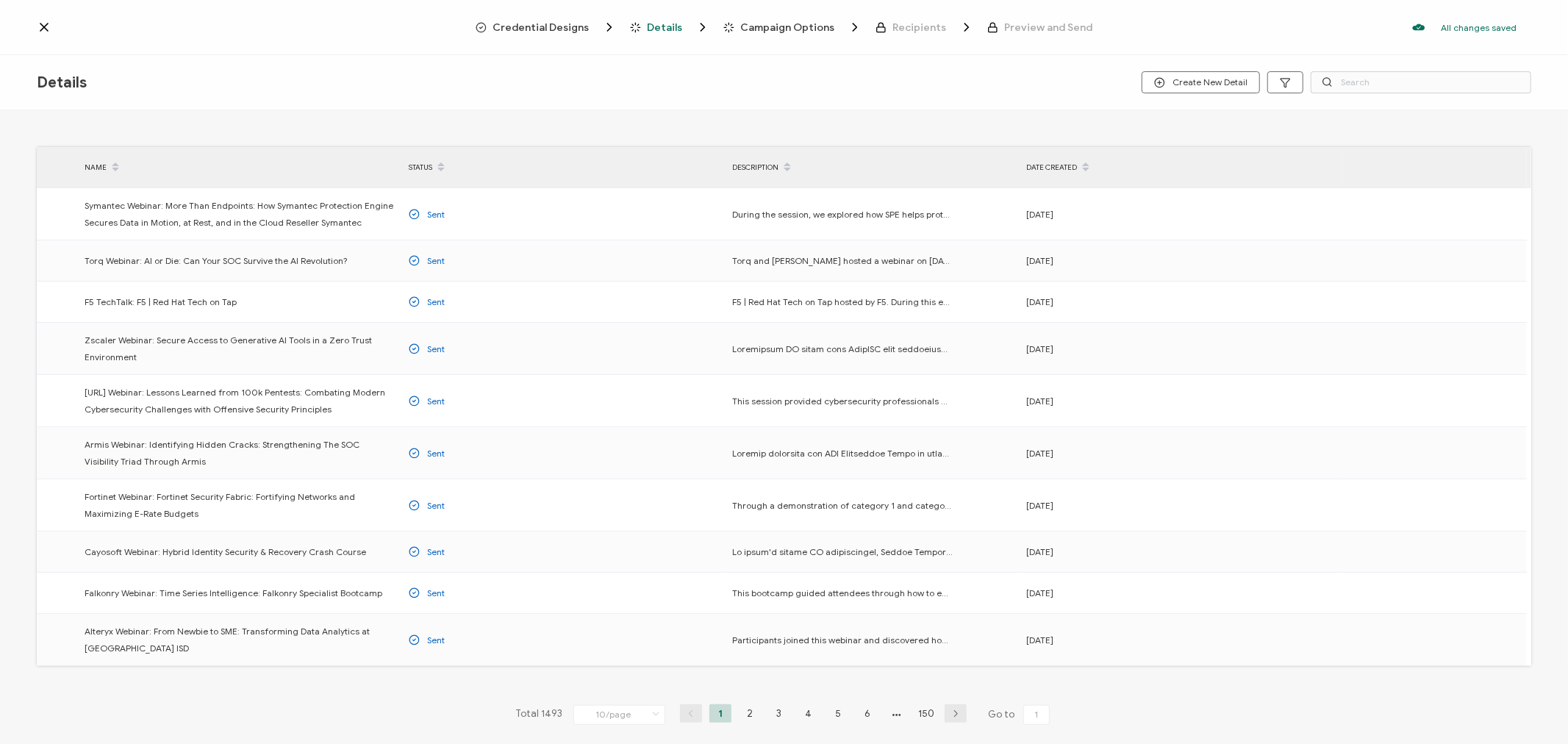
click at [542, 25] on span "Credential Designs" at bounding box center [541, 27] width 97 height 11
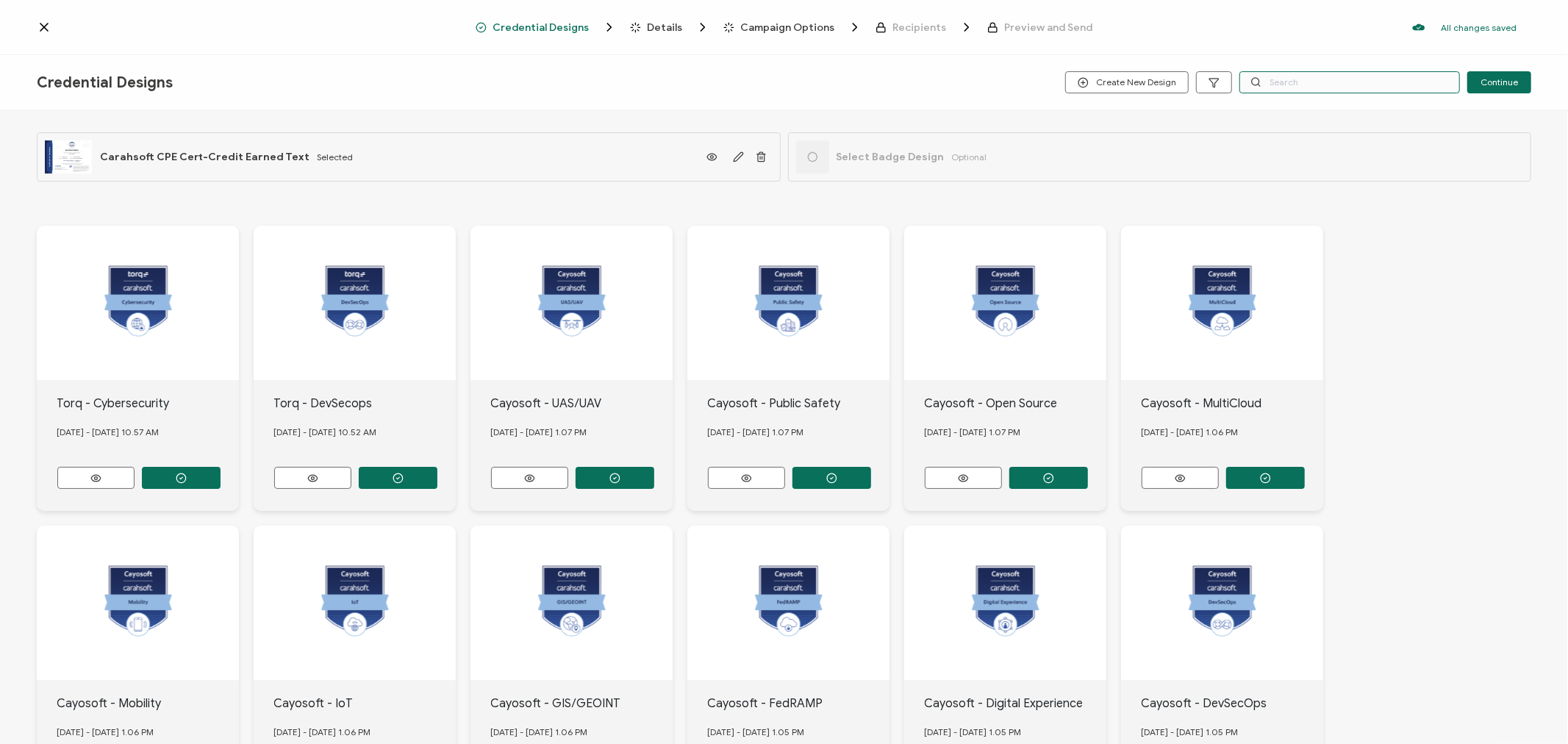
click at [1299, 79] on input "text" at bounding box center [1350, 82] width 221 height 22
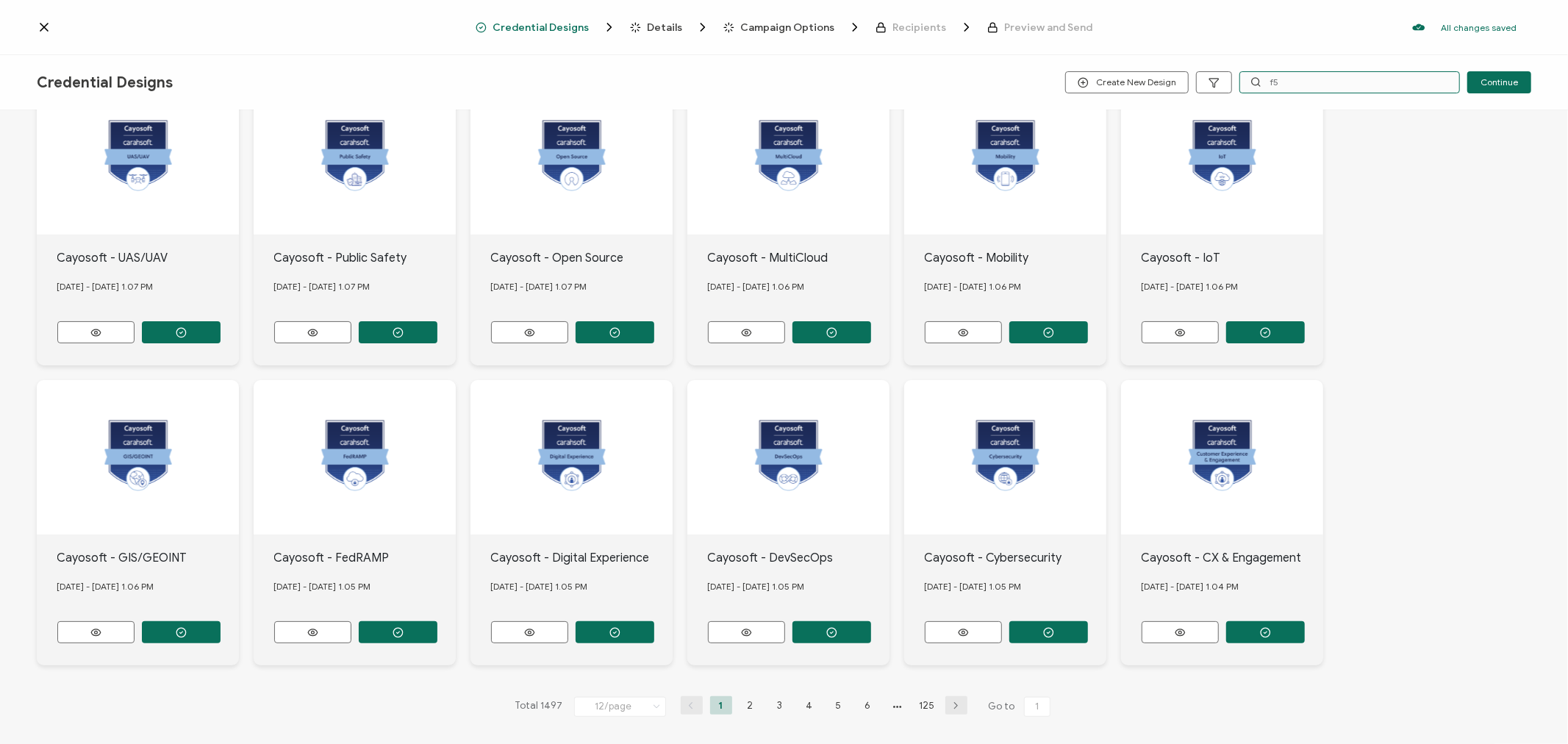
scroll to position [147, 0]
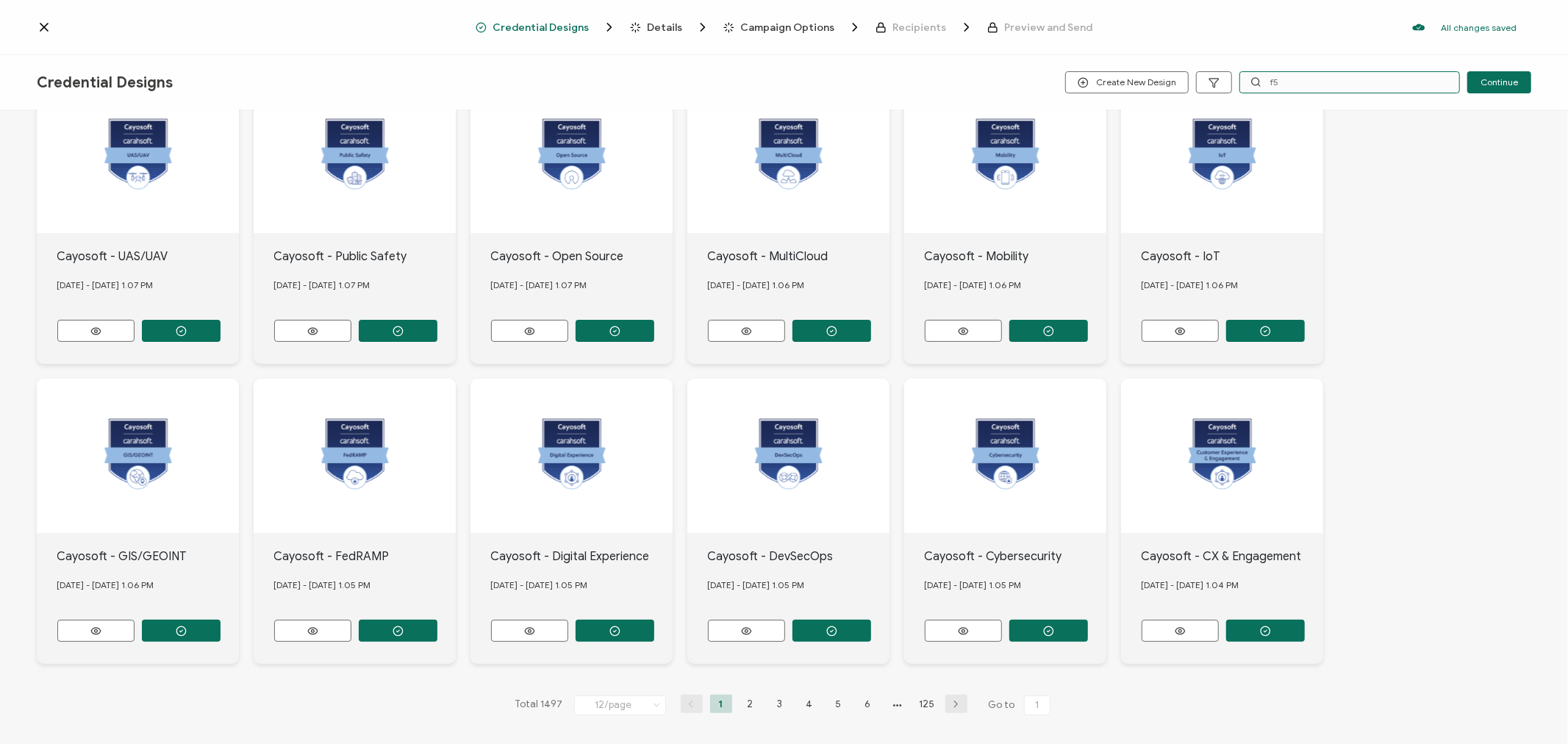
click at [1274, 81] on input "f5" at bounding box center [1350, 82] width 221 height 22
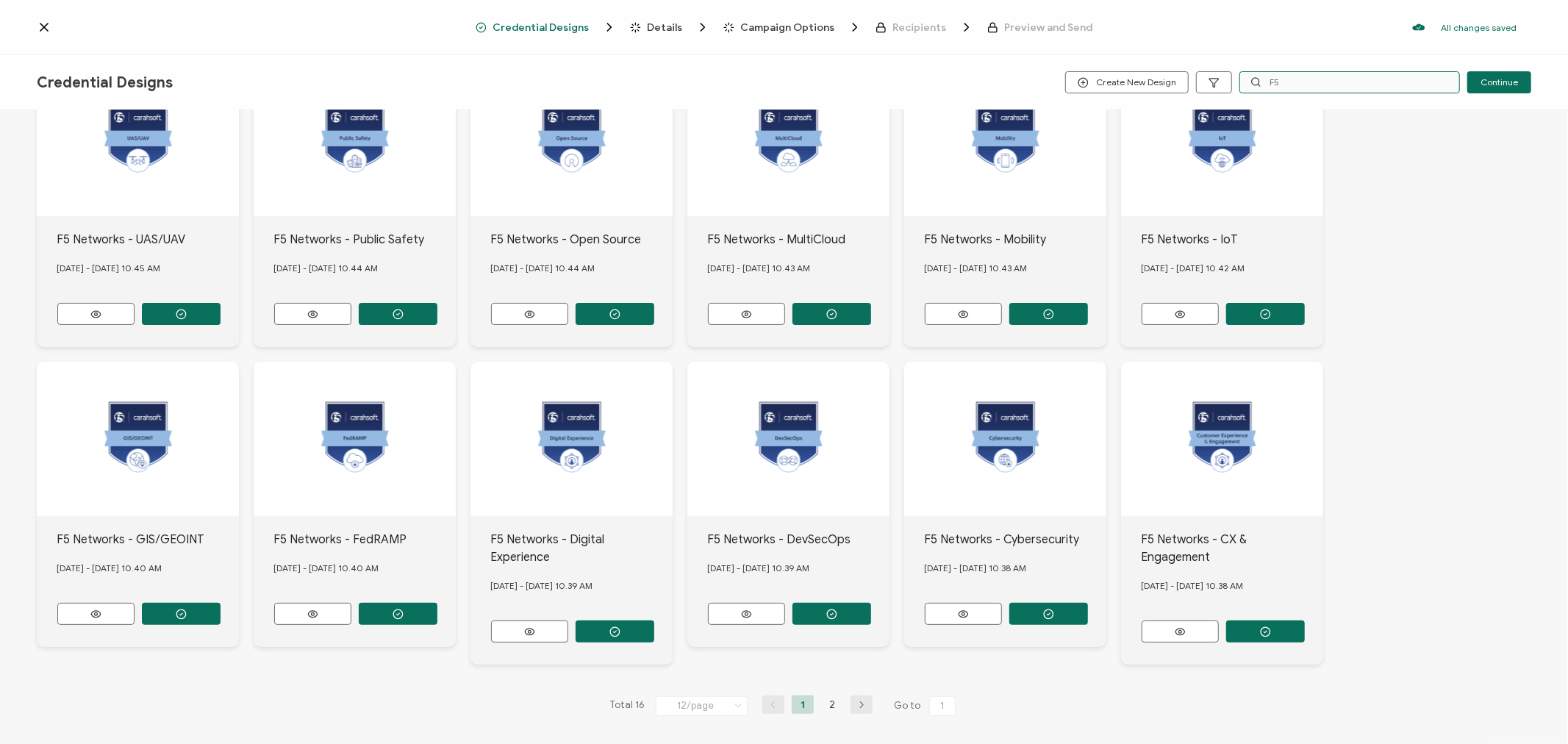
scroll to position [165, 0]
type input "F5"
click at [221, 324] on button "button" at bounding box center [181, 313] width 79 height 22
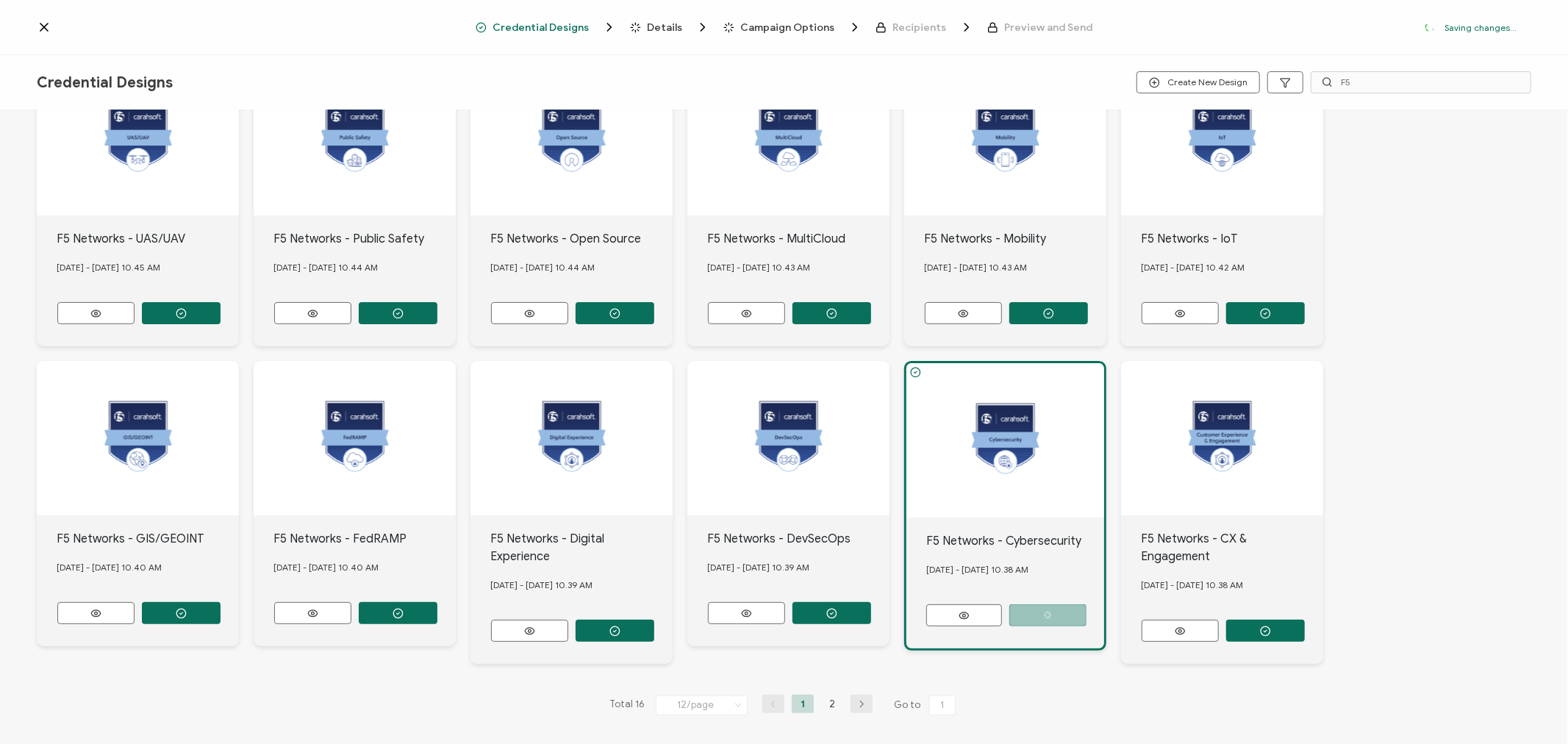
scroll to position [0, 0]
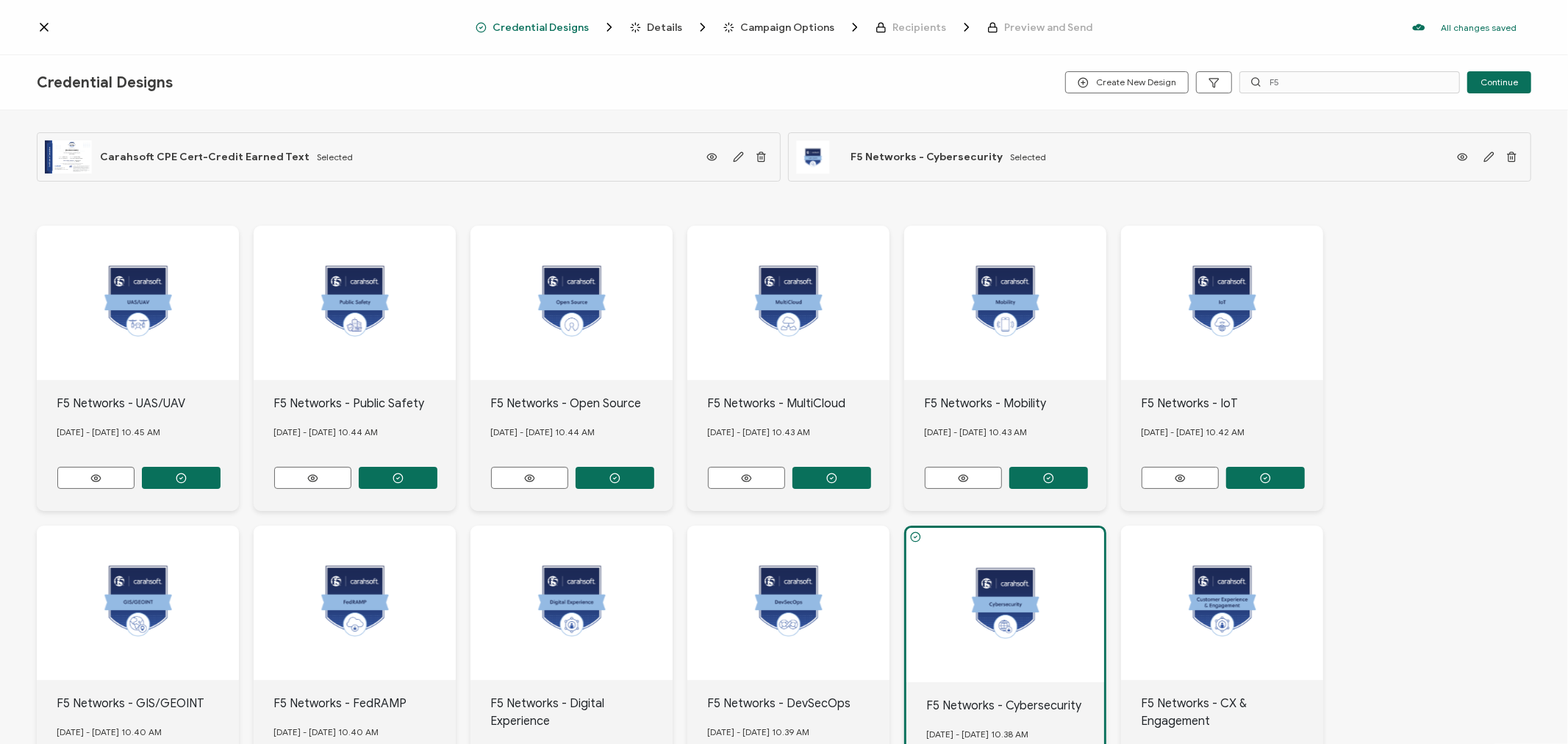
click at [658, 22] on span "Details" at bounding box center [664, 27] width 35 height 11
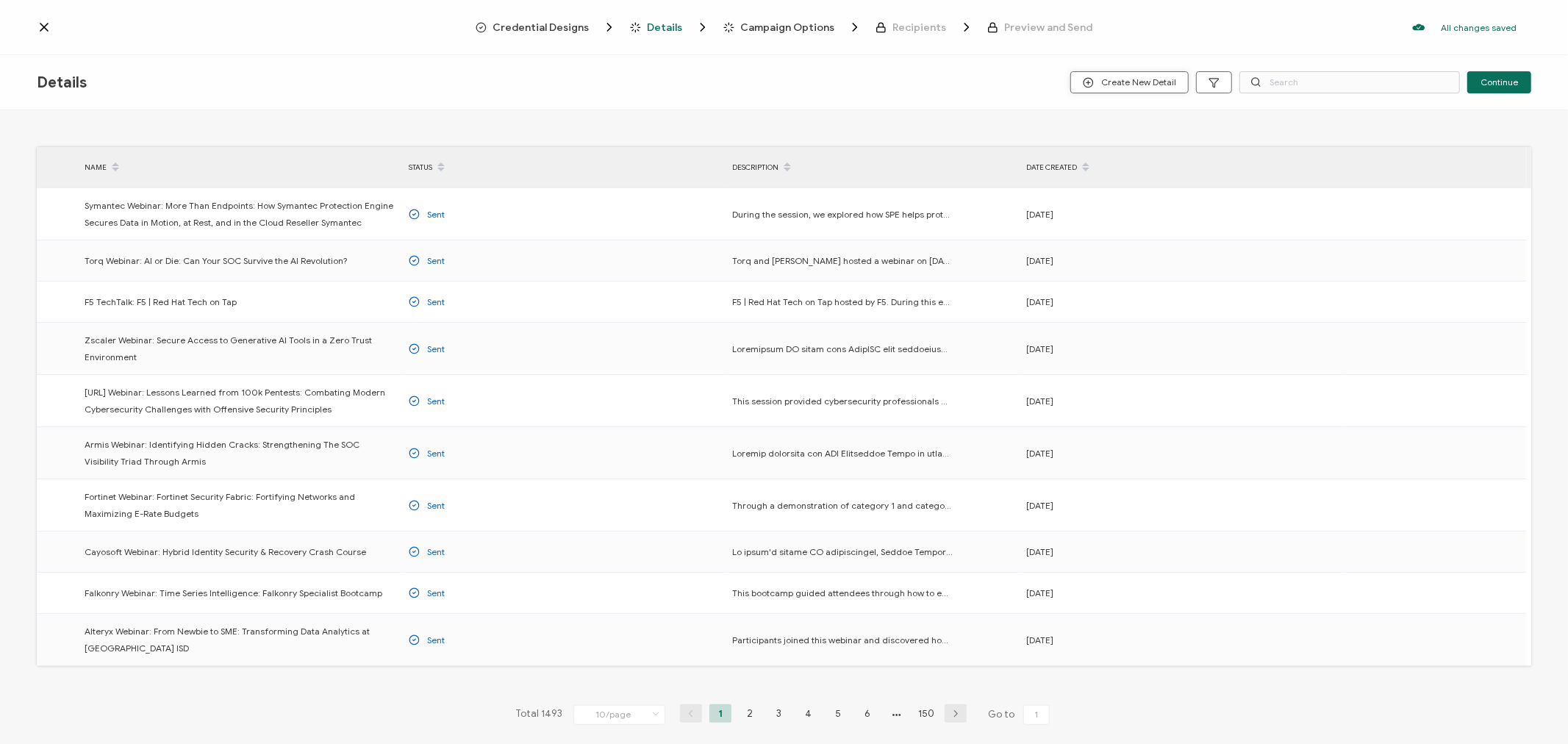
click at [1156, 78] on span "Create New Detail" at bounding box center [1130, 82] width 93 height 11
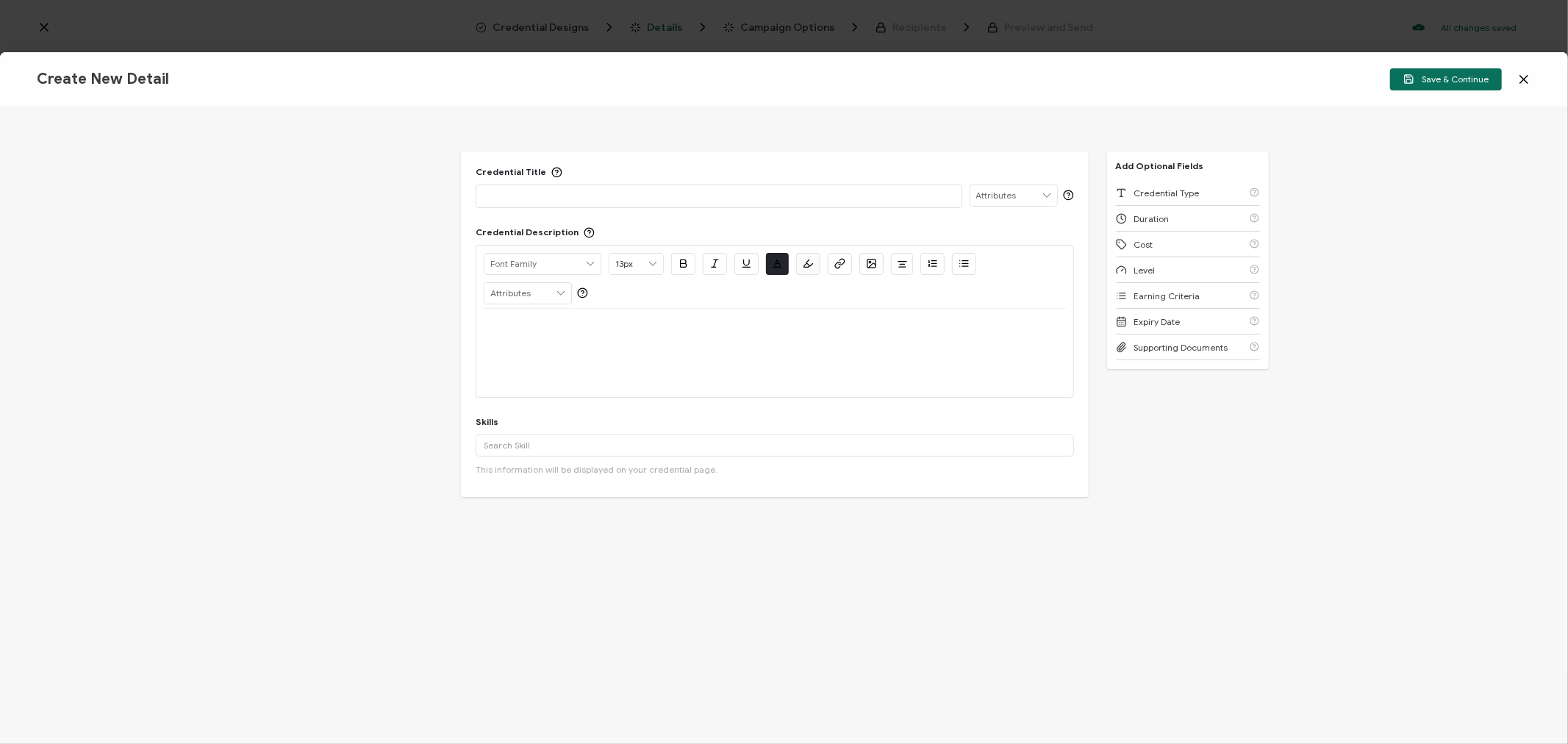
click at [516, 194] on p at bounding box center [718, 196] width 470 height 15
click at [550, 359] on div at bounding box center [774, 353] width 582 height 88
click at [501, 333] on p at bounding box center [774, 327] width 582 height 13
click at [603, 341] on div at bounding box center [774, 326] width 582 height 35
paste div
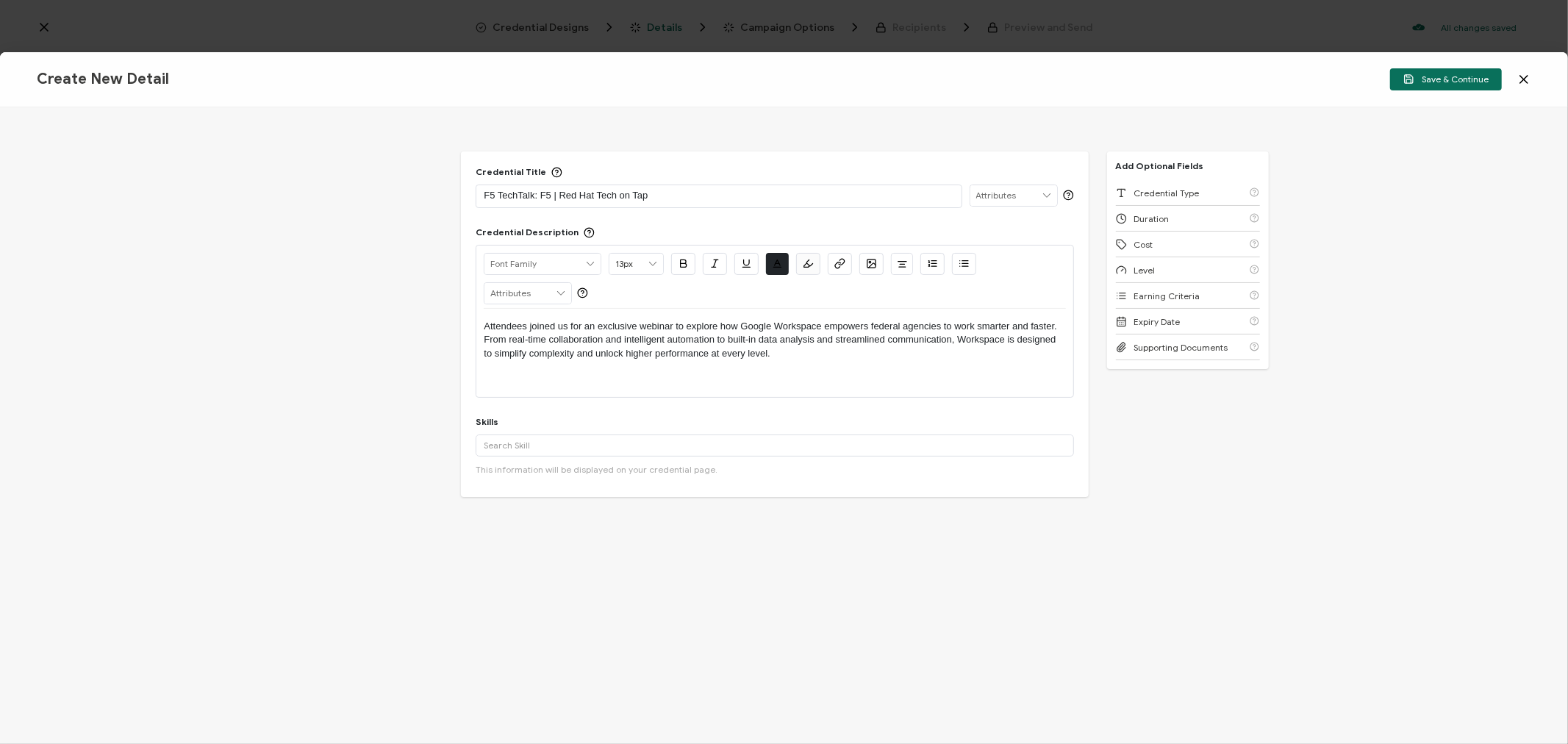
click at [485, 326] on p "Attendees joined us for an exclusive webinar to explore how Google Workspace em…" at bounding box center [774, 340] width 582 height 40
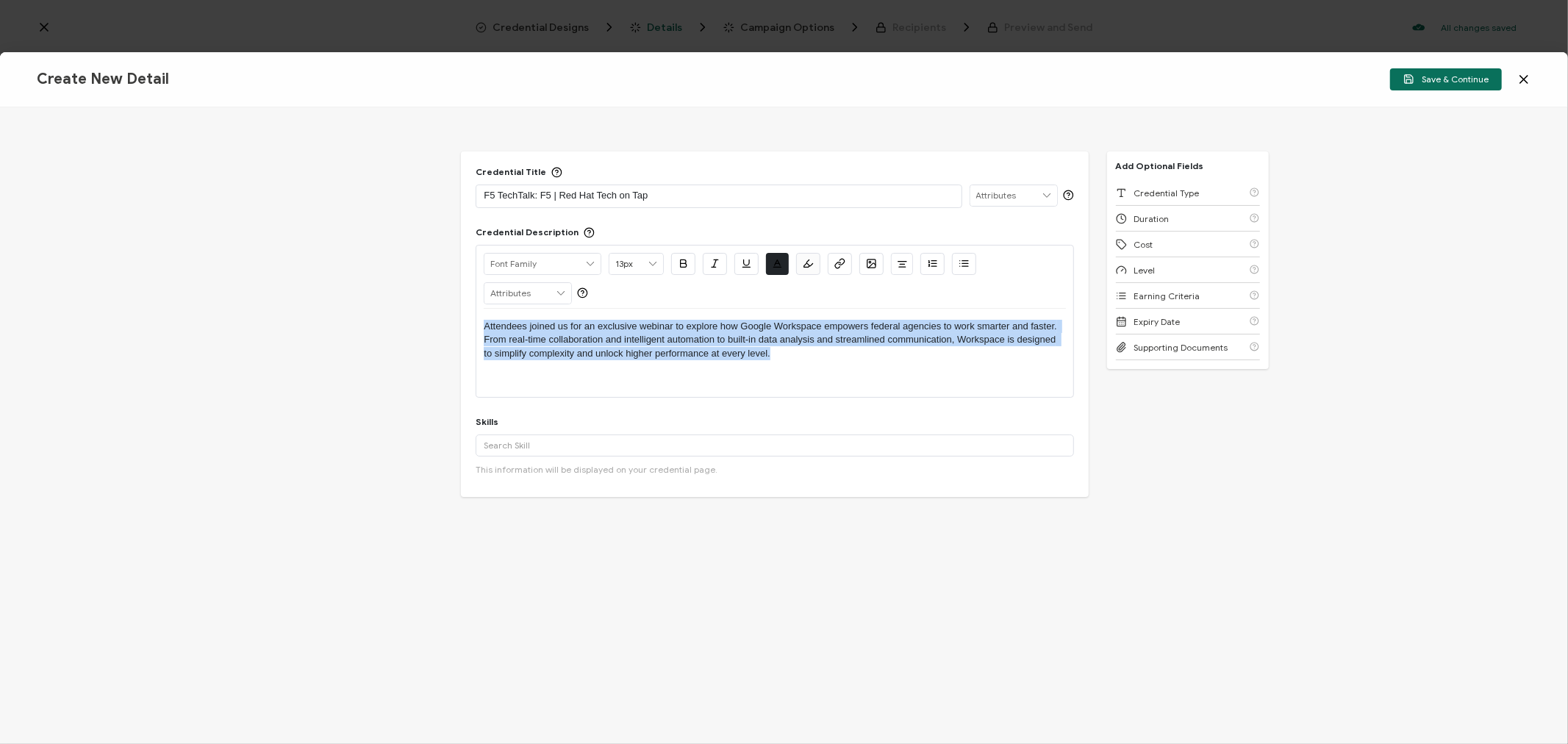
drag, startPoint x: 794, startPoint y: 360, endPoint x: 327, endPoint y: 332, distance: 467.8
click at [327, 332] on div "Credential Title F5 TechTalk: F5 | Red Hat Tech on Tap ISSUER Issuer Name Crede…" at bounding box center [784, 426] width 1568 height 637
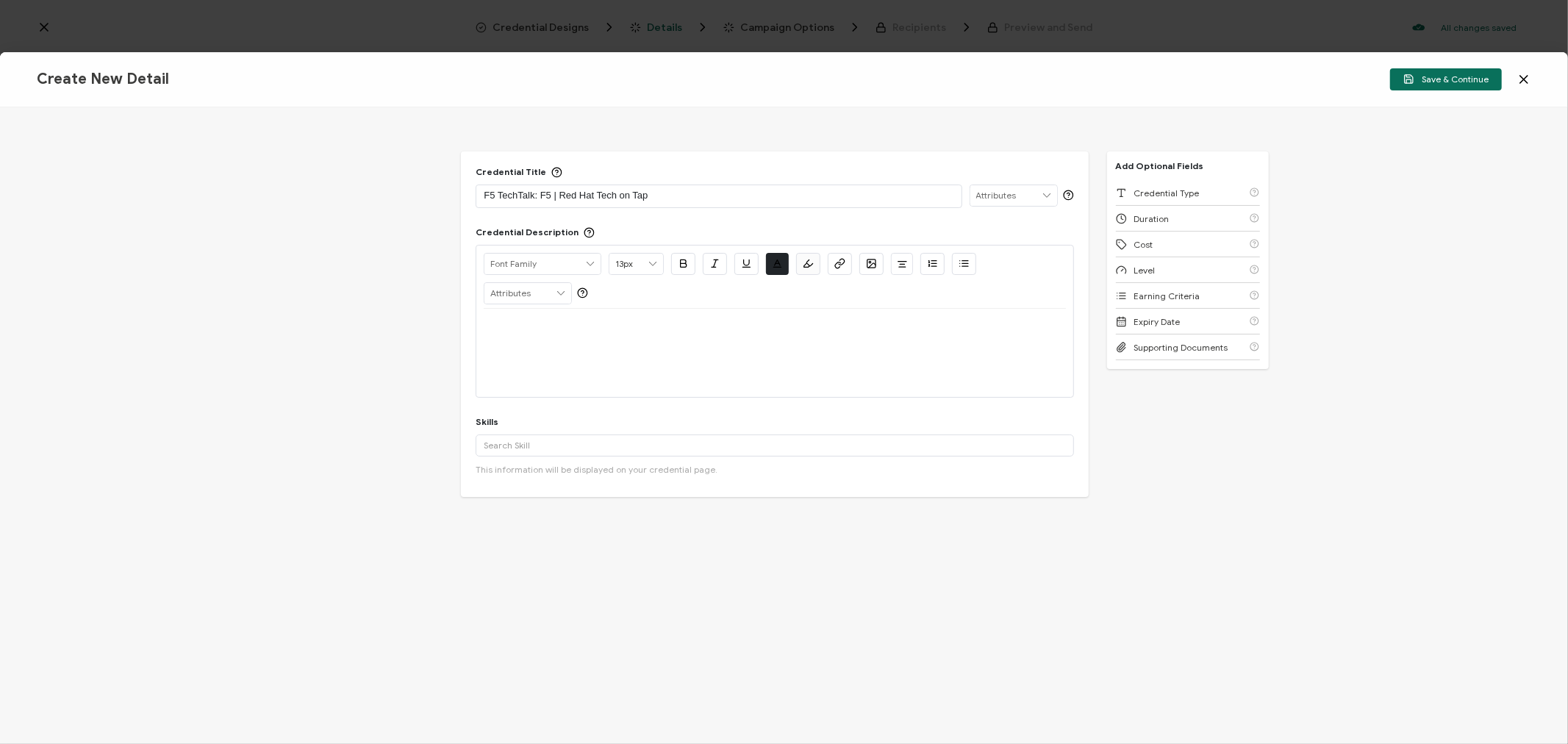
click at [532, 346] on div at bounding box center [774, 353] width 582 height 88
click at [509, 333] on p at bounding box center [774, 327] width 582 height 13
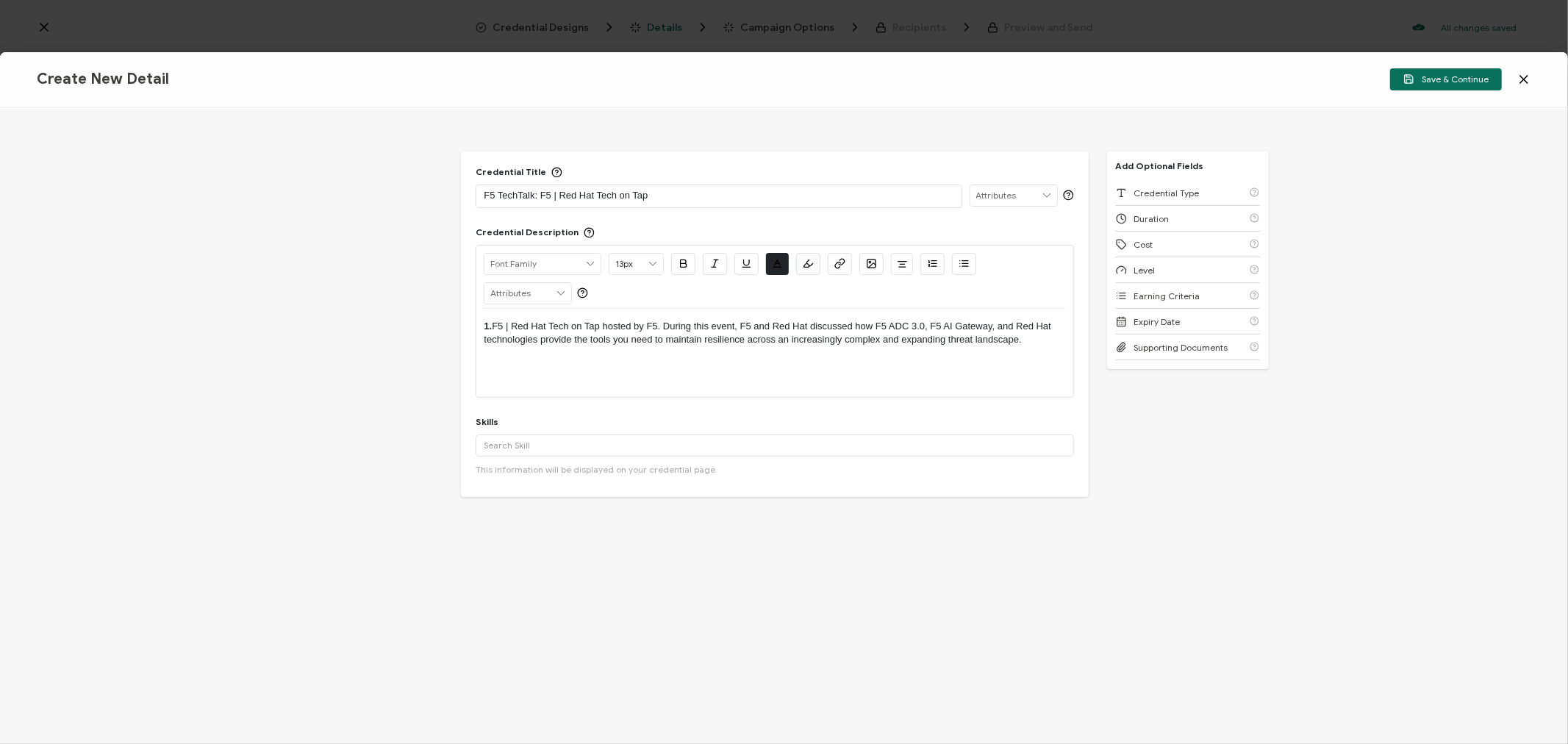
drag, startPoint x: 508, startPoint y: 322, endPoint x: 442, endPoint y: 324, distance: 66.0
click at [442, 324] on div "Credential Title F5 TechTalk: F5 | Red Hat Tech on Tap ISSUER Issuer Name Crede…" at bounding box center [784, 426] width 1568 height 637
click at [620, 446] on input "text" at bounding box center [774, 445] width 598 height 22
paste input "MultiCloud"
type input "MultiCloud"
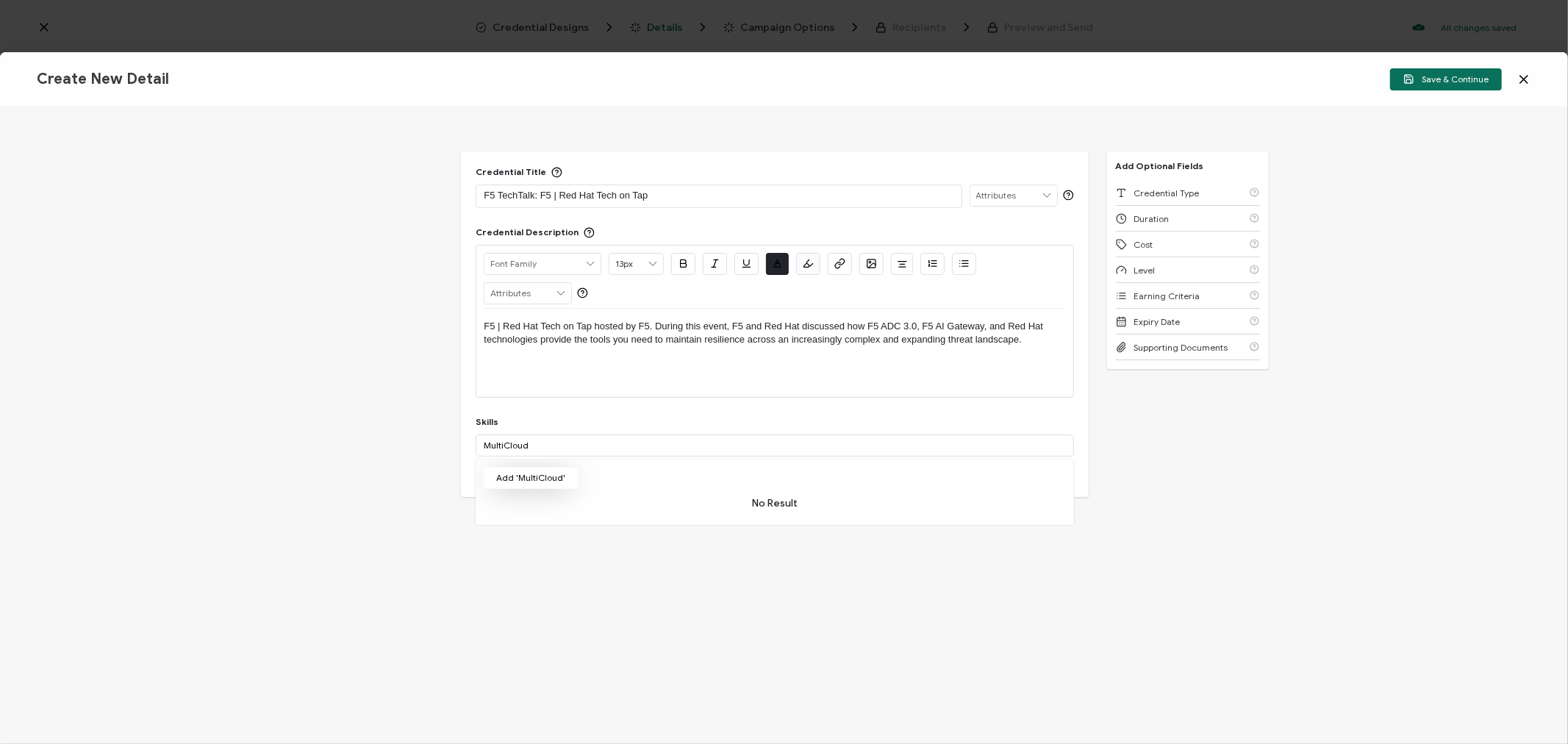
click at [527, 478] on button "Add 'MultiCloud'" at bounding box center [530, 478] width 96 height 22
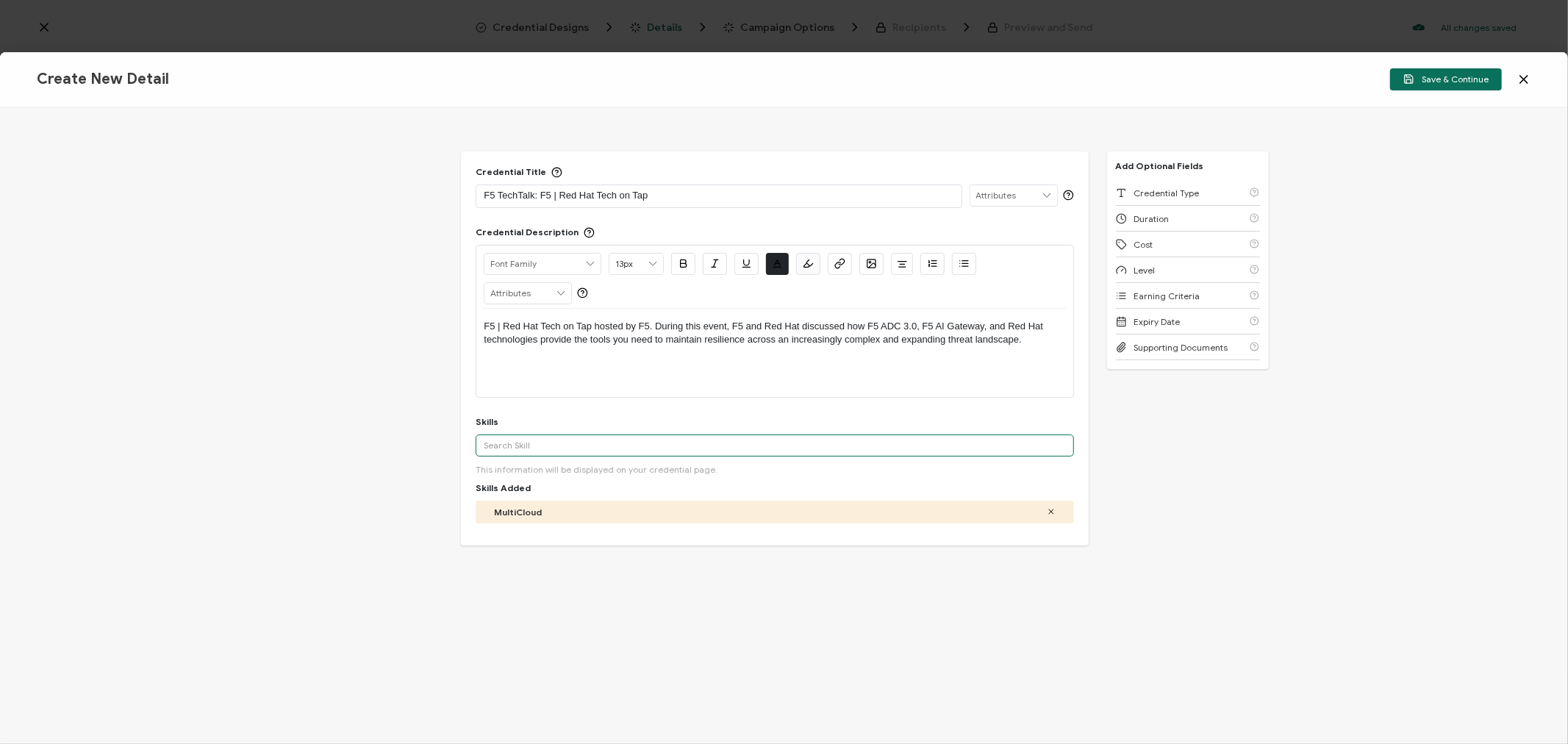
click at [564, 446] on input "text" at bounding box center [774, 445] width 598 height 22
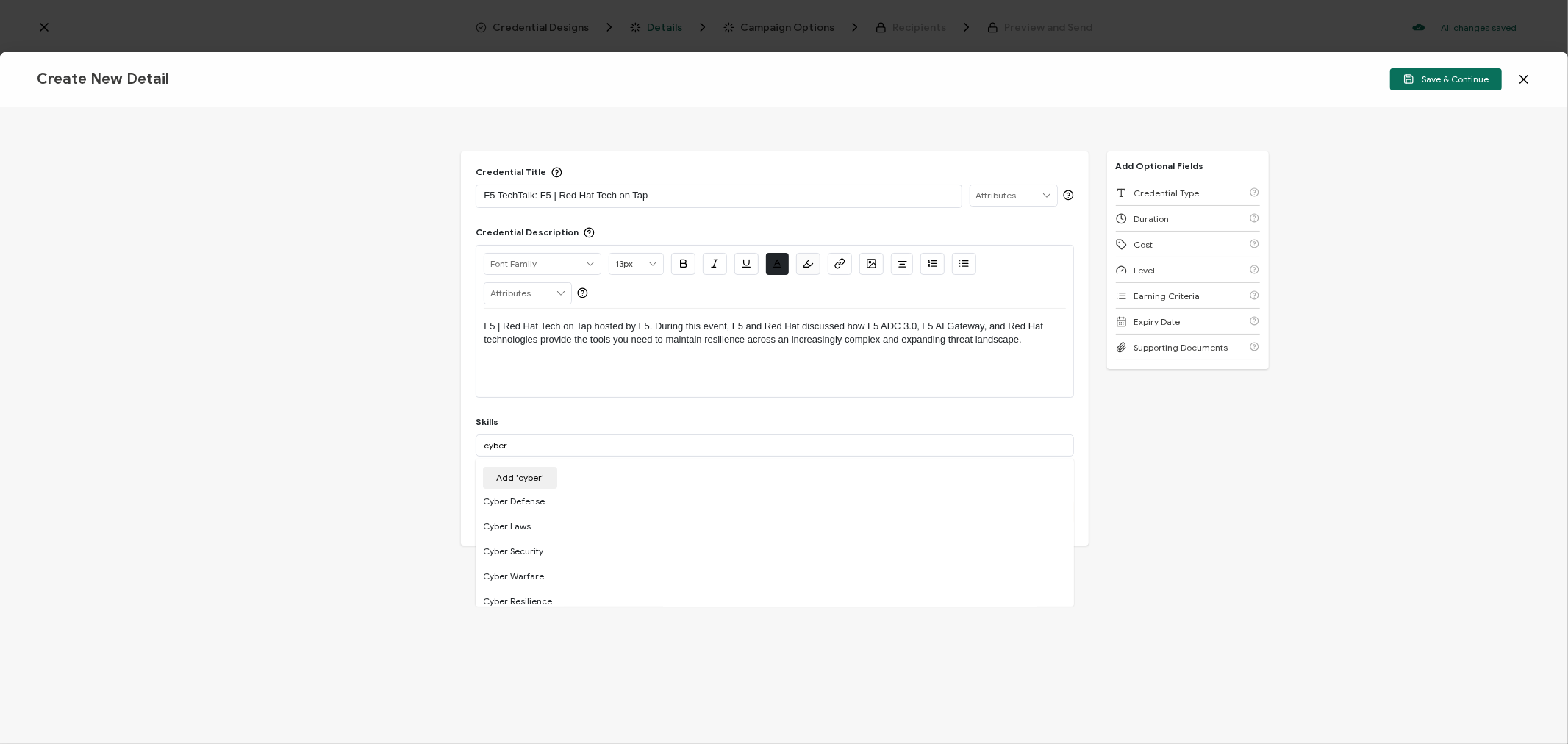
click at [522, 544] on div "Cyber Security" at bounding box center [774, 552] width 598 height 25
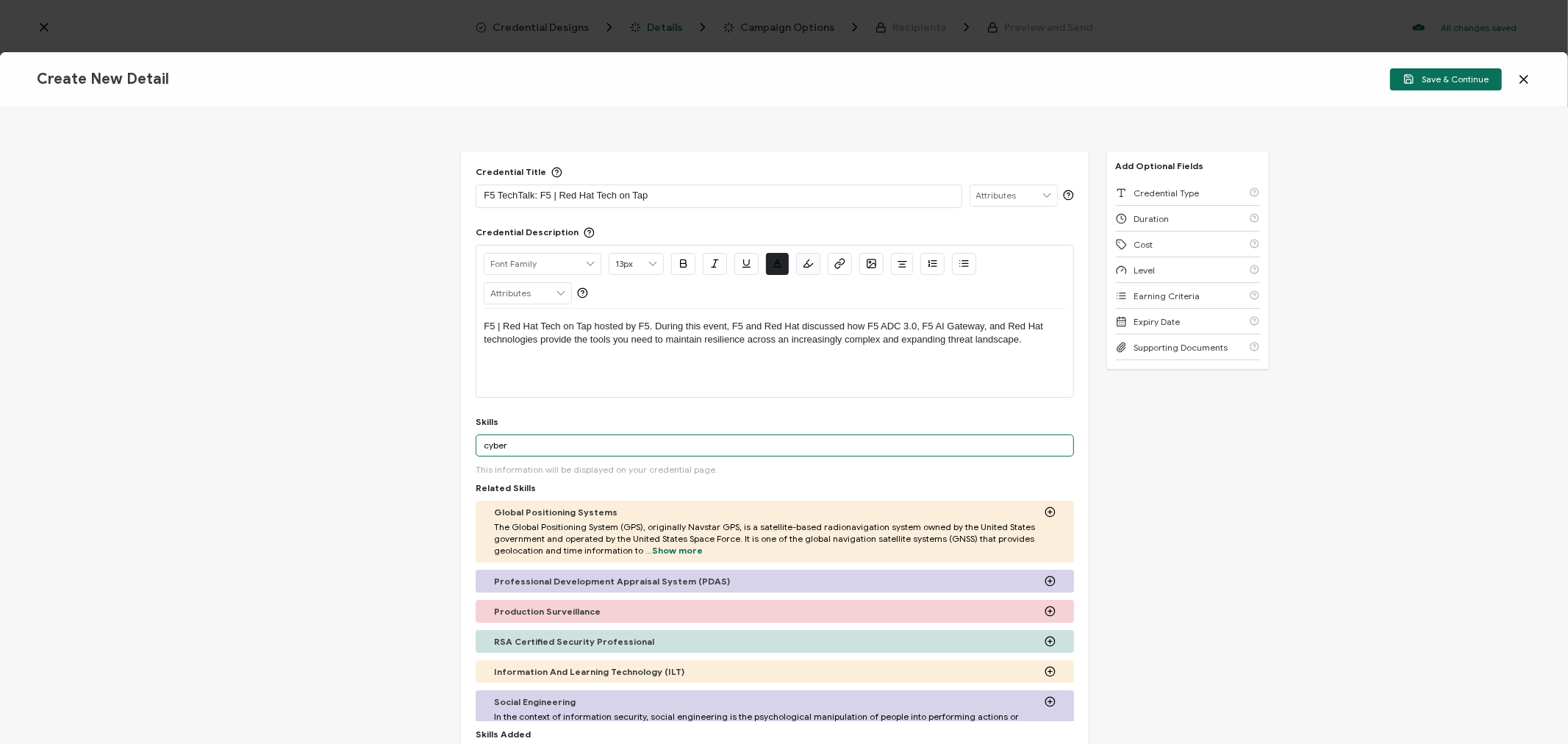
click at [547, 453] on input "cyber" at bounding box center [774, 445] width 598 height 22
paste input "Ansible"
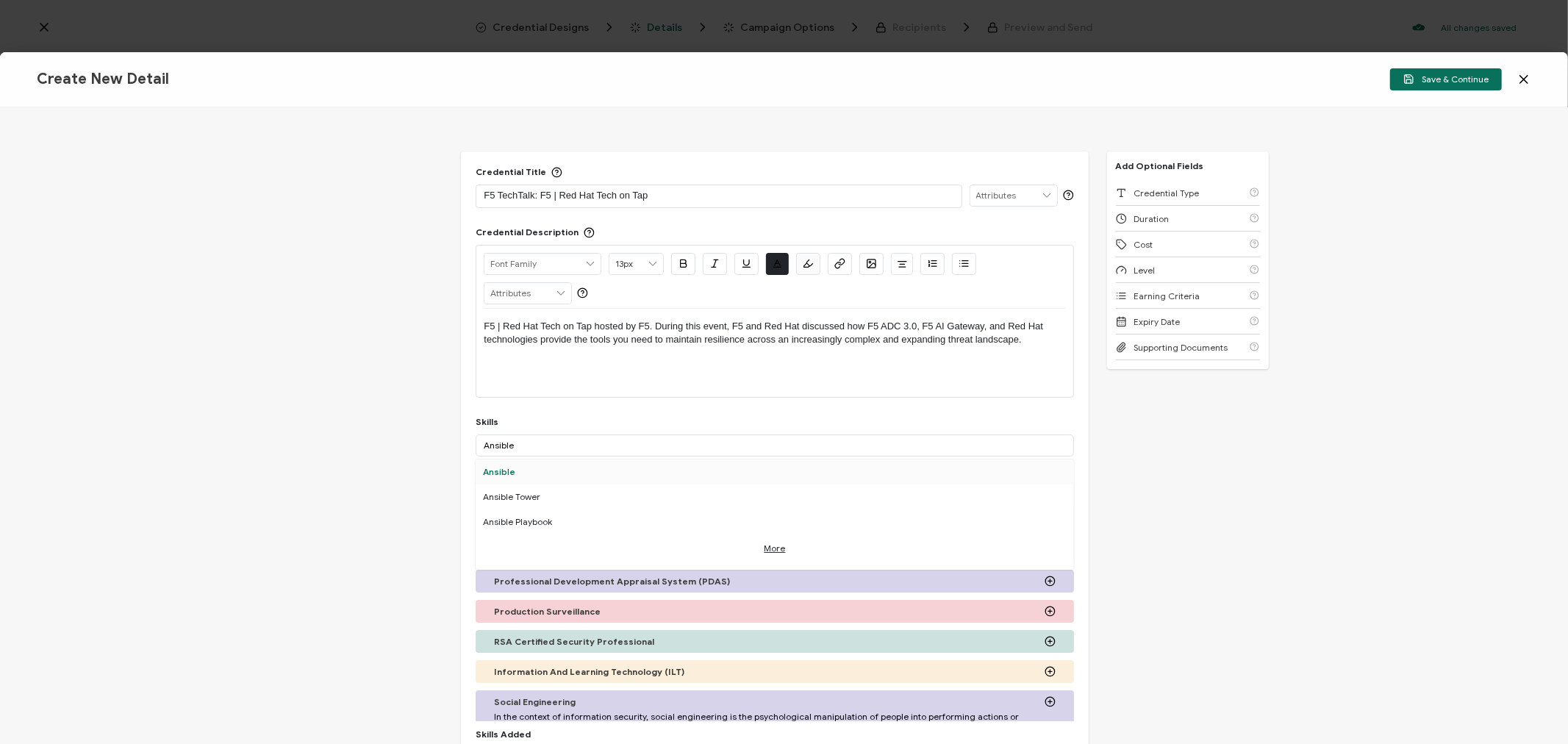
click at [511, 468] on div "Ansible" at bounding box center [774, 472] width 598 height 25
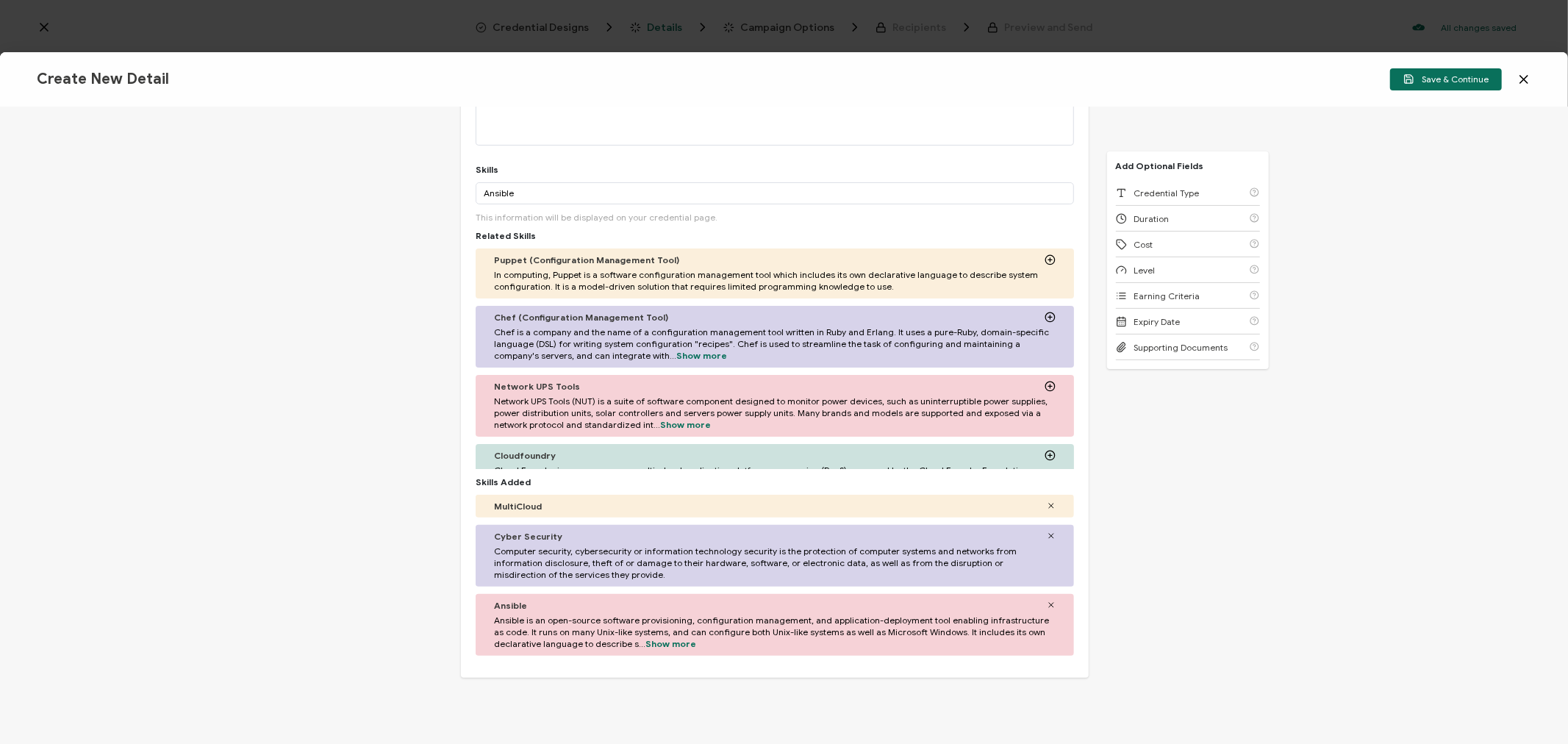
scroll to position [281, 0]
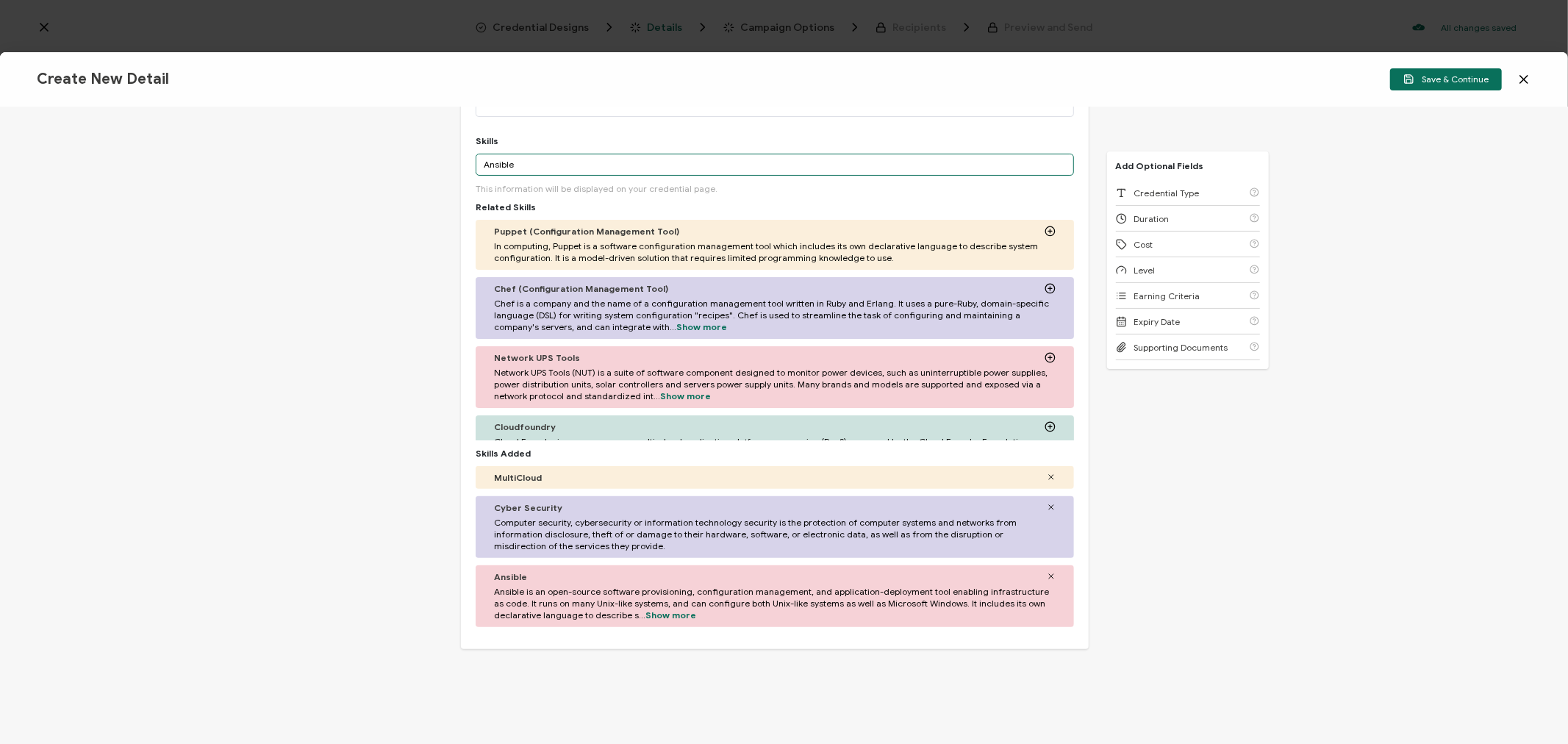
click at [528, 156] on input "Ansible" at bounding box center [774, 165] width 598 height 22
paste input "NGINX"
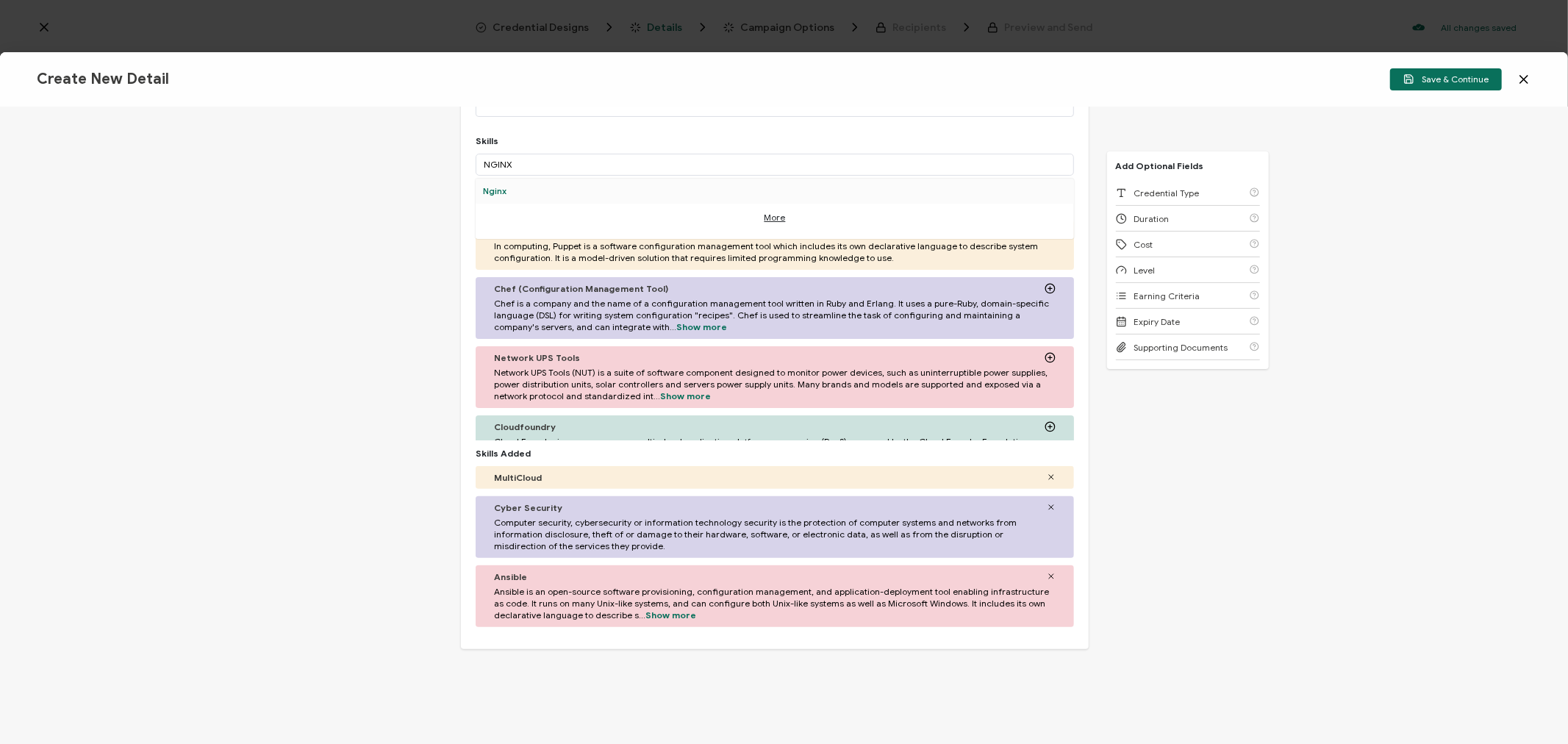
click at [494, 190] on div "Nginx" at bounding box center [774, 191] width 598 height 25
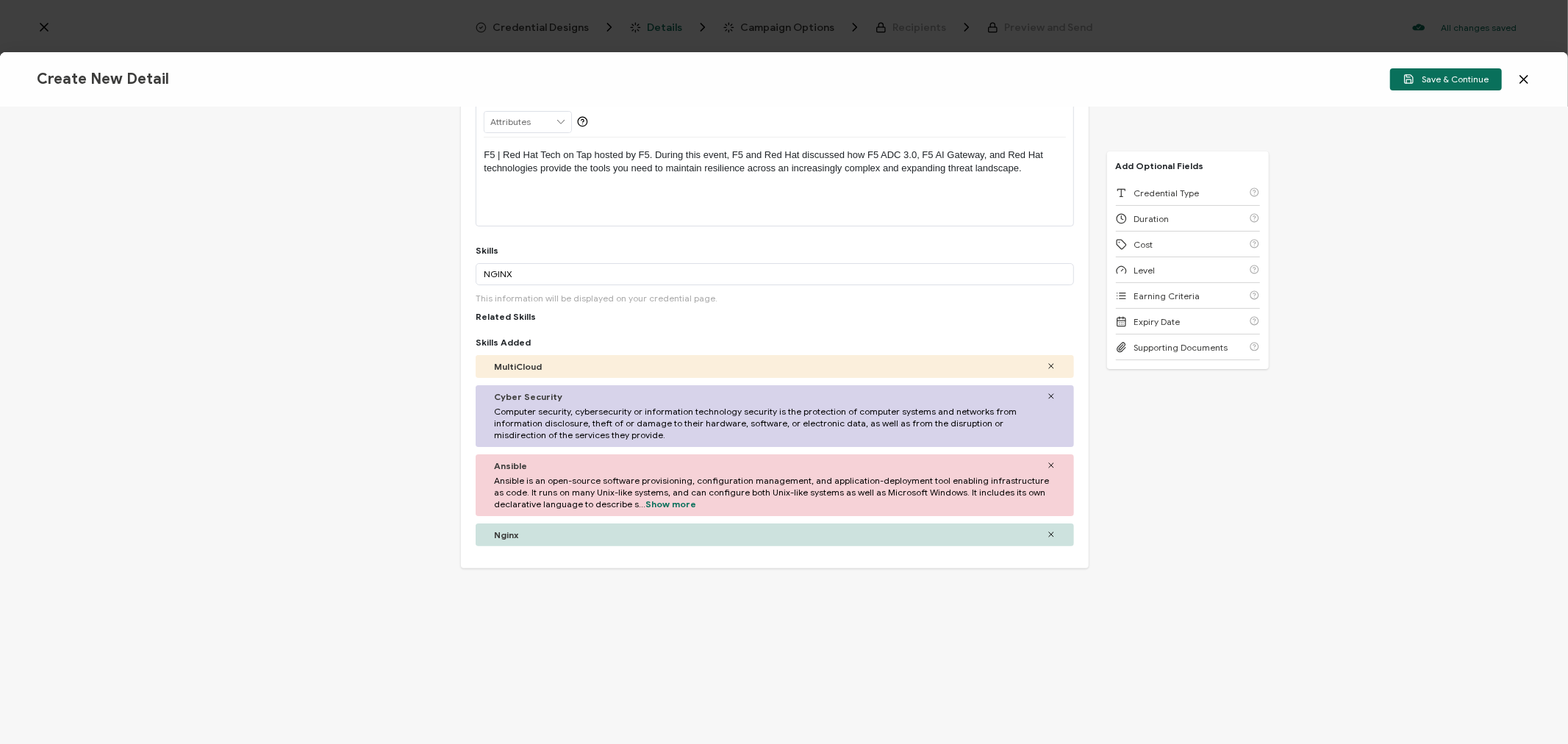
scroll to position [146, 0]
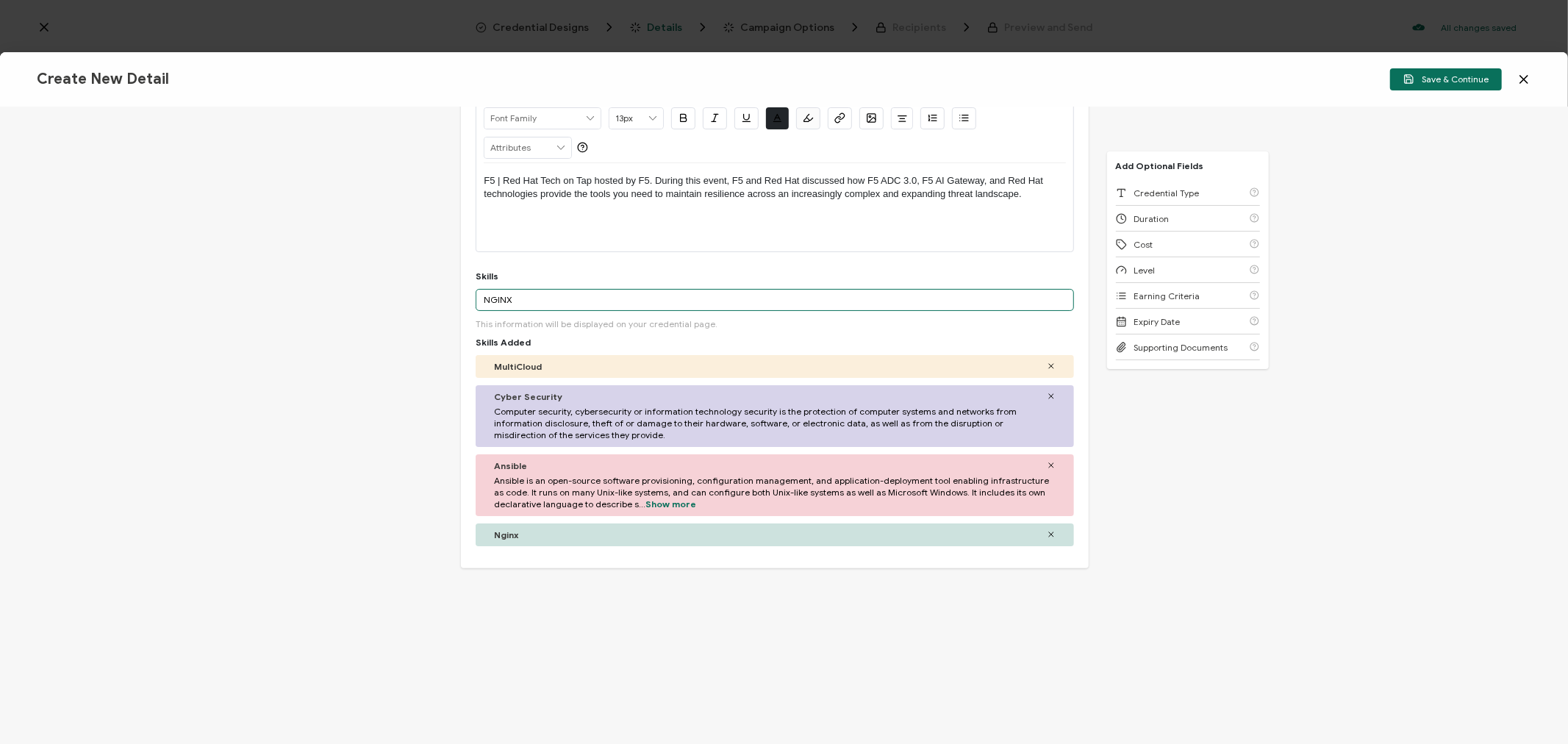
drag, startPoint x: 518, startPoint y: 295, endPoint x: 408, endPoint y: 296, distance: 110.0
click at [408, 296] on div "Credential Title F5 TechTalk: F5 | Red Hat Tech on Tap ISSUER Issuer Name Crede…" at bounding box center [784, 426] width 1568 height 637
paste input "BIG-IP Classic/Next"
type input "BIG-IP Classic/Next"
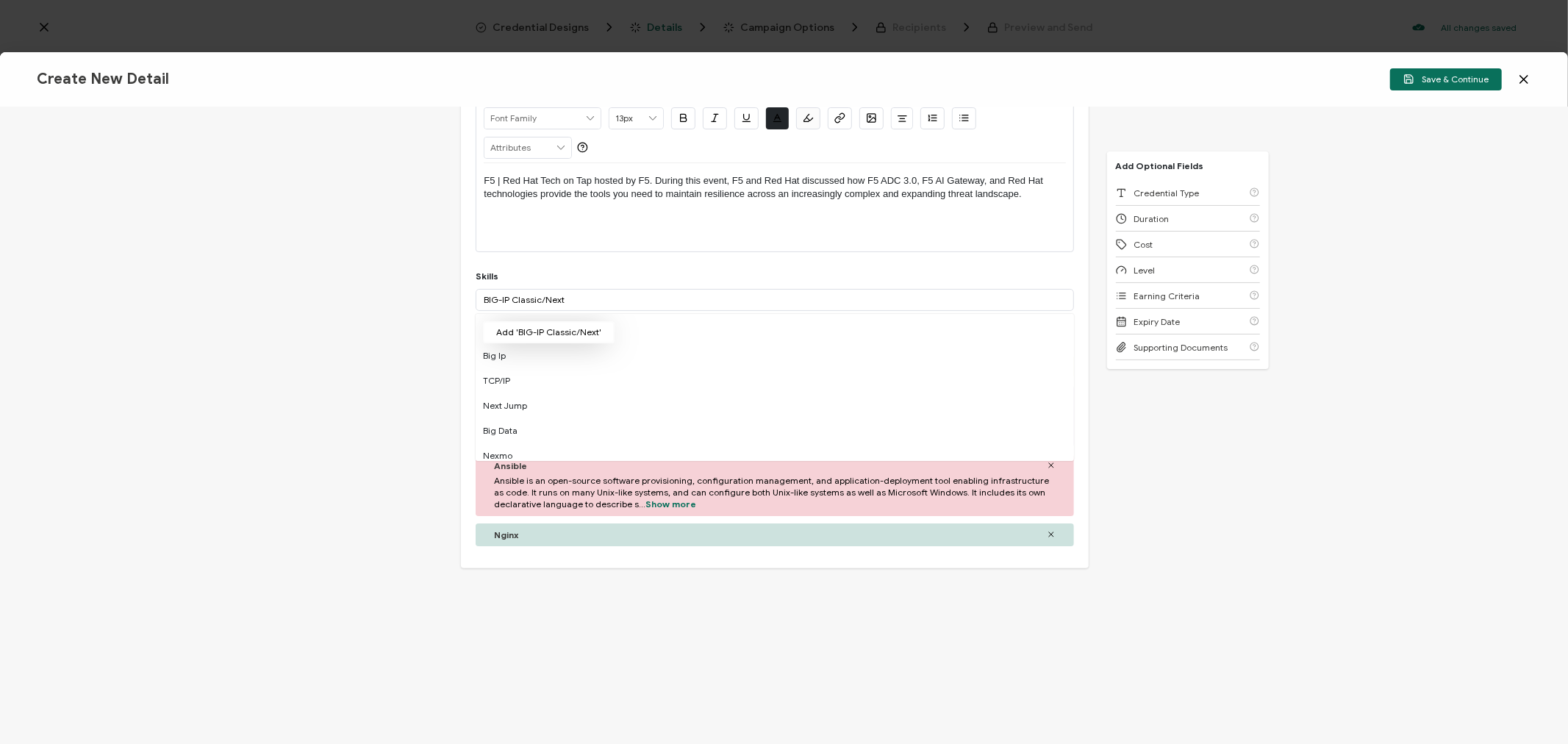
click at [559, 329] on button "Add 'BIG-IP Classic/Next'" at bounding box center [548, 332] width 132 height 22
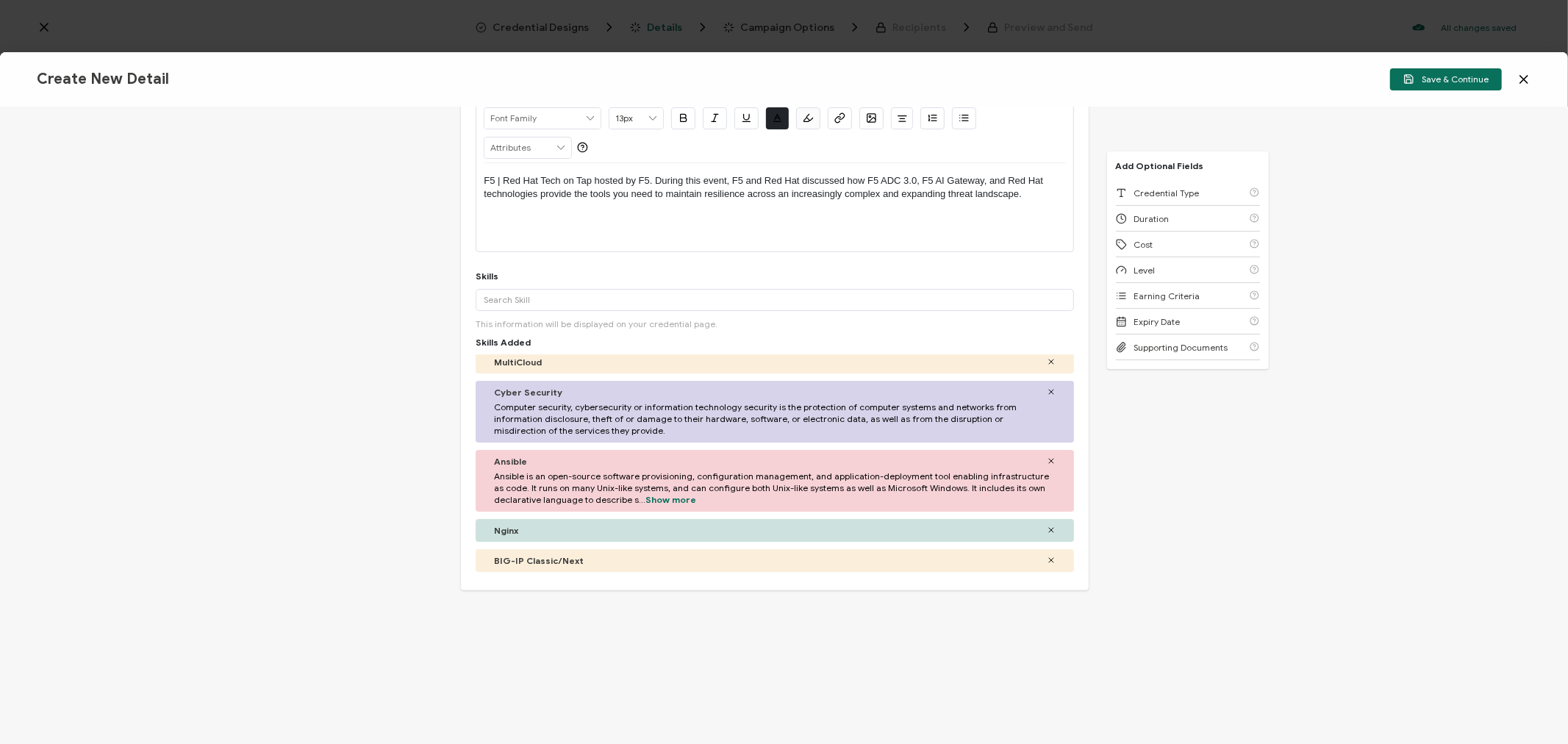
scroll to position [8, 0]
click at [1155, 193] on span "Credential Type" at bounding box center [1167, 192] width 65 height 11
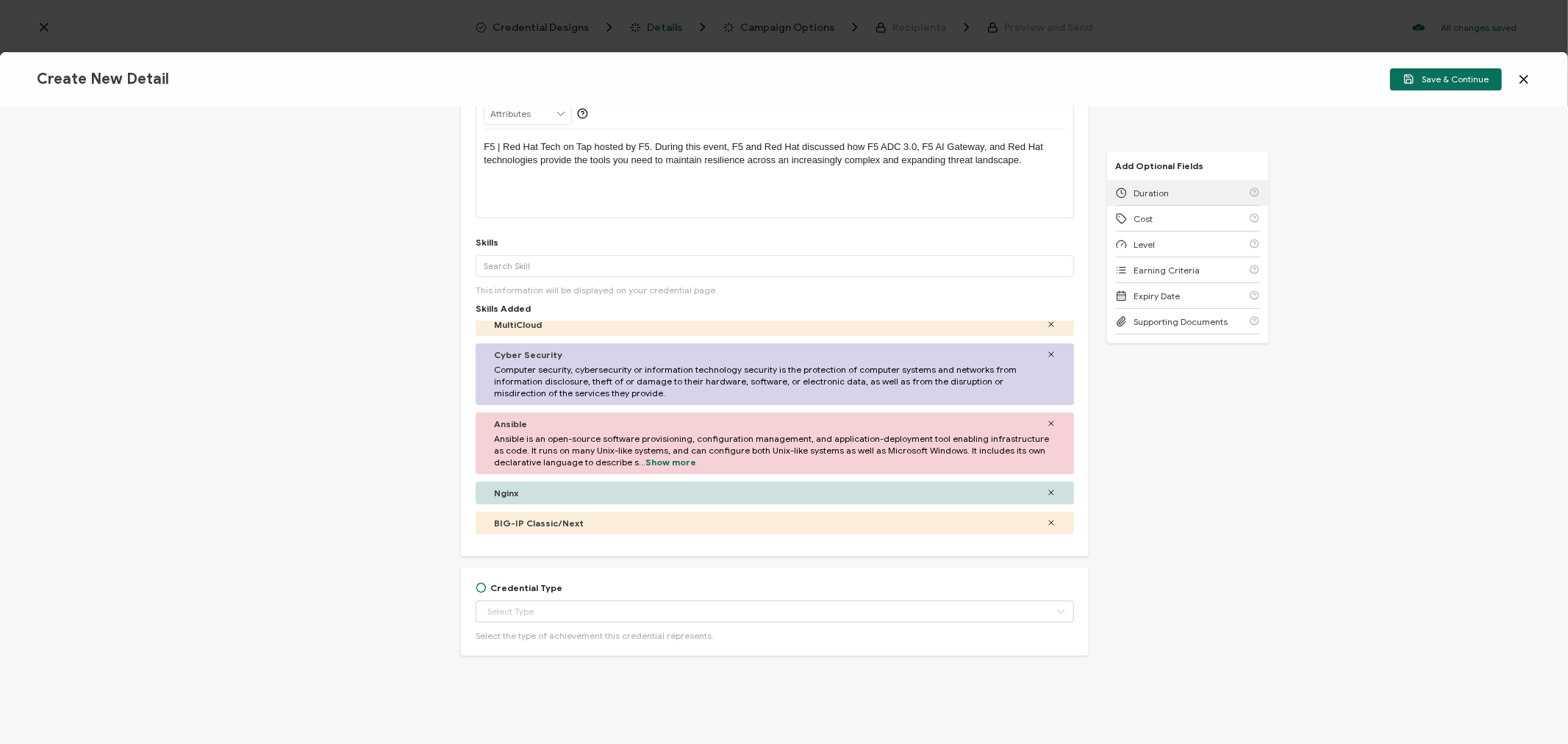
click at [1155, 193] on span "Duration" at bounding box center [1152, 192] width 35 height 11
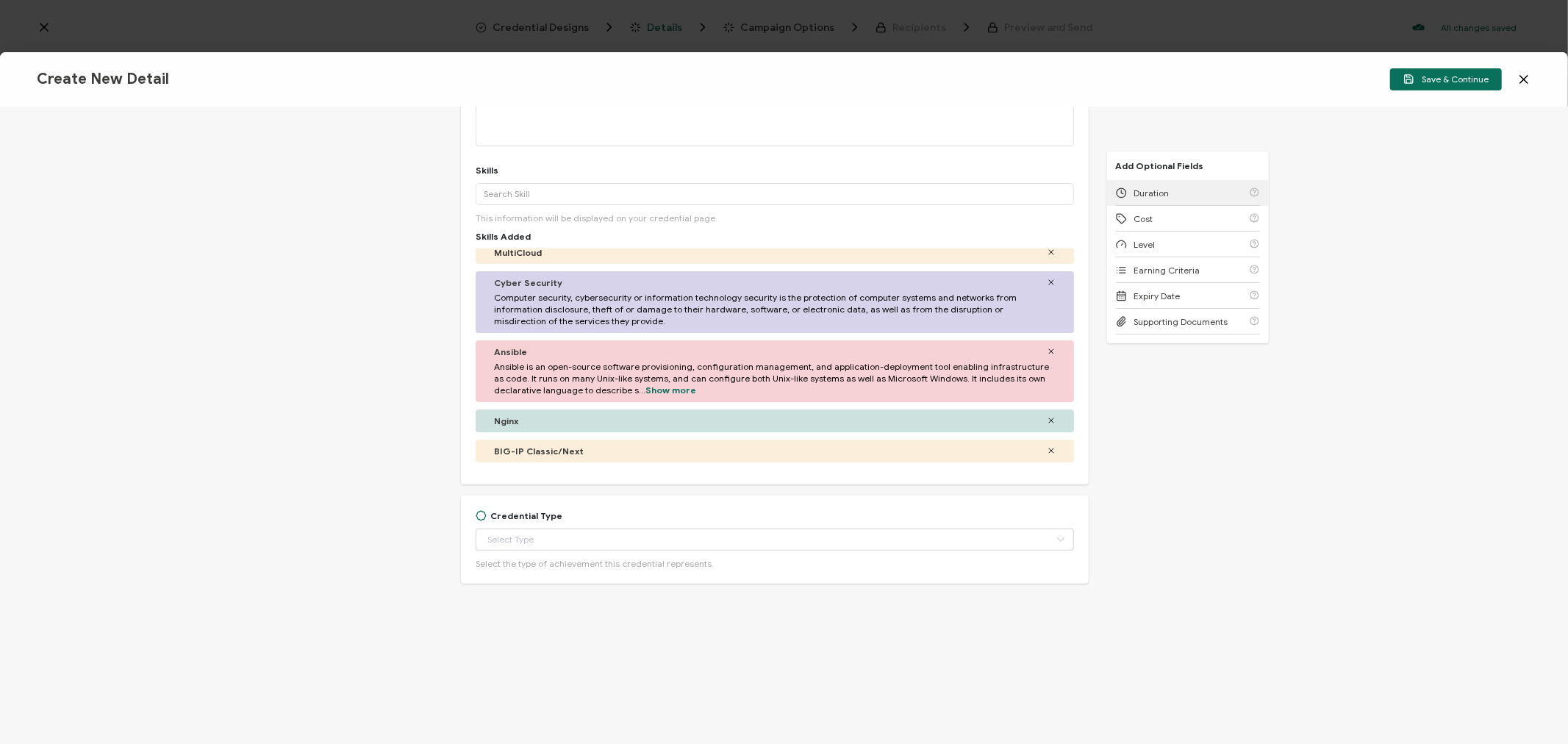
click at [1155, 193] on div "Duration" at bounding box center [1188, 192] width 144 height 25
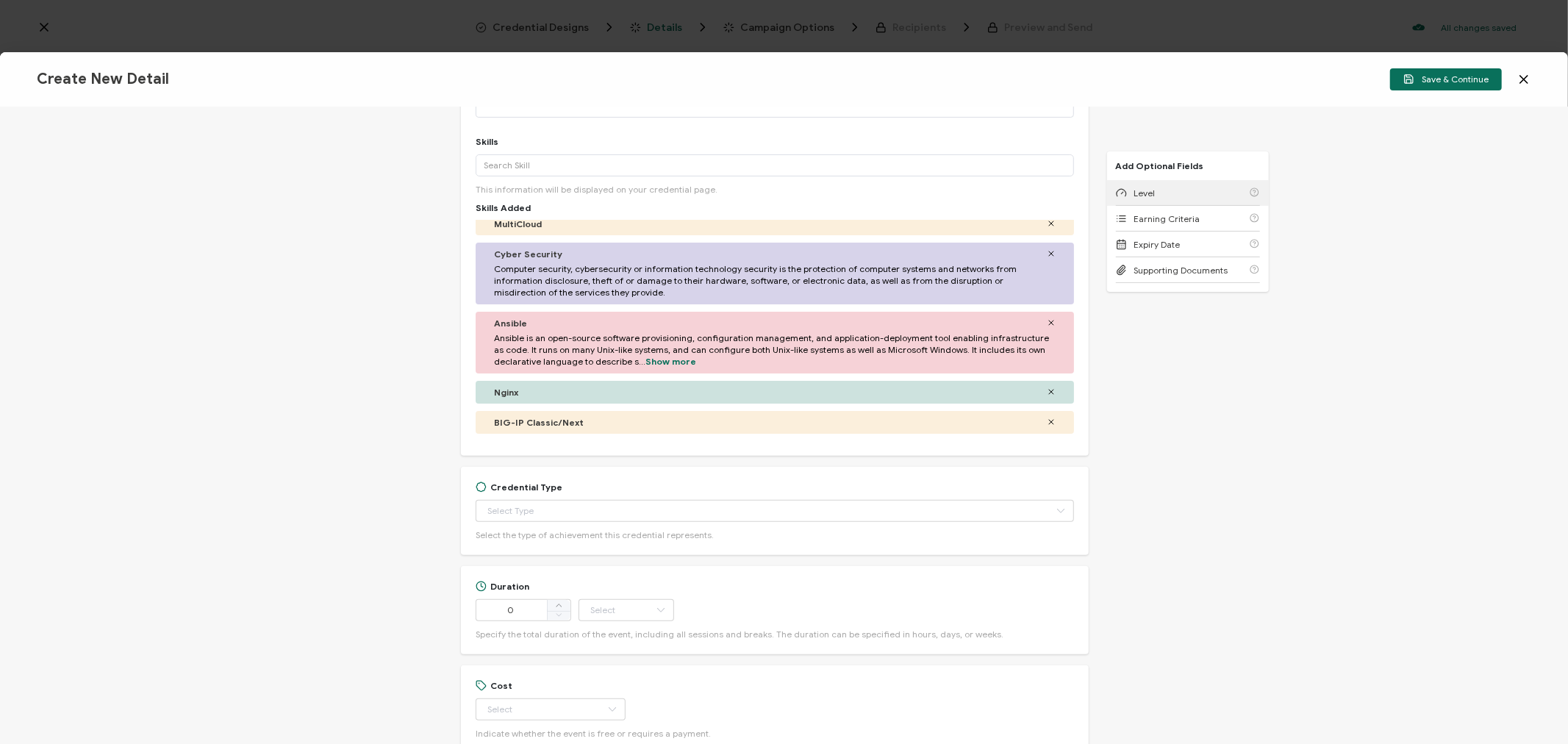
click at [1154, 193] on div "Level" at bounding box center [1188, 192] width 144 height 25
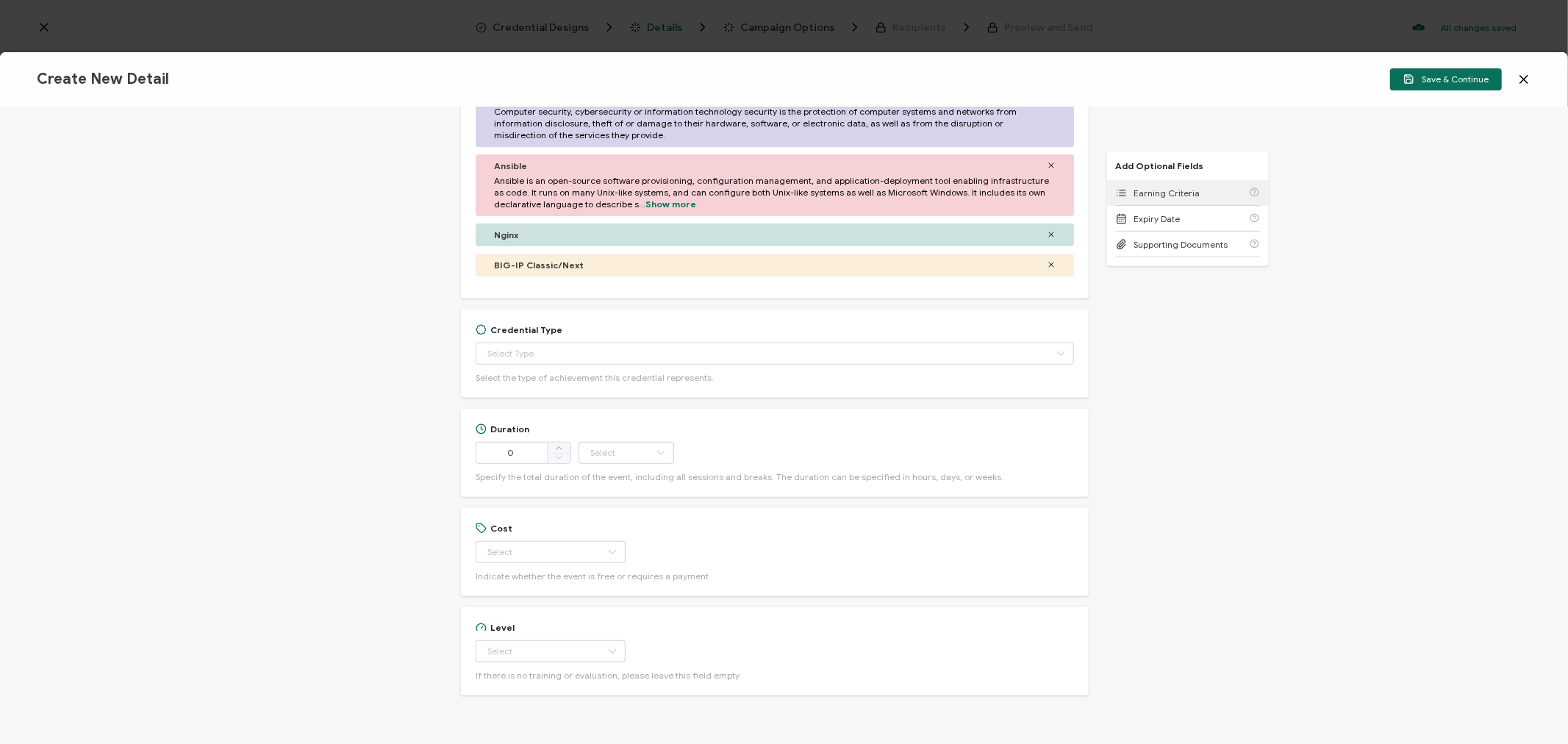
click at [1154, 193] on span "Earning Criteria" at bounding box center [1167, 192] width 66 height 11
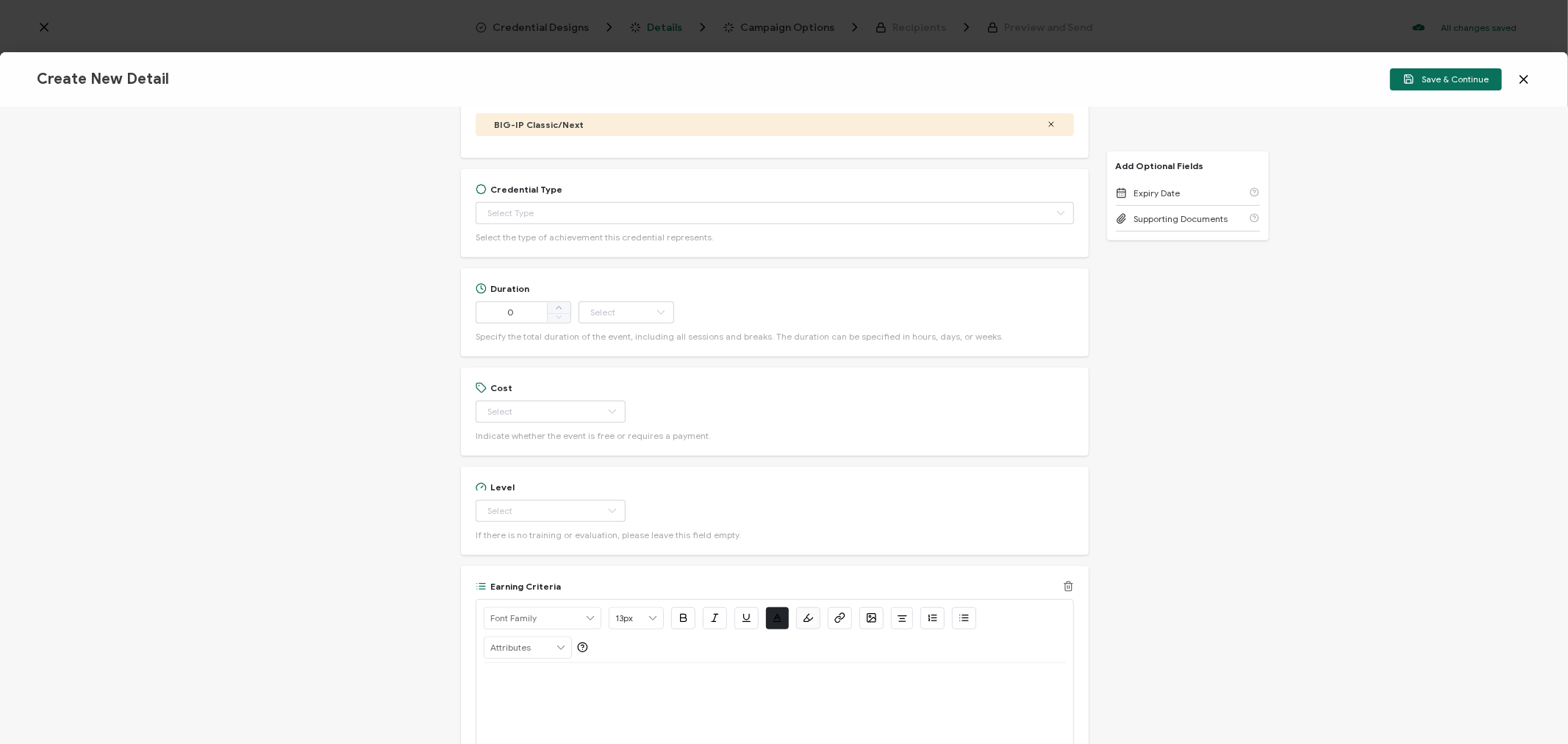
scroll to position [462, 0]
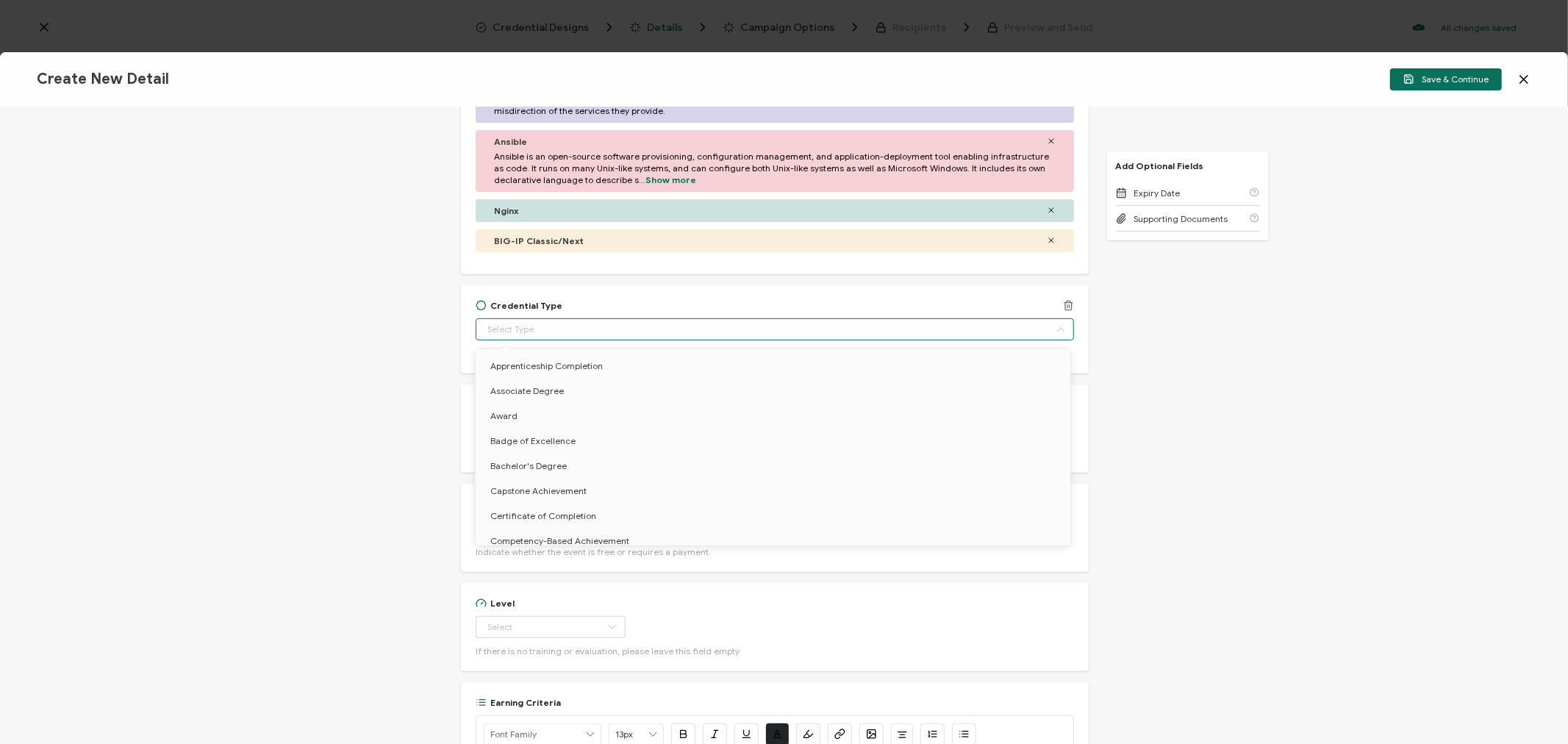
click at [527, 322] on input "text" at bounding box center [774, 329] width 598 height 22
click at [514, 516] on span "Certificate of Completion" at bounding box center [542, 516] width 106 height 11
type input "Certificate of Completion"
click at [358, 413] on div "Credential Title F5 TechTalk: F5 | Red Hat Tech on Tap ISSUER Issuer Name Crede…" at bounding box center [784, 426] width 1568 height 637
type input "Certificate of Completion"
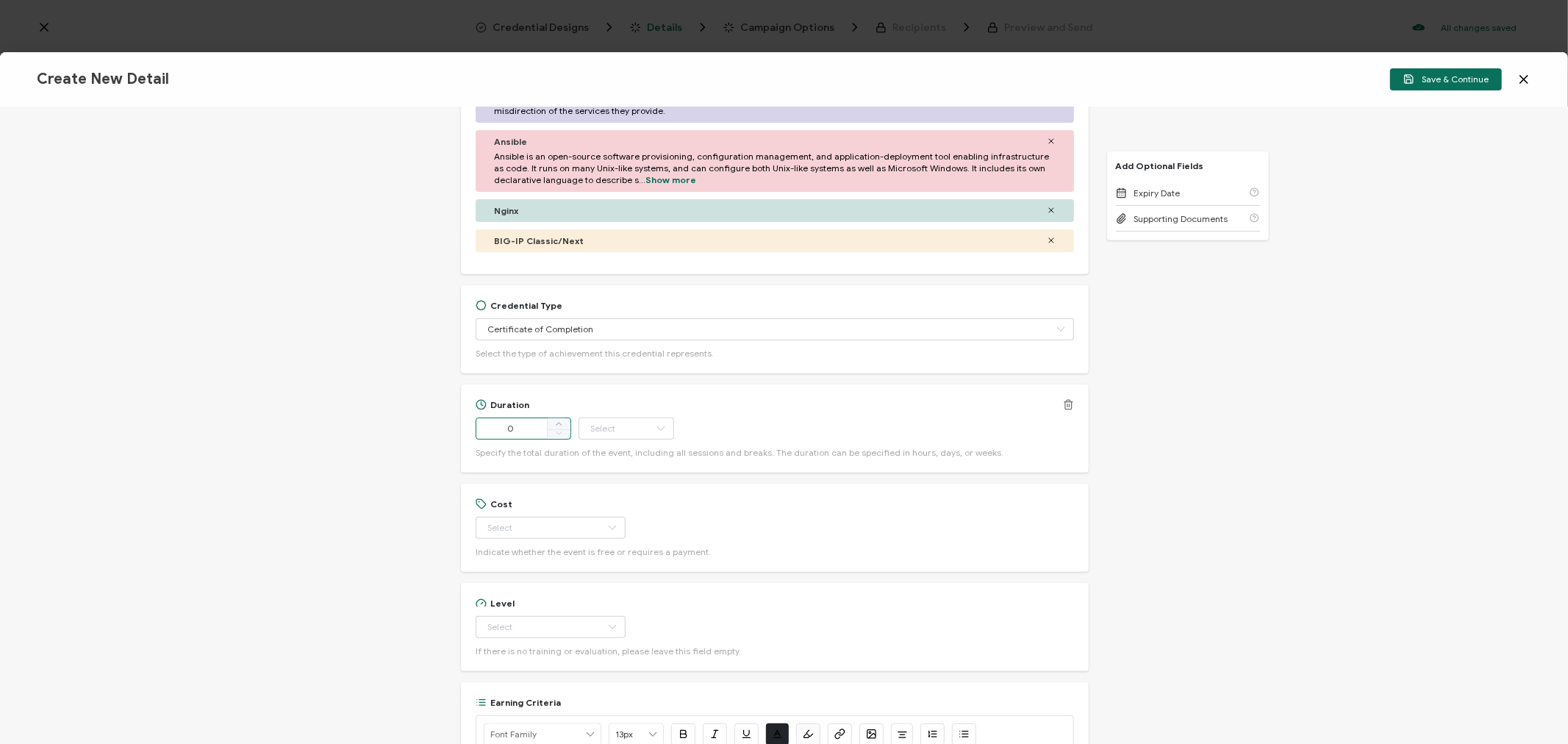
click at [524, 430] on input "0" at bounding box center [523, 428] width 96 height 22
click at [524, 429] on input "0" at bounding box center [523, 428] width 96 height 22
type input "180"
click at [614, 421] on input "text" at bounding box center [626, 428] width 96 height 22
click at [614, 585] on span "Minute" at bounding box center [607, 589] width 28 height 11
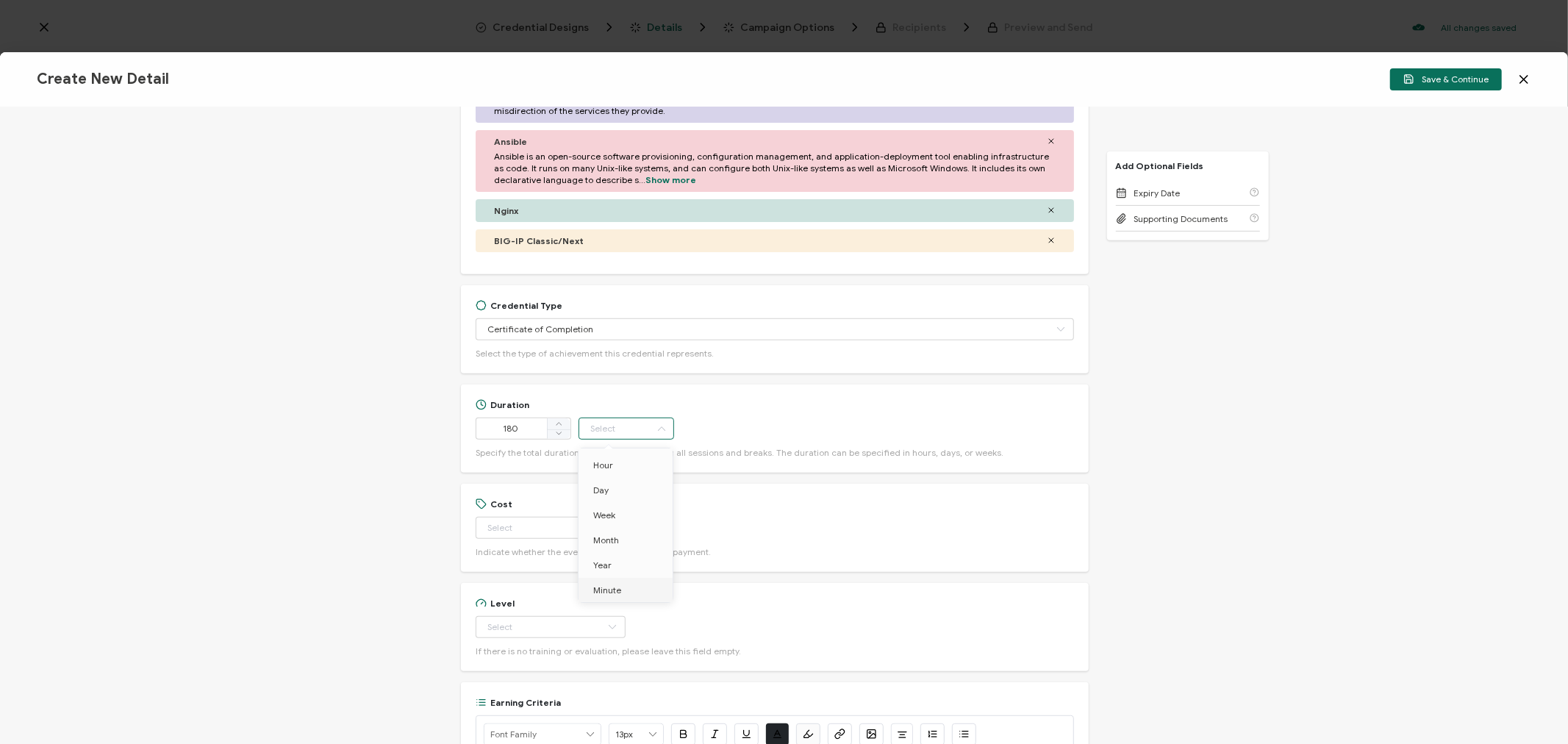
type input "Minute"
click at [528, 530] on input "text" at bounding box center [550, 528] width 150 height 22
click at [247, 519] on div "Credential Title F5 TechTalk: F5 | Red Hat Tech on Tap ISSUER Issuer Name Crede…" at bounding box center [784, 426] width 1568 height 637
click at [519, 533] on input "text" at bounding box center [550, 528] width 150 height 22
click at [513, 562] on li "Free" at bounding box center [543, 565] width 137 height 25
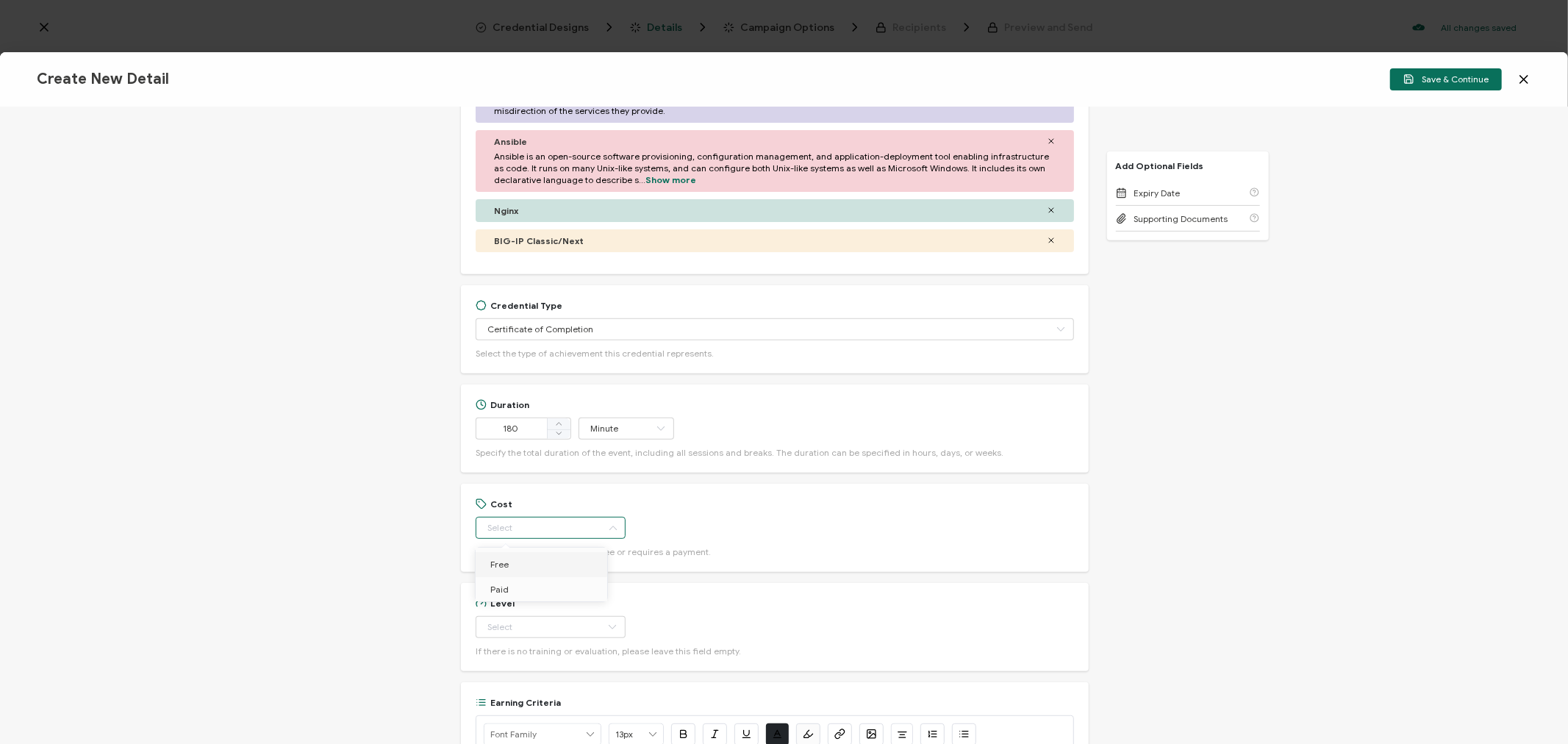
type input "Free"
click at [510, 627] on input "text" at bounding box center [550, 627] width 150 height 22
click at [498, 486] on span "Beginner" at bounding box center [509, 487] width 38 height 11
type input "Beginner"
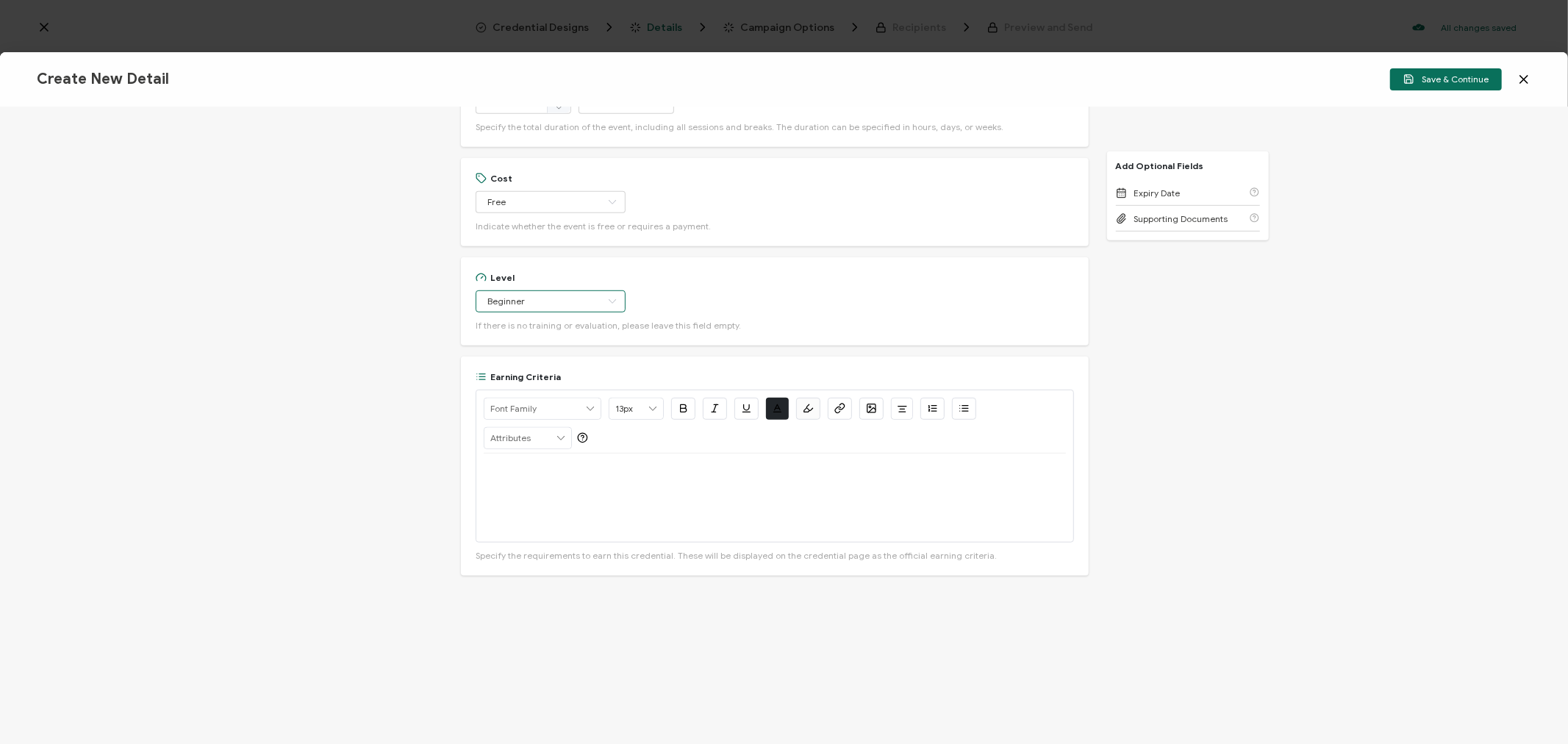
scroll to position [796, 0]
click at [569, 503] on div at bounding box center [774, 490] width 582 height 88
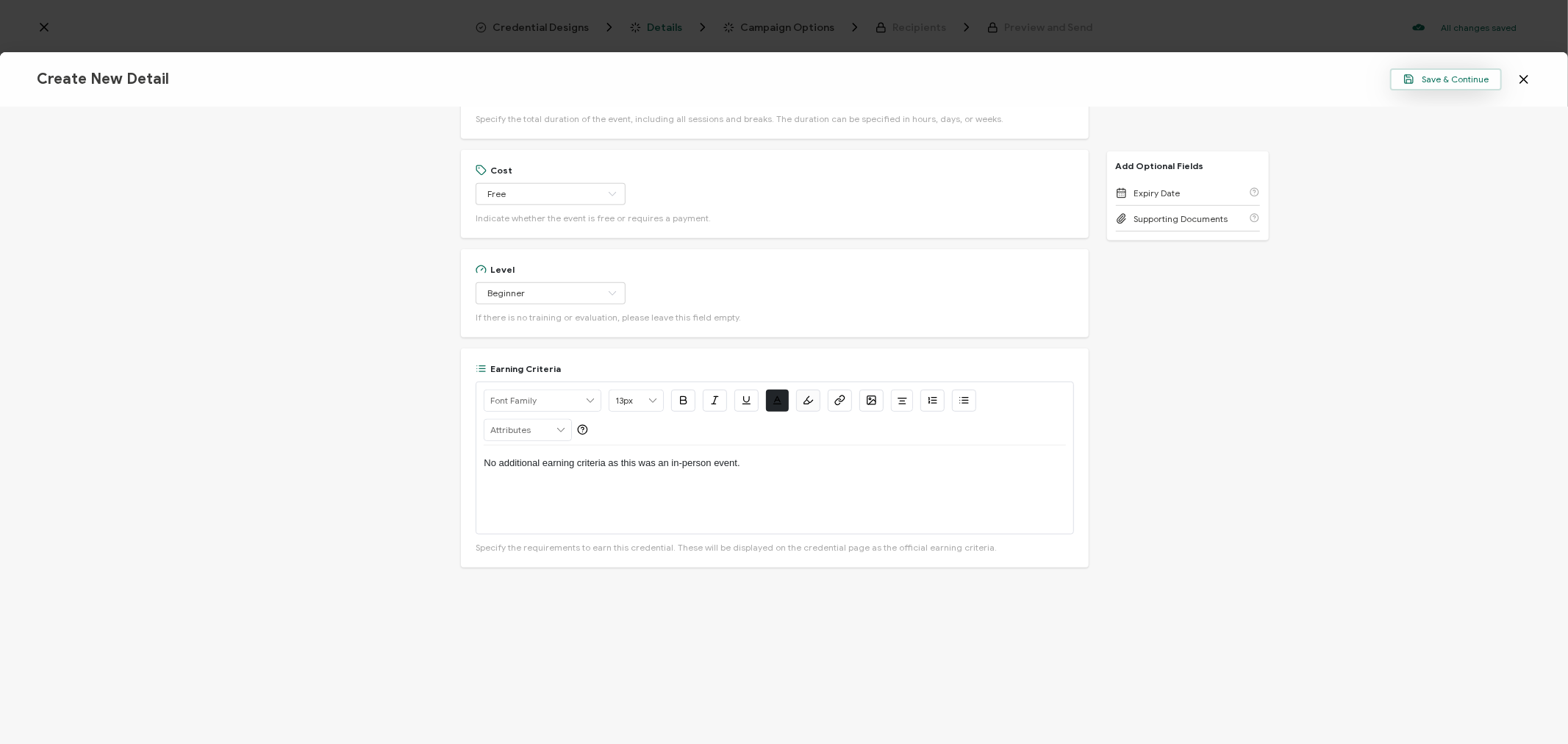
click at [1426, 72] on button "Save & Continue" at bounding box center [1445, 79] width 112 height 22
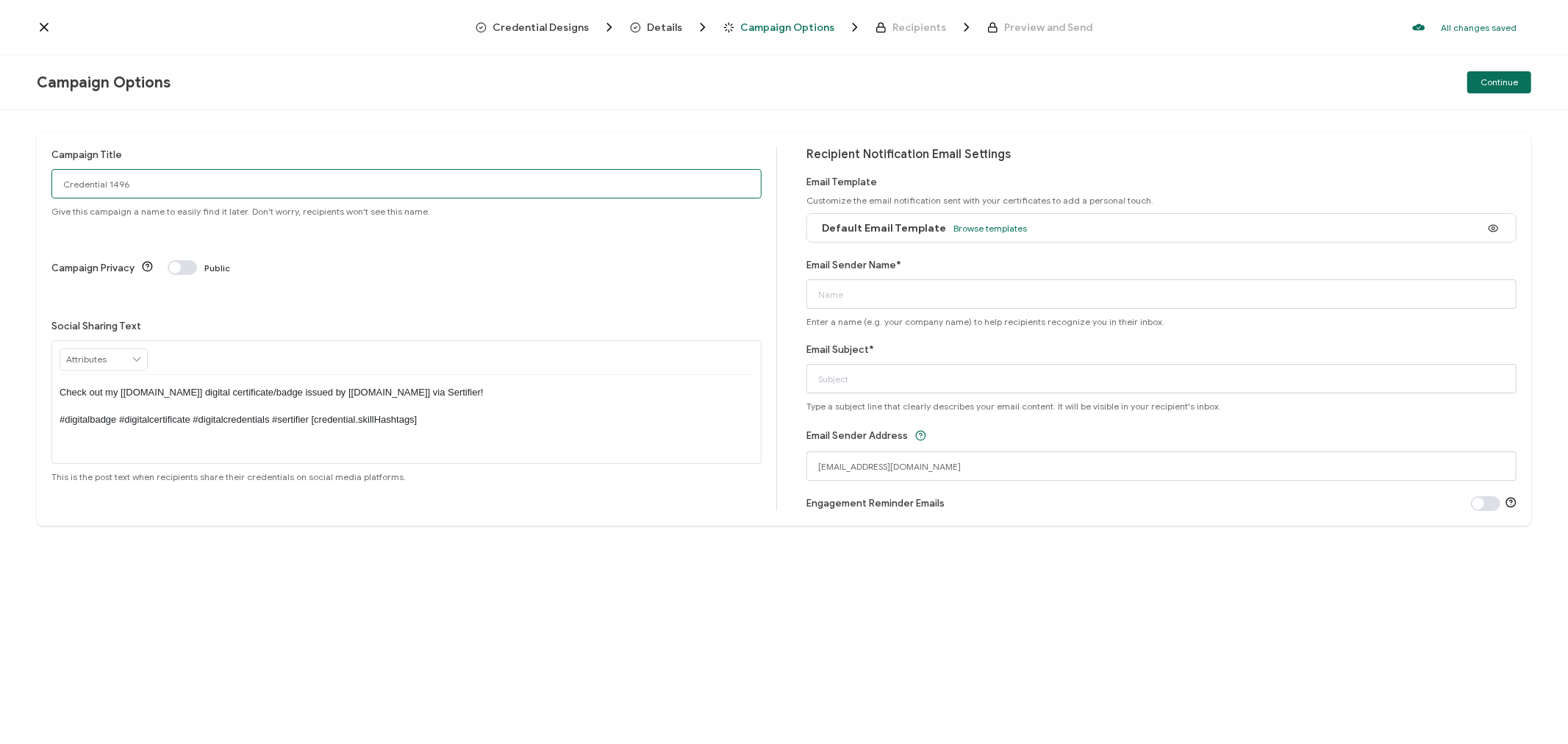
click at [185, 187] on input "Credential 1496" at bounding box center [407, 184] width 710 height 29
drag, startPoint x: 200, startPoint y: 185, endPoint x: 12, endPoint y: 190, distance: 188.1
click at [12, 190] on div "Campaign Title 8-7-25_70520_F5-Red Hat Event Give this campaign a name to easil…" at bounding box center [784, 427] width 1568 height 634
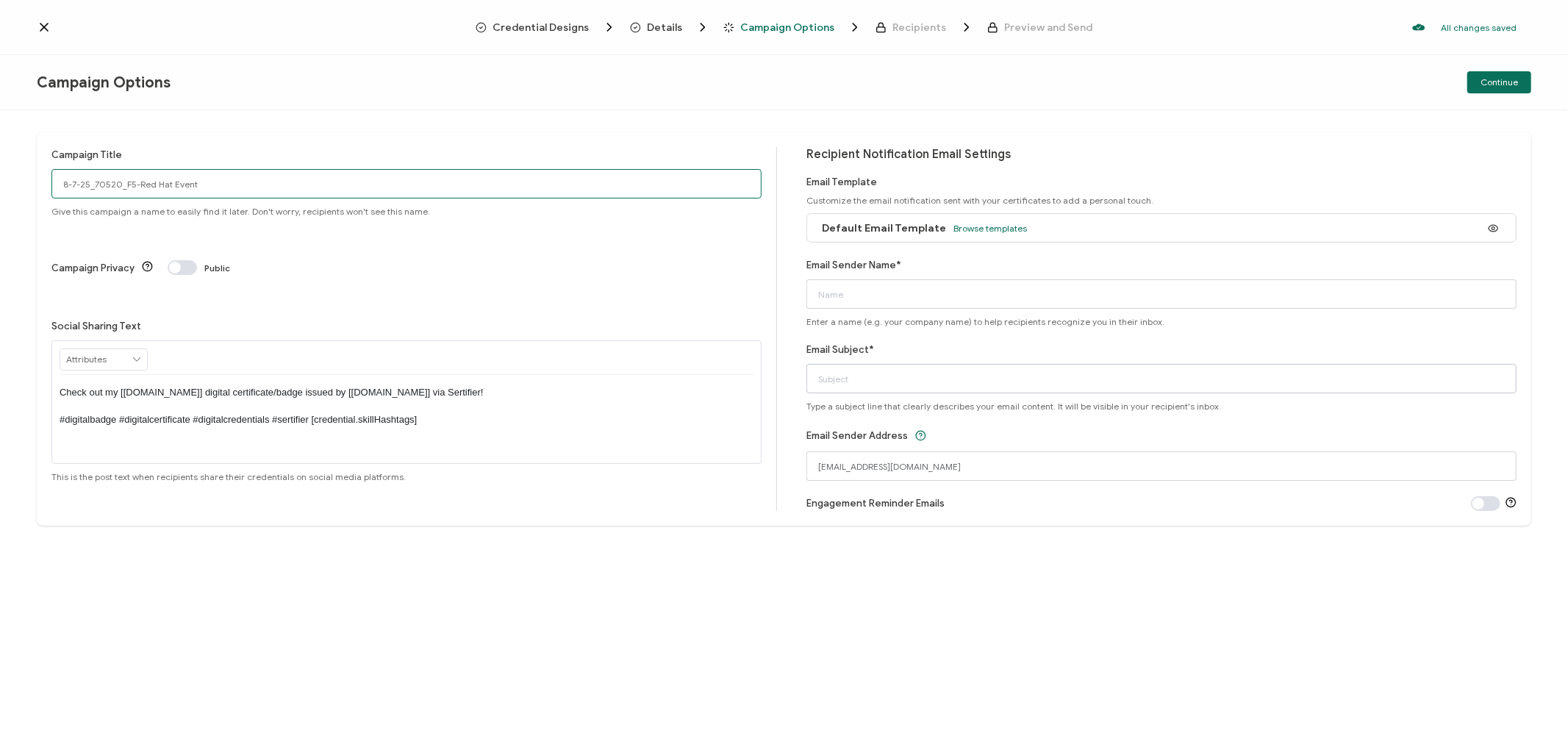
type input "8-7-25_70520_F5-Red Hat Event"
click at [878, 379] on input "Email Subject*" at bounding box center [1161, 379] width 710 height 29
paste input "8-7-25_70520_F5-Red Hat Event"
type input "8-7-25_70520_F5-Red Hat Event"
click at [869, 291] on input "Email Sender Name*" at bounding box center [1161, 294] width 710 height 29
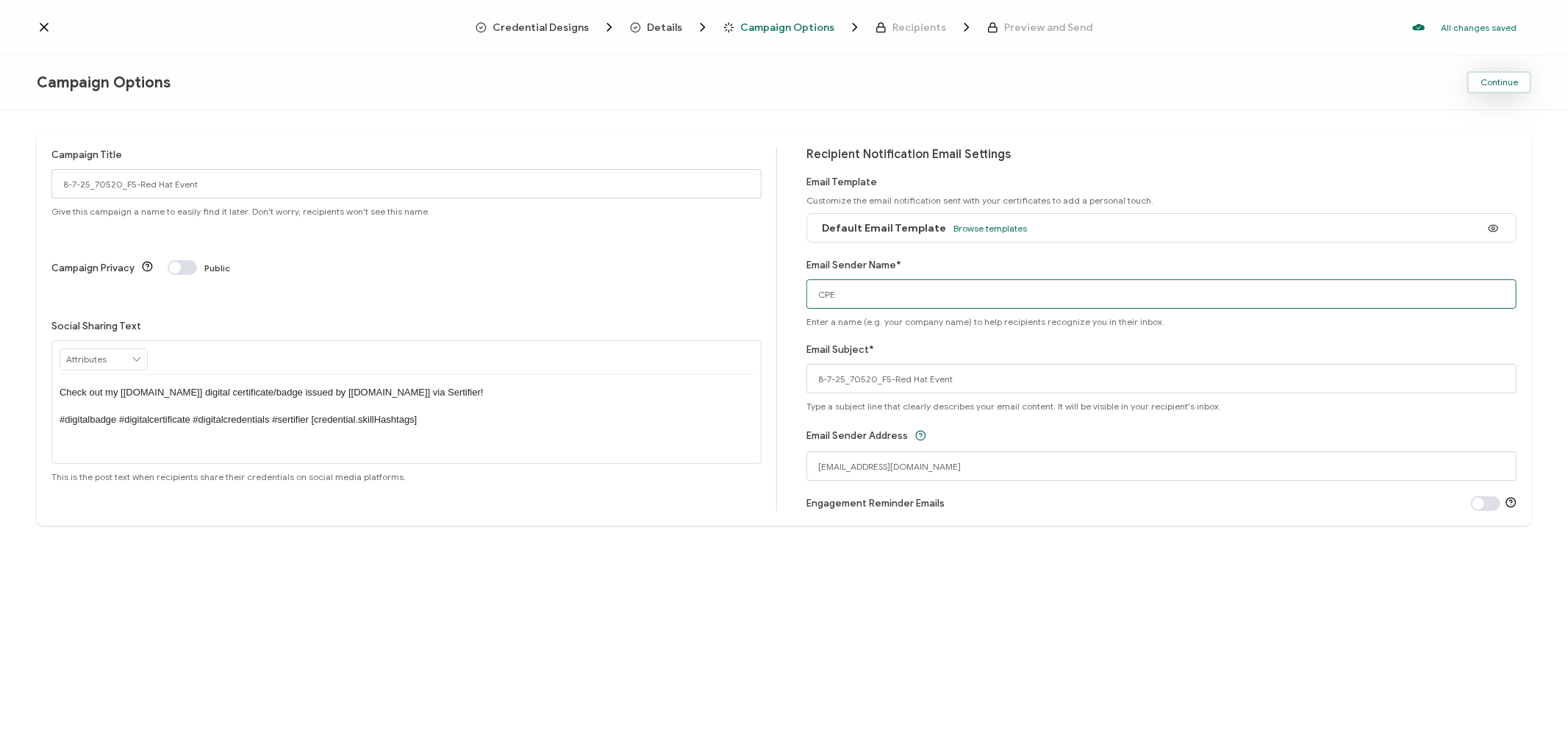
type input "CPE"
click at [1499, 79] on span "Continue" at bounding box center [1499, 82] width 38 height 9
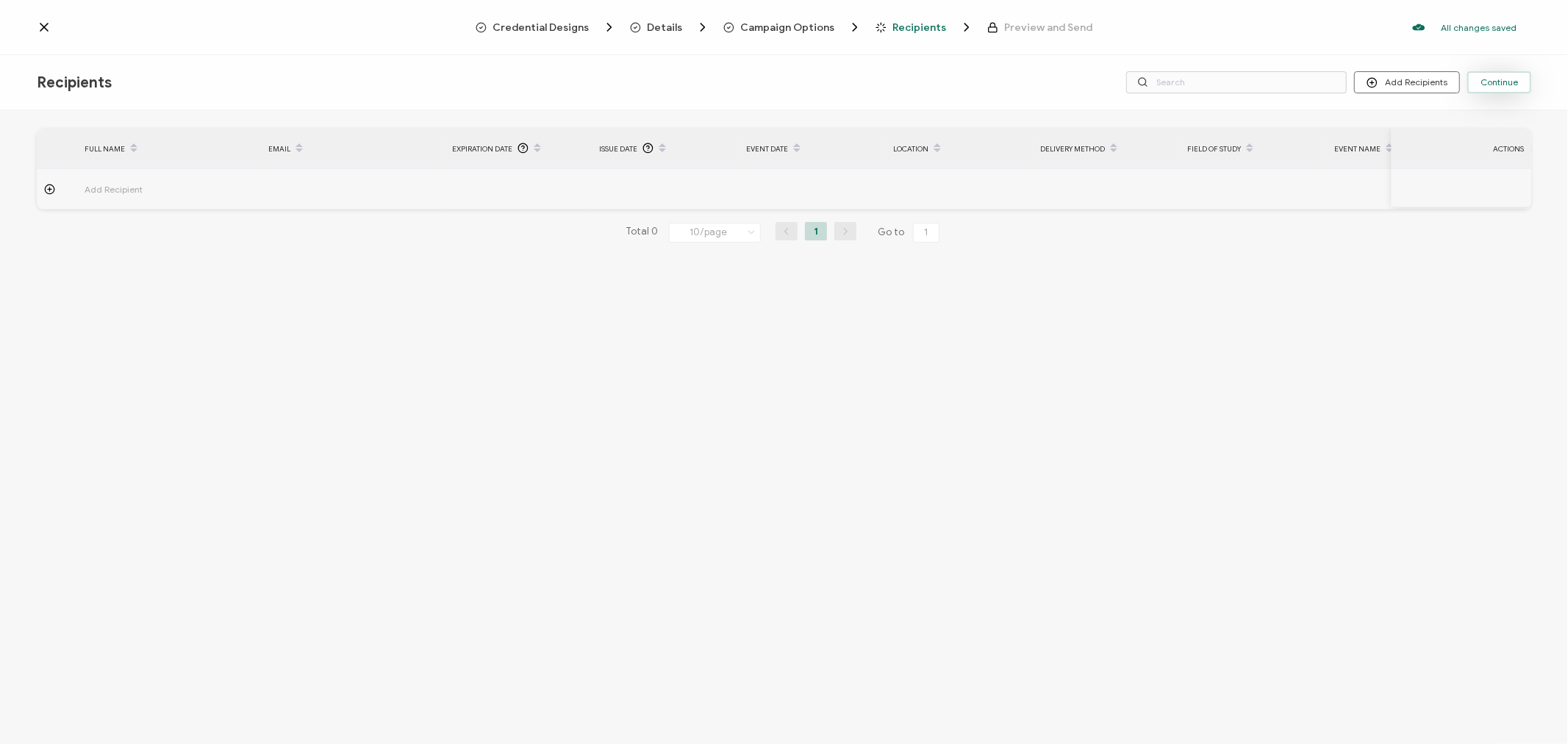
click at [1516, 74] on button "Continue" at bounding box center [1499, 82] width 64 height 22
click at [950, 35] on div "Please import at least one recipient." at bounding box center [819, 42] width 290 height 47
click at [1411, 83] on button "Add Recipients" at bounding box center [1406, 82] width 106 height 22
click at [1417, 165] on span "Import From List" at bounding box center [1423, 169] width 67 height 11
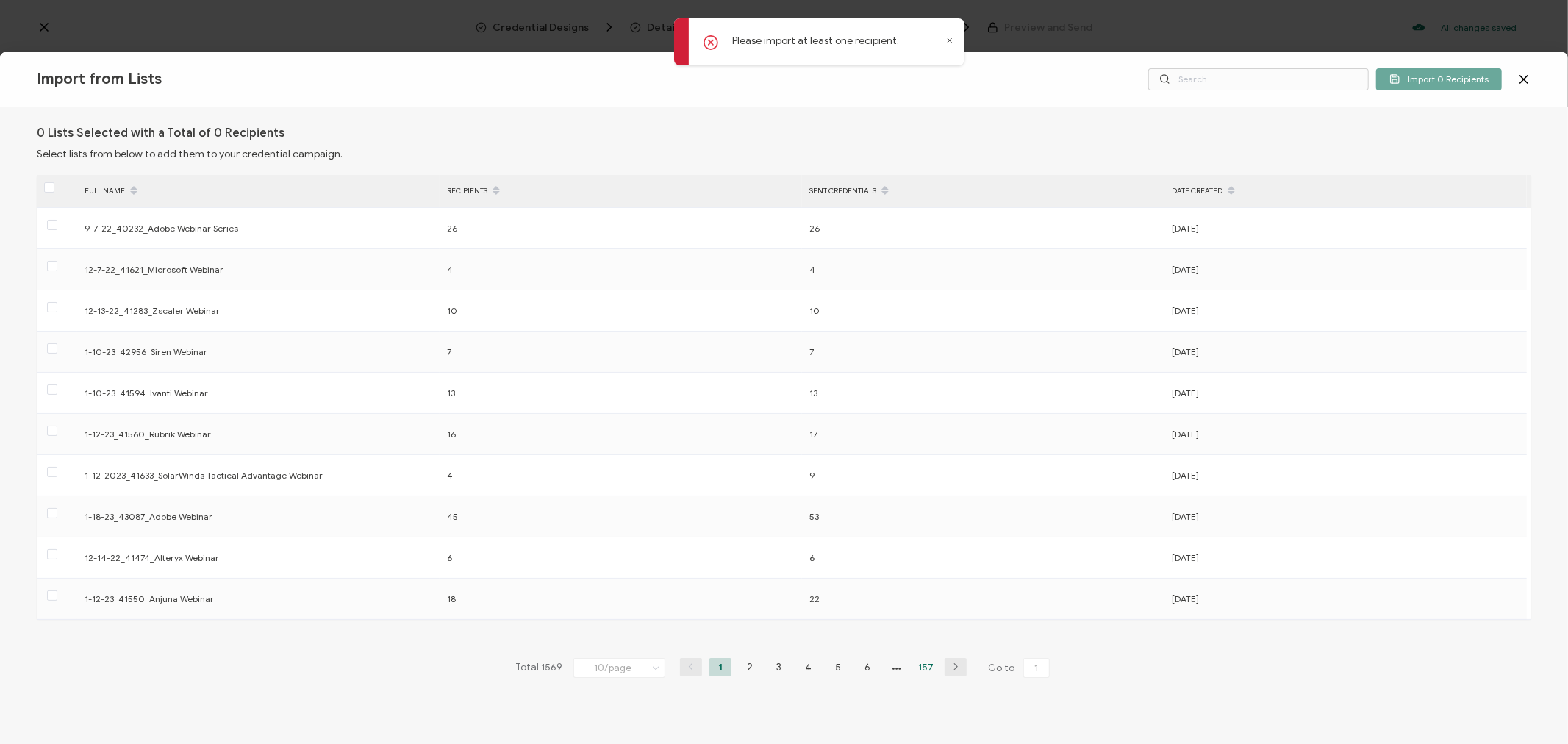
click at [924, 670] on li "157" at bounding box center [926, 667] width 22 height 18
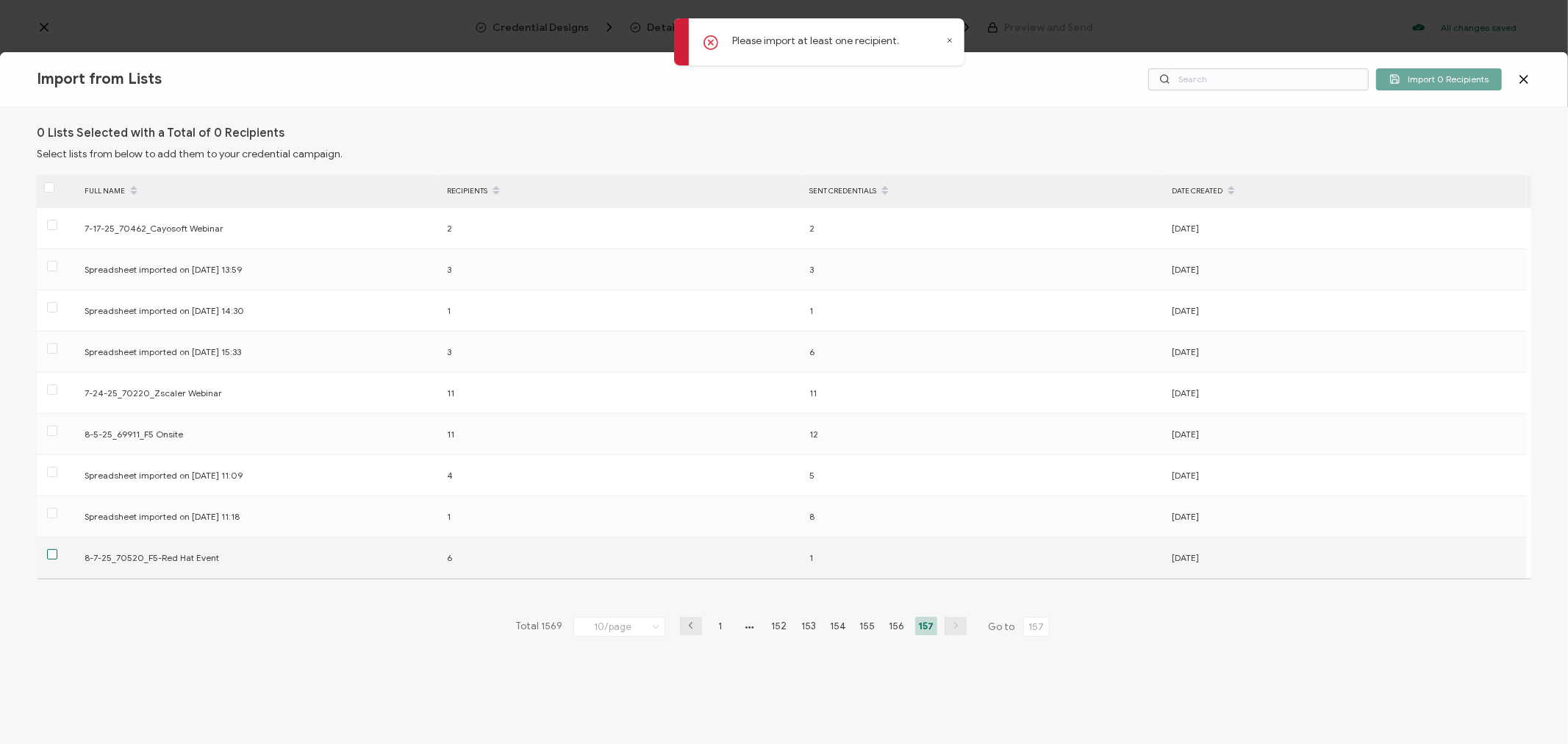
click at [48, 555] on span at bounding box center [52, 554] width 11 height 11
click at [57, 549] on input "checkbox" at bounding box center [57, 549] width 0 height 0
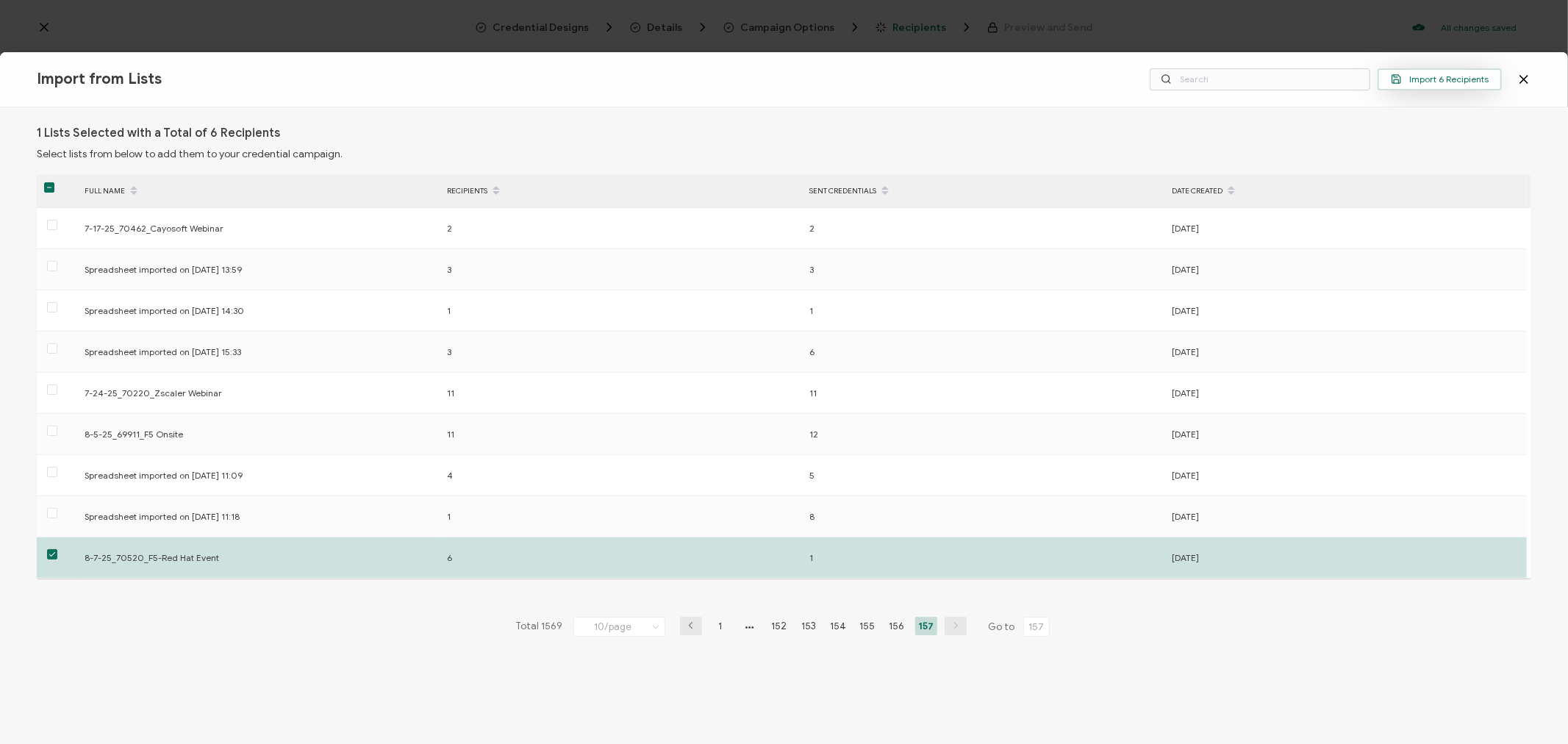
click at [1443, 76] on span "Import 6 Recipients" at bounding box center [1440, 79] width 98 height 11
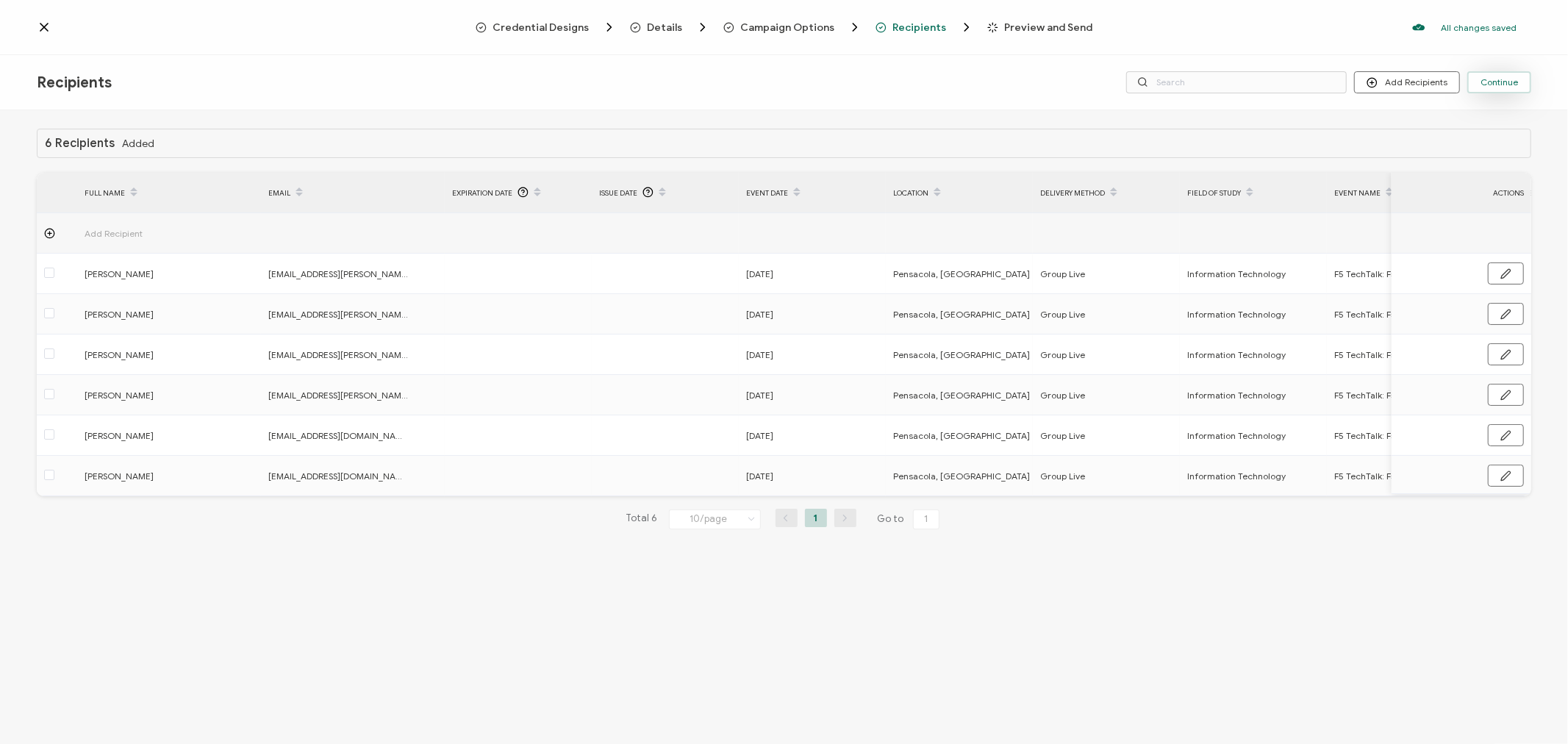
click at [1512, 84] on span "Continue" at bounding box center [1499, 82] width 38 height 9
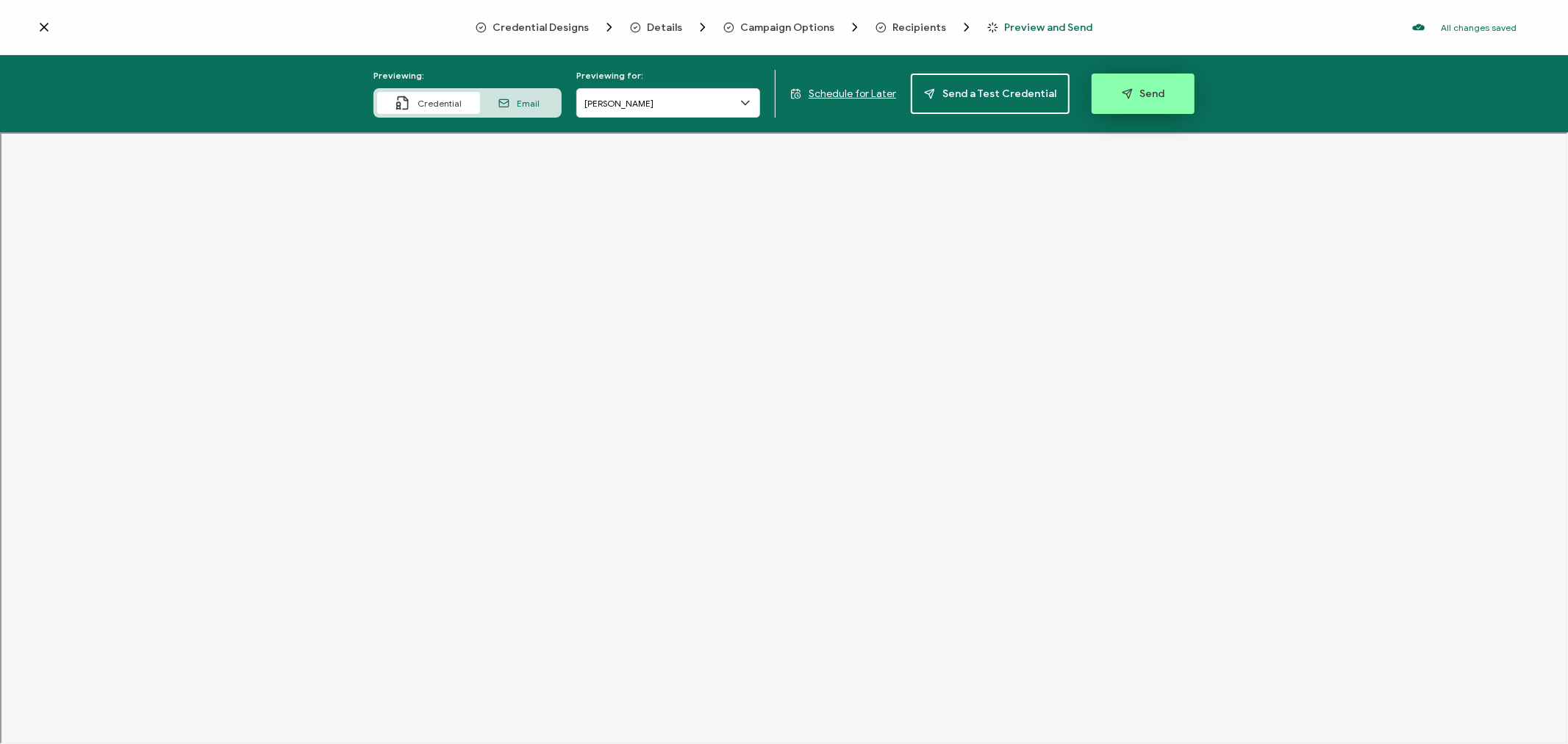
click at [1142, 88] on span "Send" at bounding box center [1143, 93] width 43 height 11
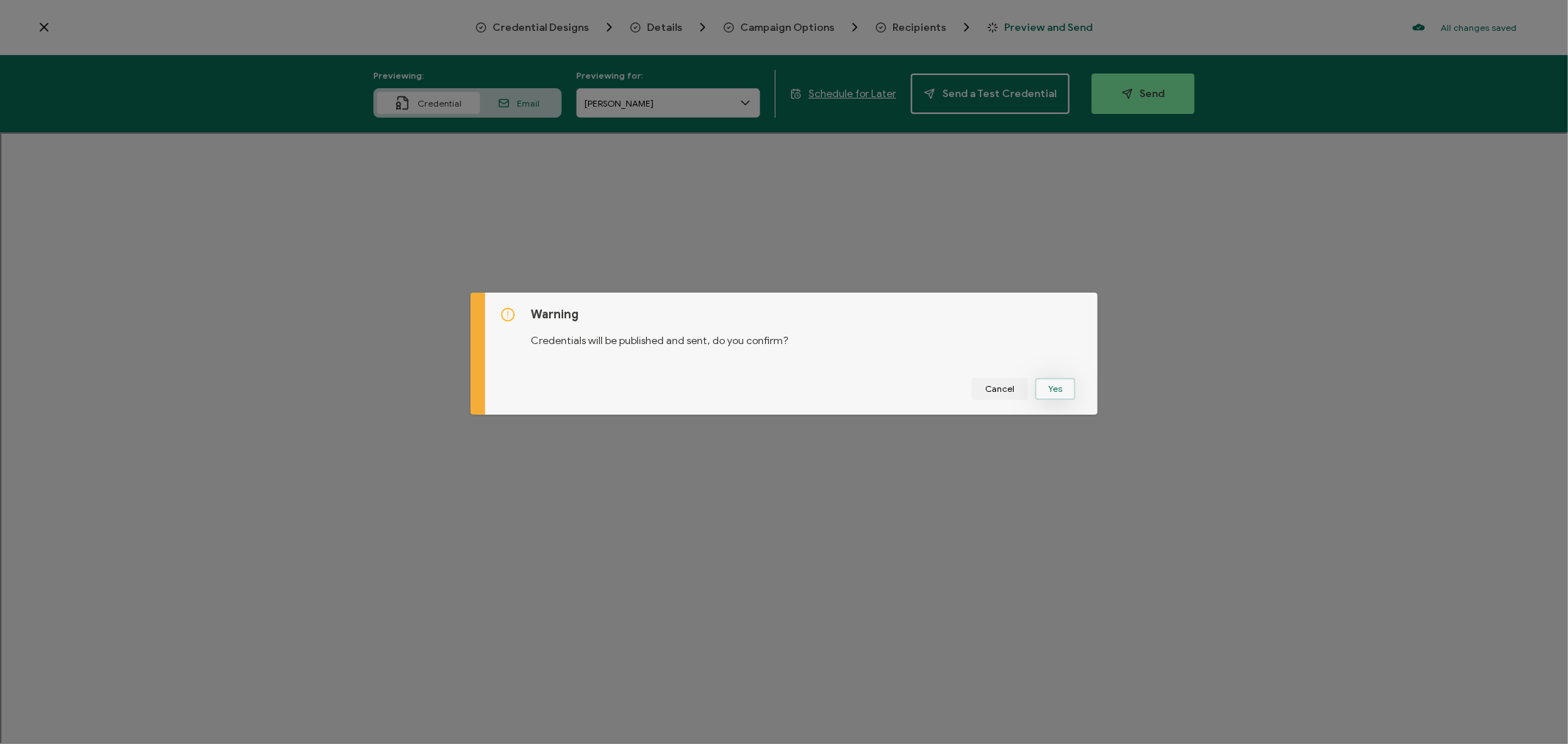
click at [1057, 387] on button "Yes" at bounding box center [1054, 389] width 40 height 22
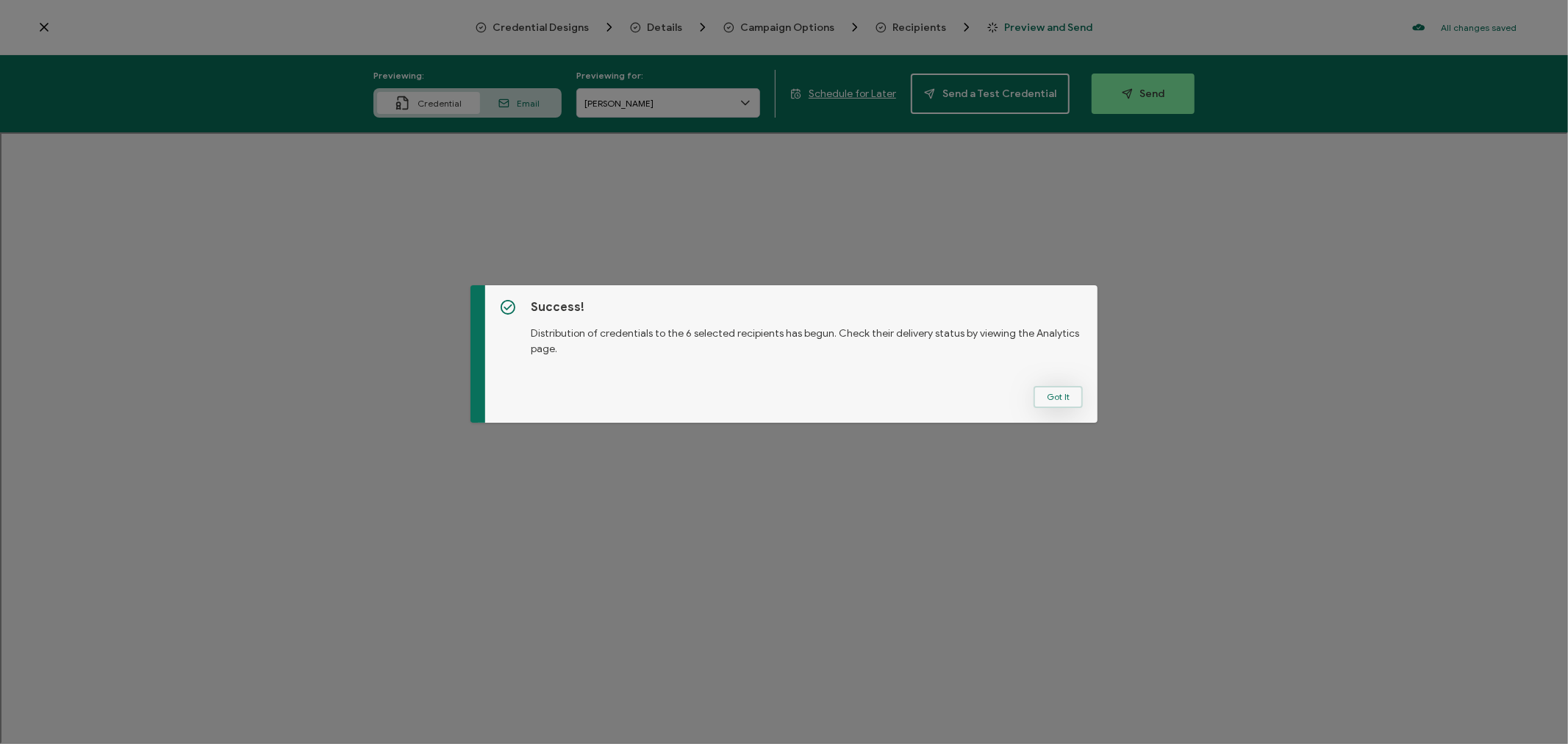
click at [1037, 387] on button "Got It" at bounding box center [1058, 397] width 49 height 22
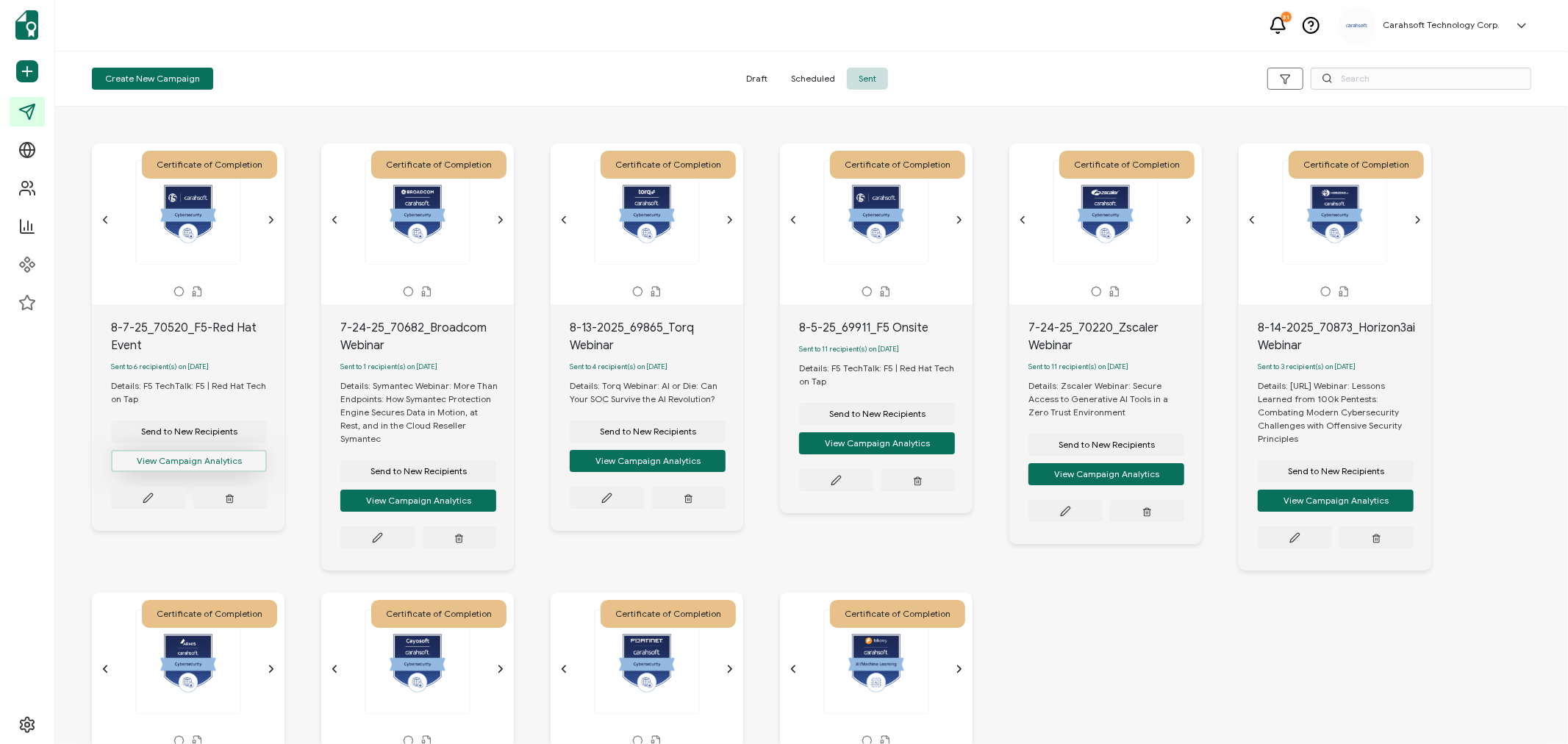
click at [164, 461] on button "View Campaign Analytics" at bounding box center [189, 461] width 156 height 22
click at [207, 465] on button "View Campaign Analytics" at bounding box center [189, 461] width 156 height 22
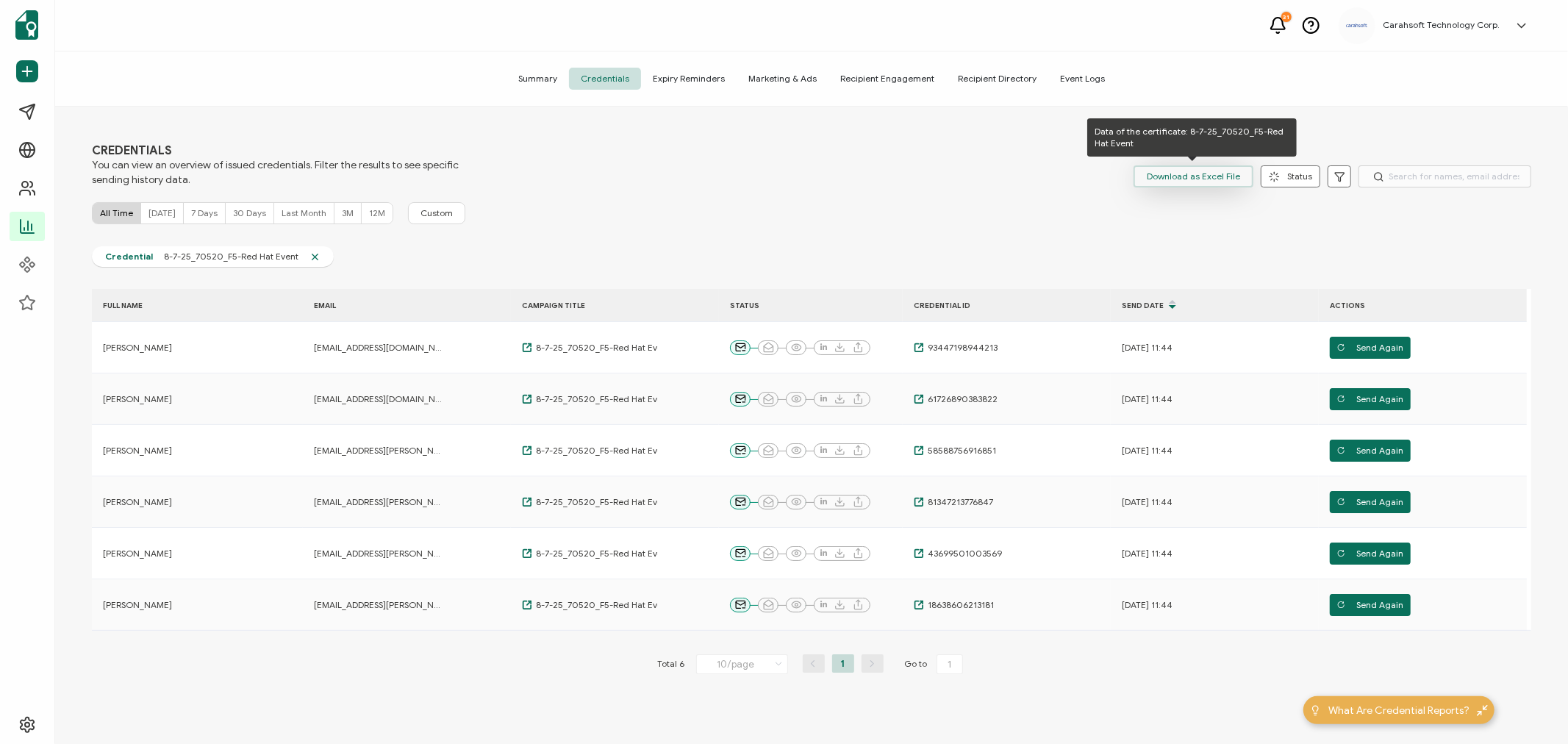
click at [1194, 183] on span "Download as Excel File" at bounding box center [1193, 176] width 93 height 22
